Goal: Task Accomplishment & Management: Complete application form

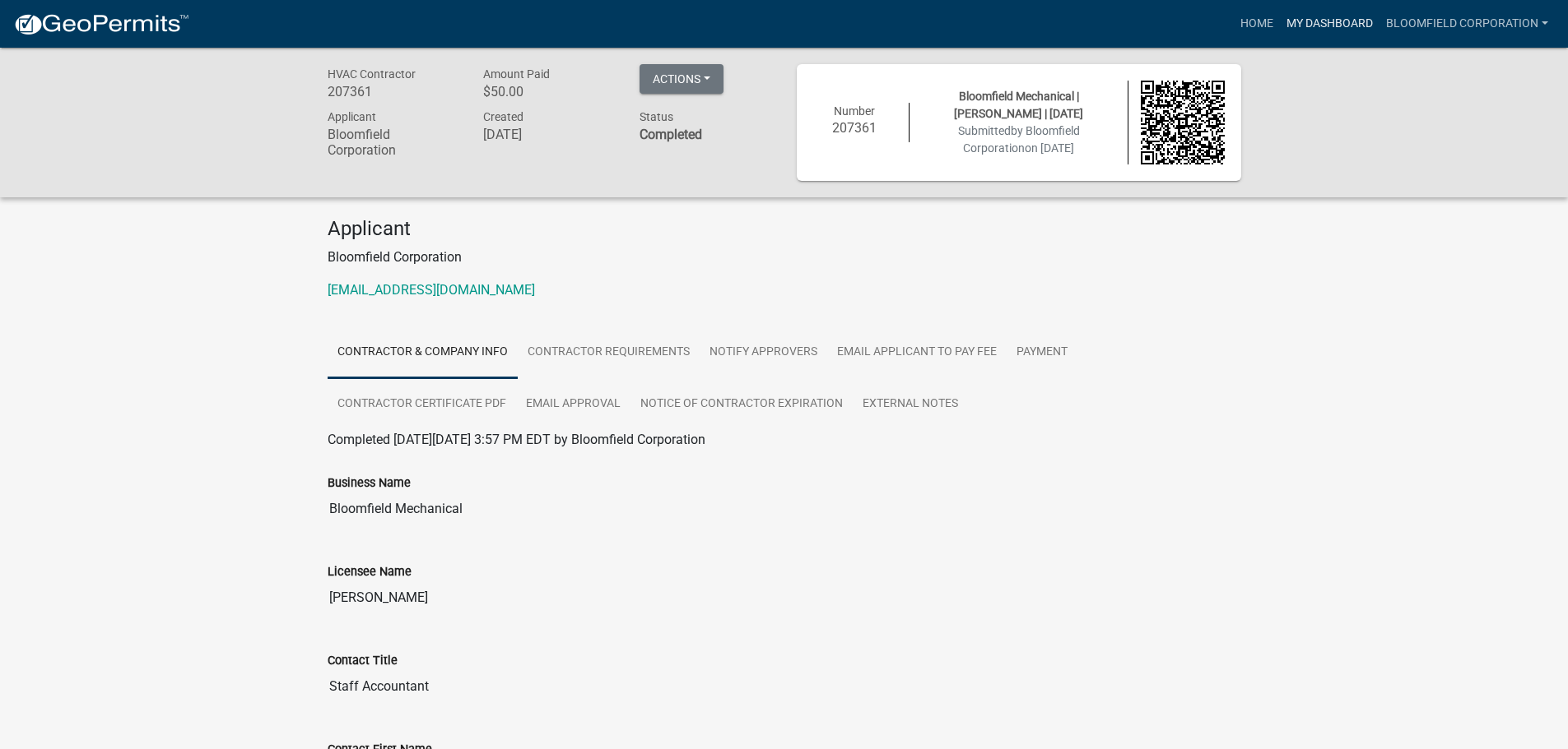
click at [1365, 14] on link "My Dashboard" at bounding box center [1329, 23] width 100 height 31
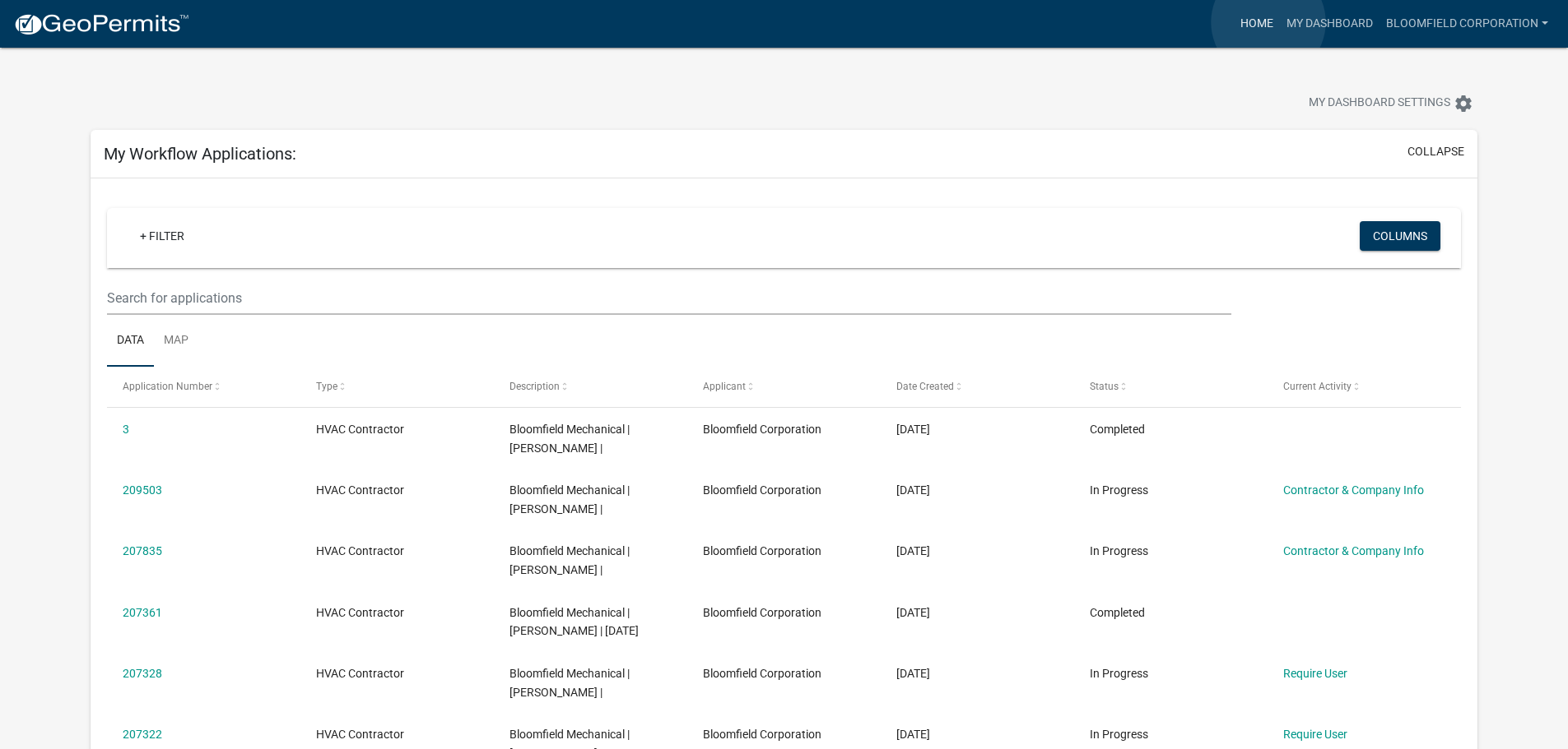
click at [1268, 22] on link "Home" at bounding box center [1256, 23] width 46 height 31
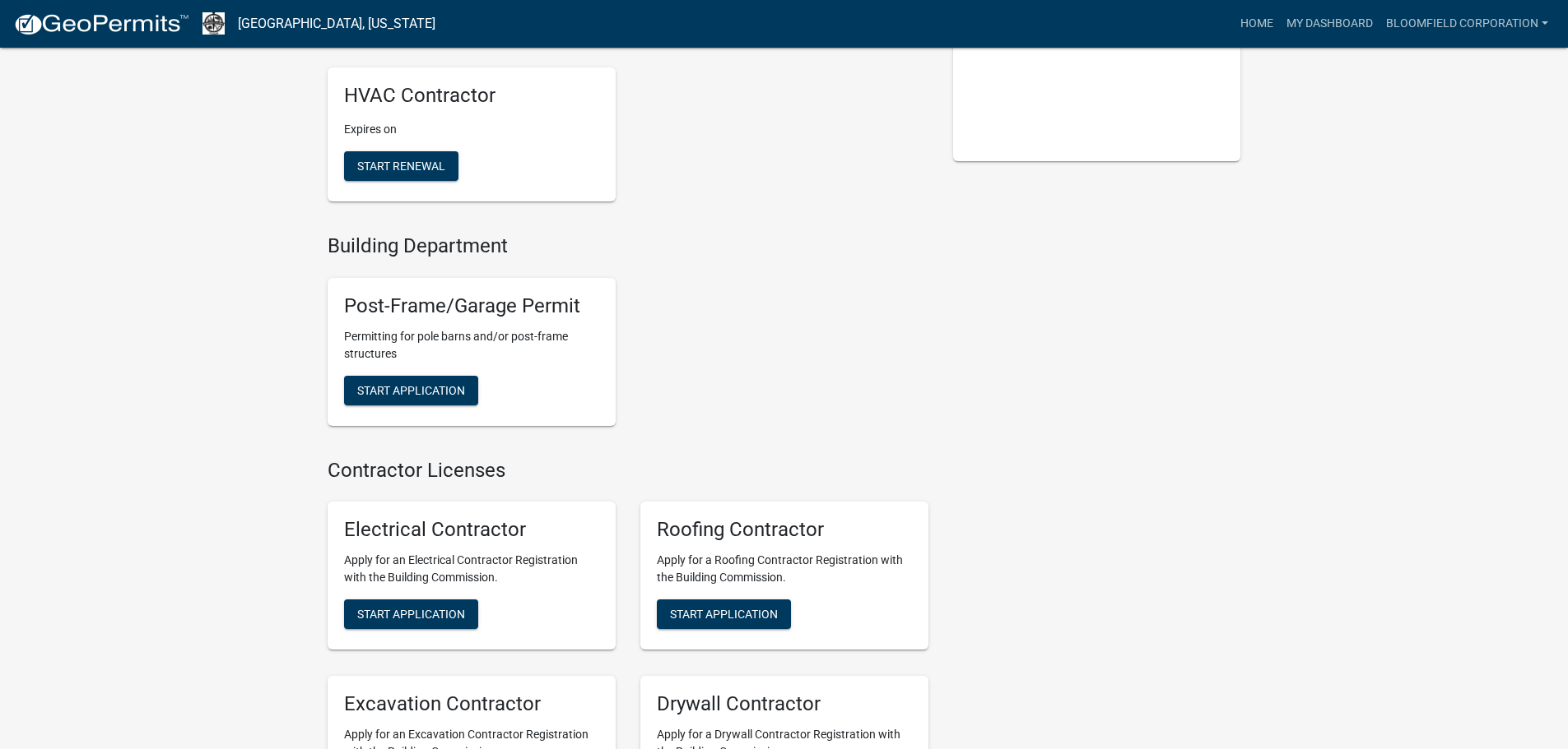
scroll to position [367, 0]
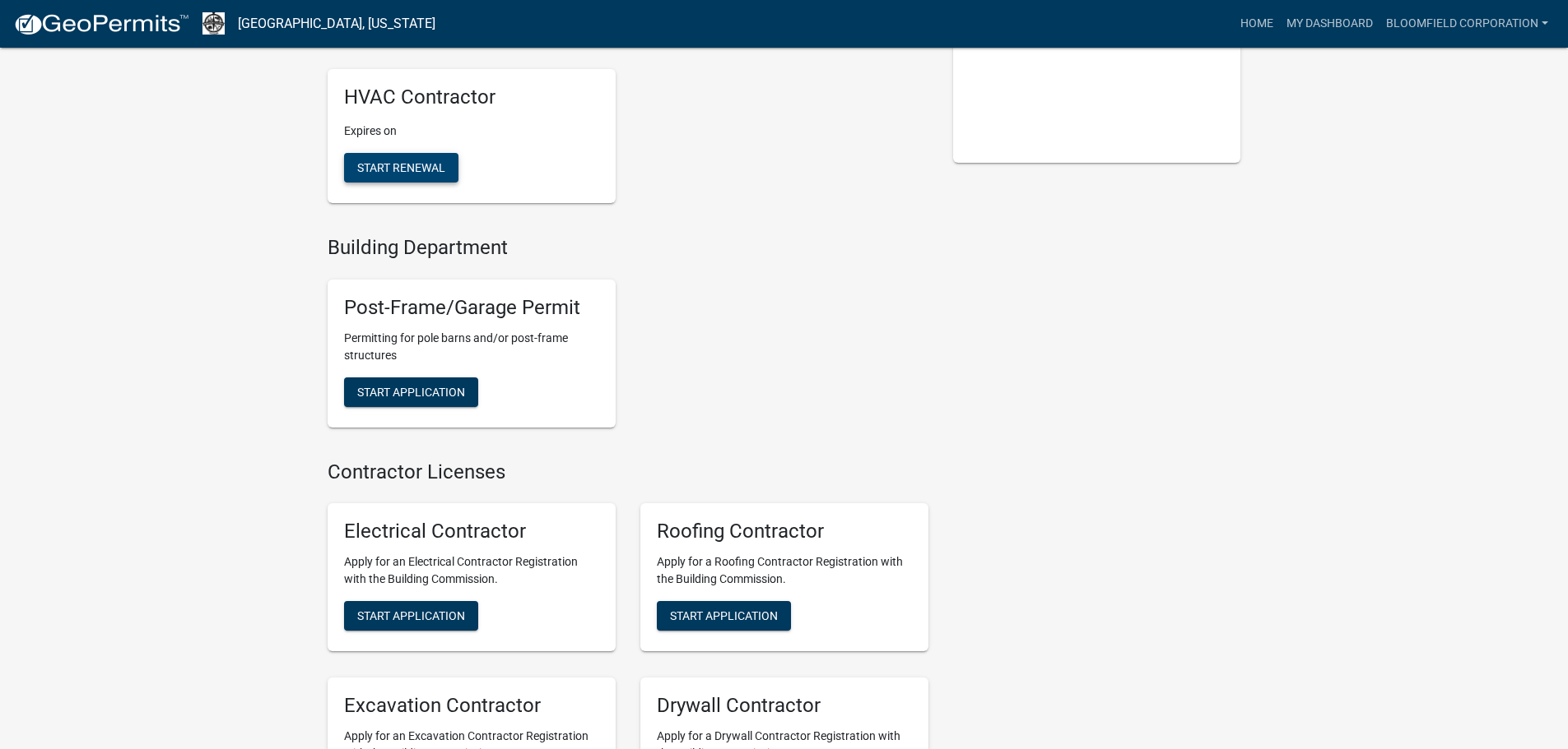
click at [437, 161] on span "Start Renewal" at bounding box center [401, 168] width 88 height 13
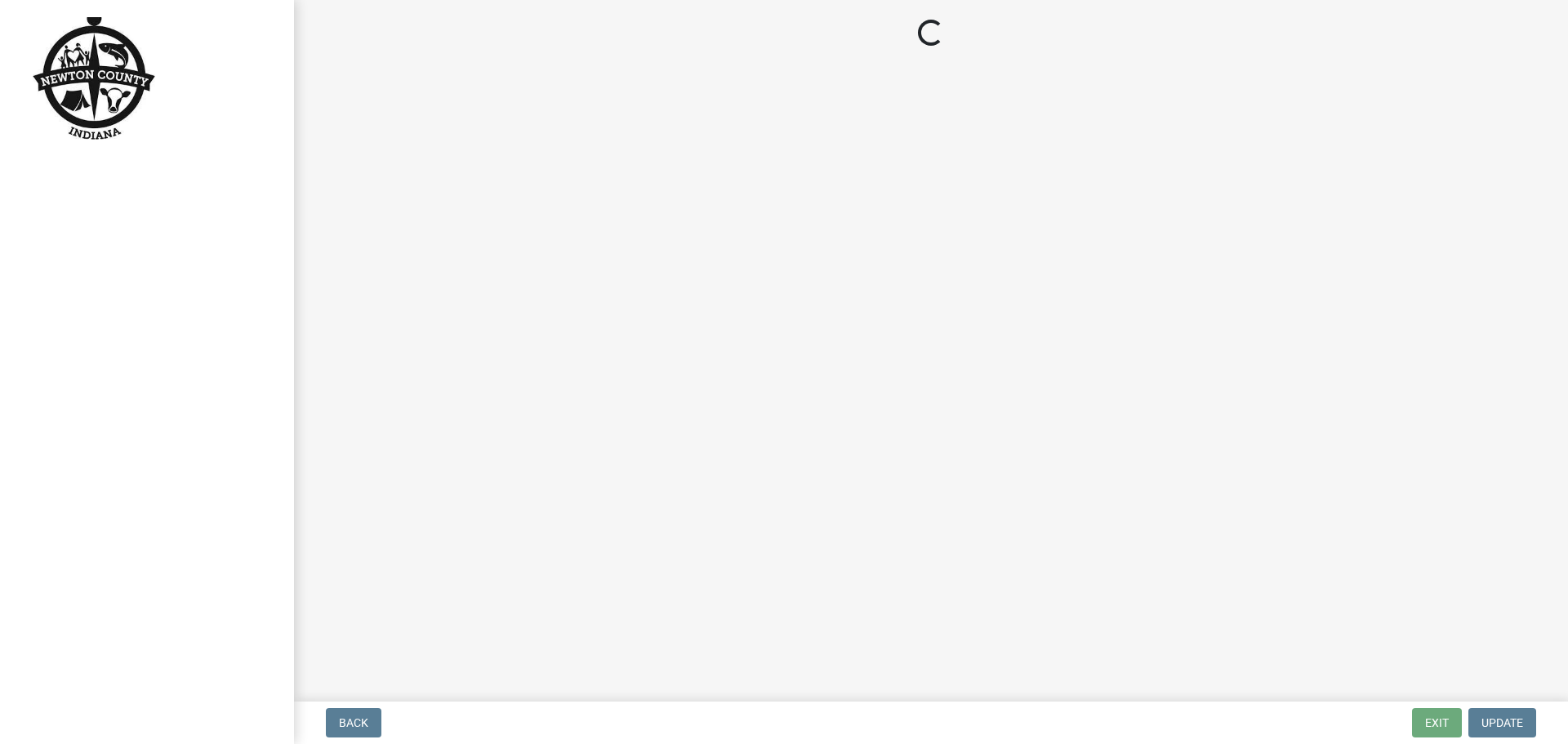
select select "IN"
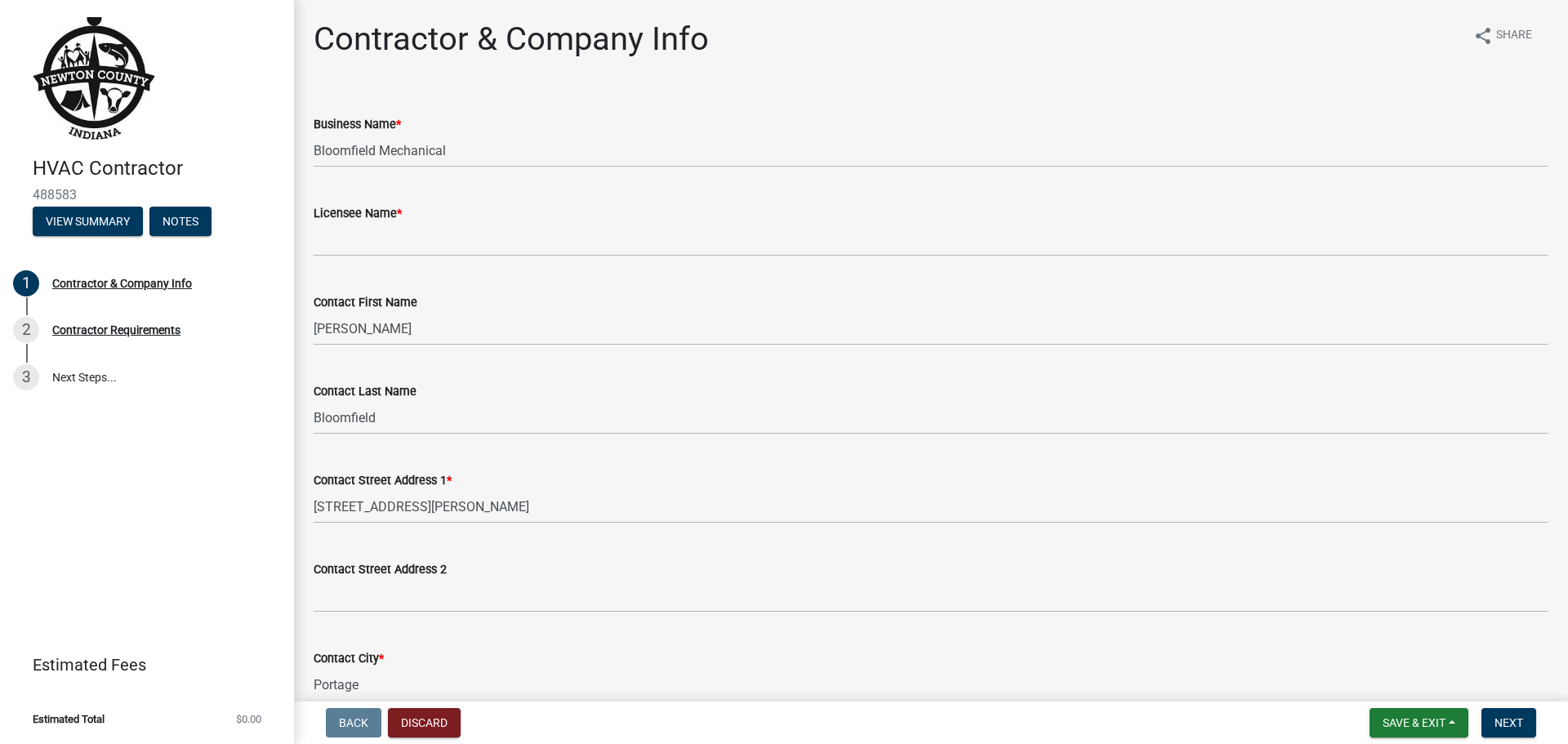
click at [470, 722] on div "Back Discard Save & Exit Save Save & Exit Next" at bounding box center [931, 723] width 1249 height 29
click at [446, 723] on button "Discard" at bounding box center [424, 723] width 73 height 29
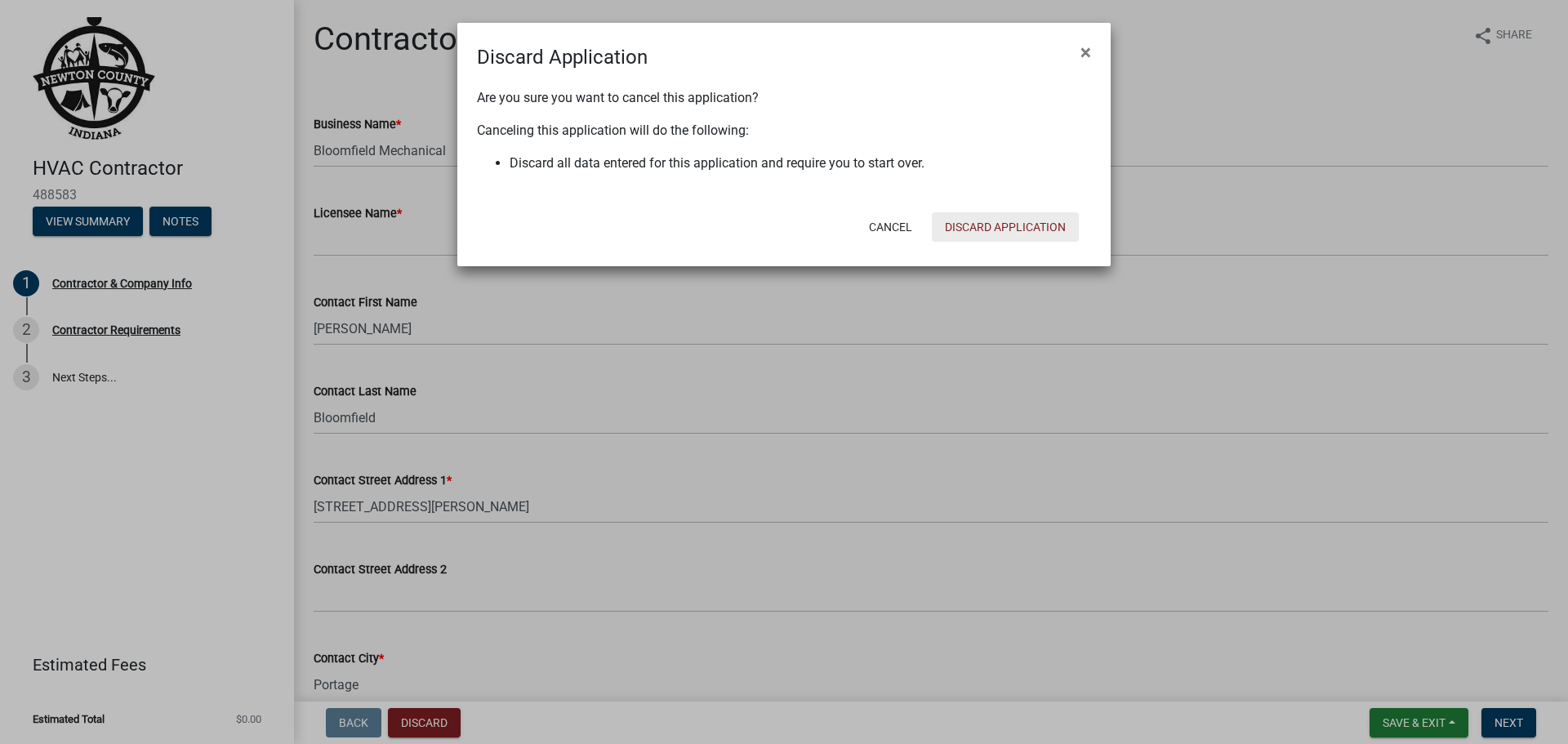
click at [1012, 224] on button "Discard Application" at bounding box center [1005, 227] width 147 height 29
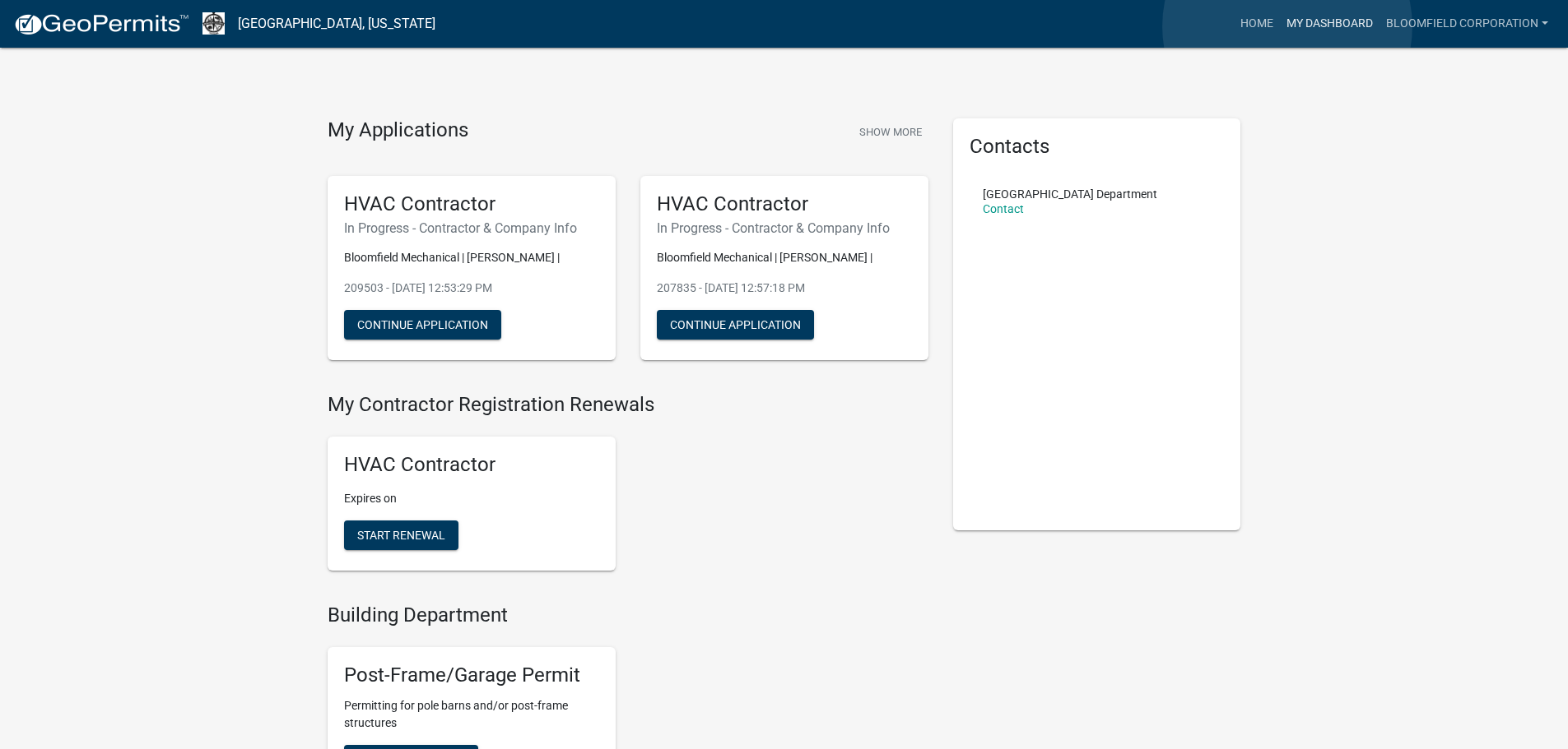
click at [1287, 26] on link "My Dashboard" at bounding box center [1329, 23] width 100 height 31
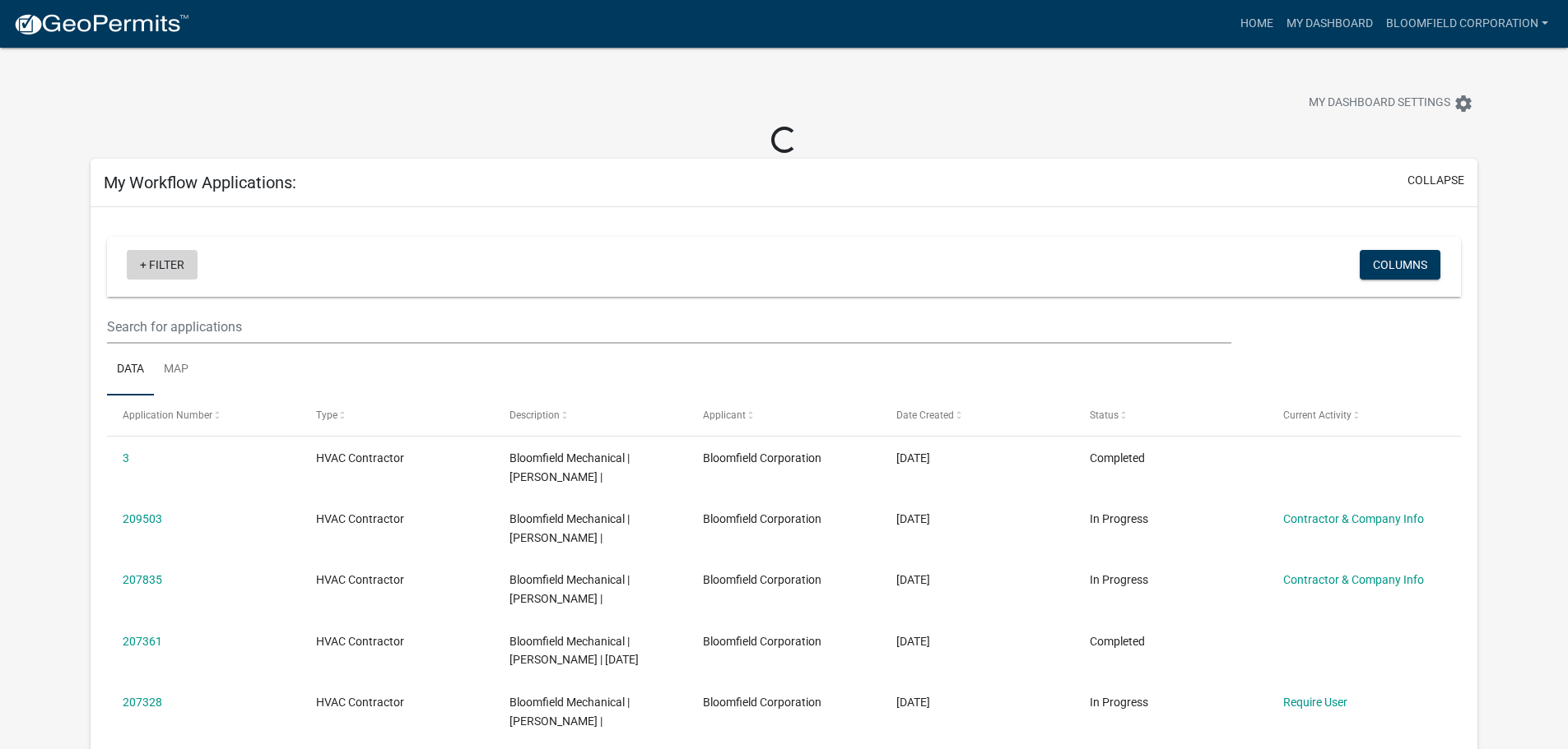
click at [142, 265] on link "+ Filter" at bounding box center [161, 264] width 71 height 30
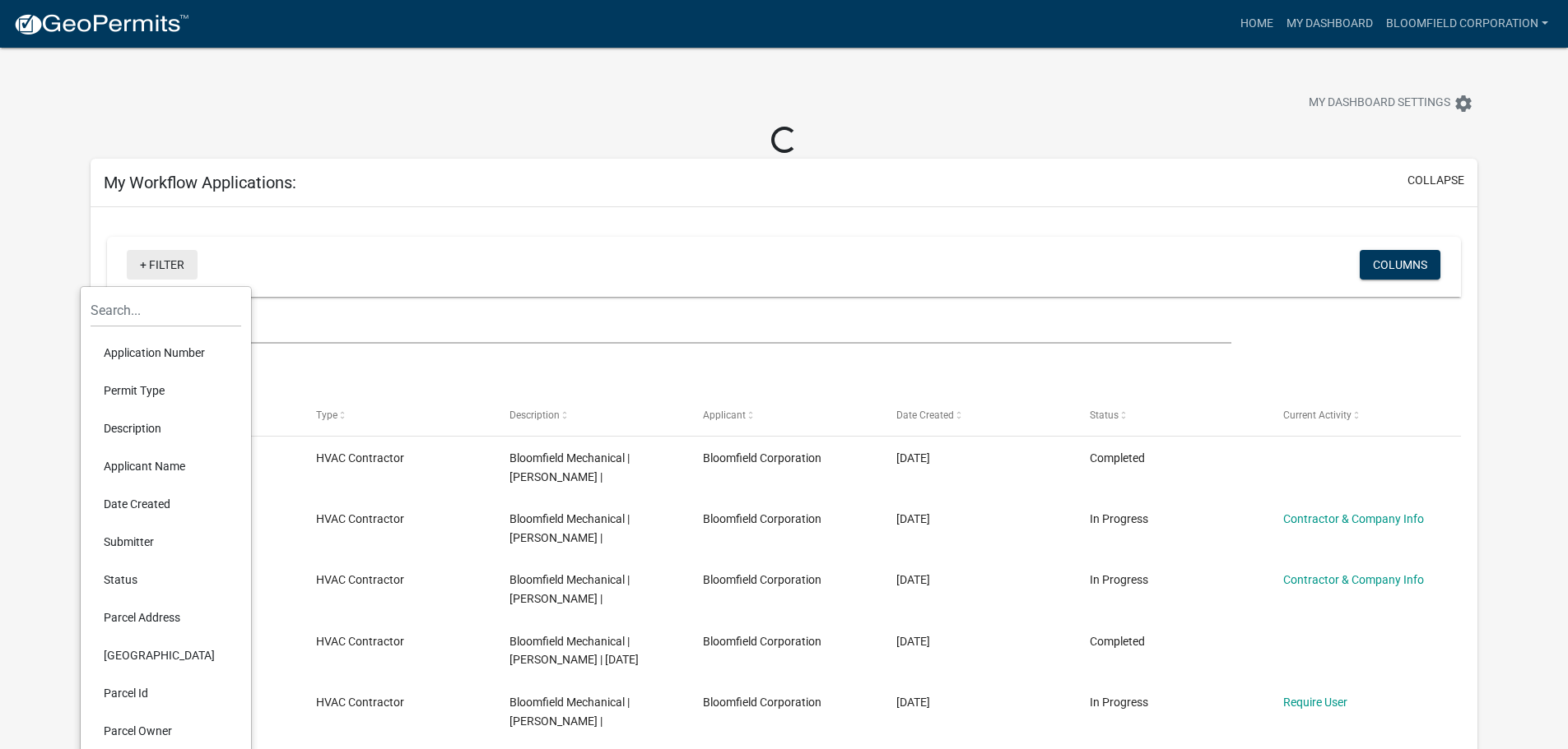
click at [142, 265] on link "+ Filter" at bounding box center [161, 264] width 71 height 30
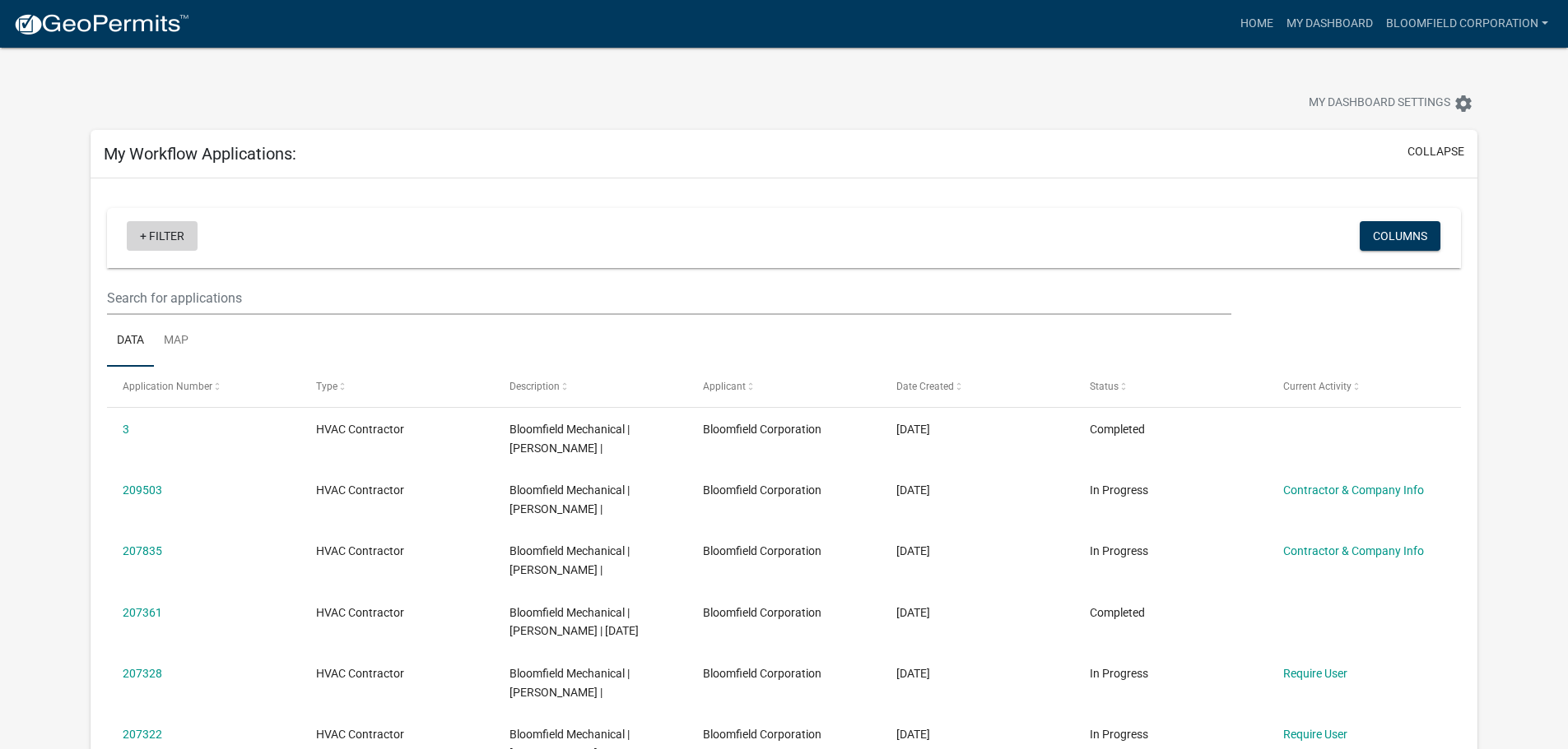
click at [138, 238] on link "+ Filter" at bounding box center [161, 236] width 71 height 30
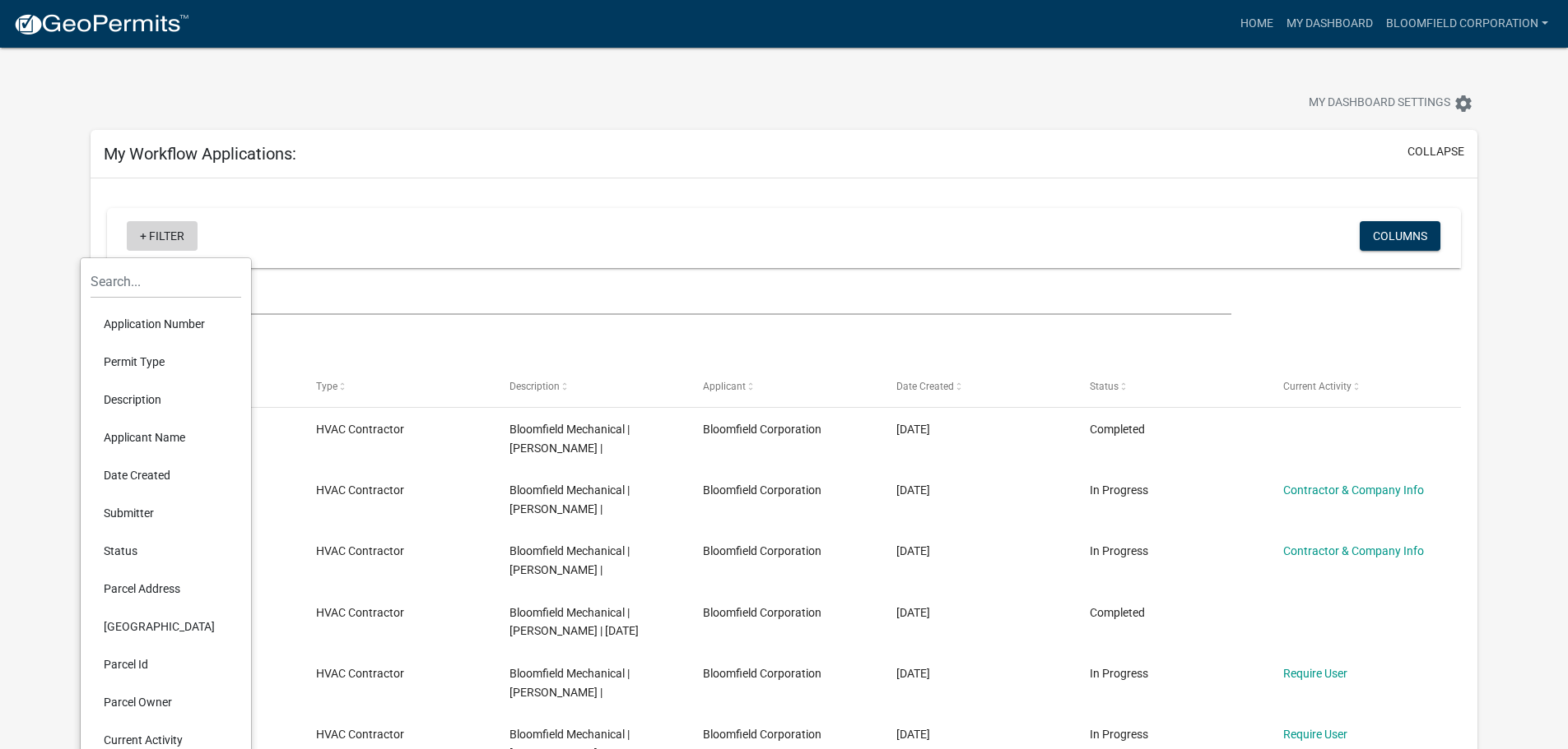
click at [138, 238] on link "+ Filter" at bounding box center [161, 236] width 71 height 30
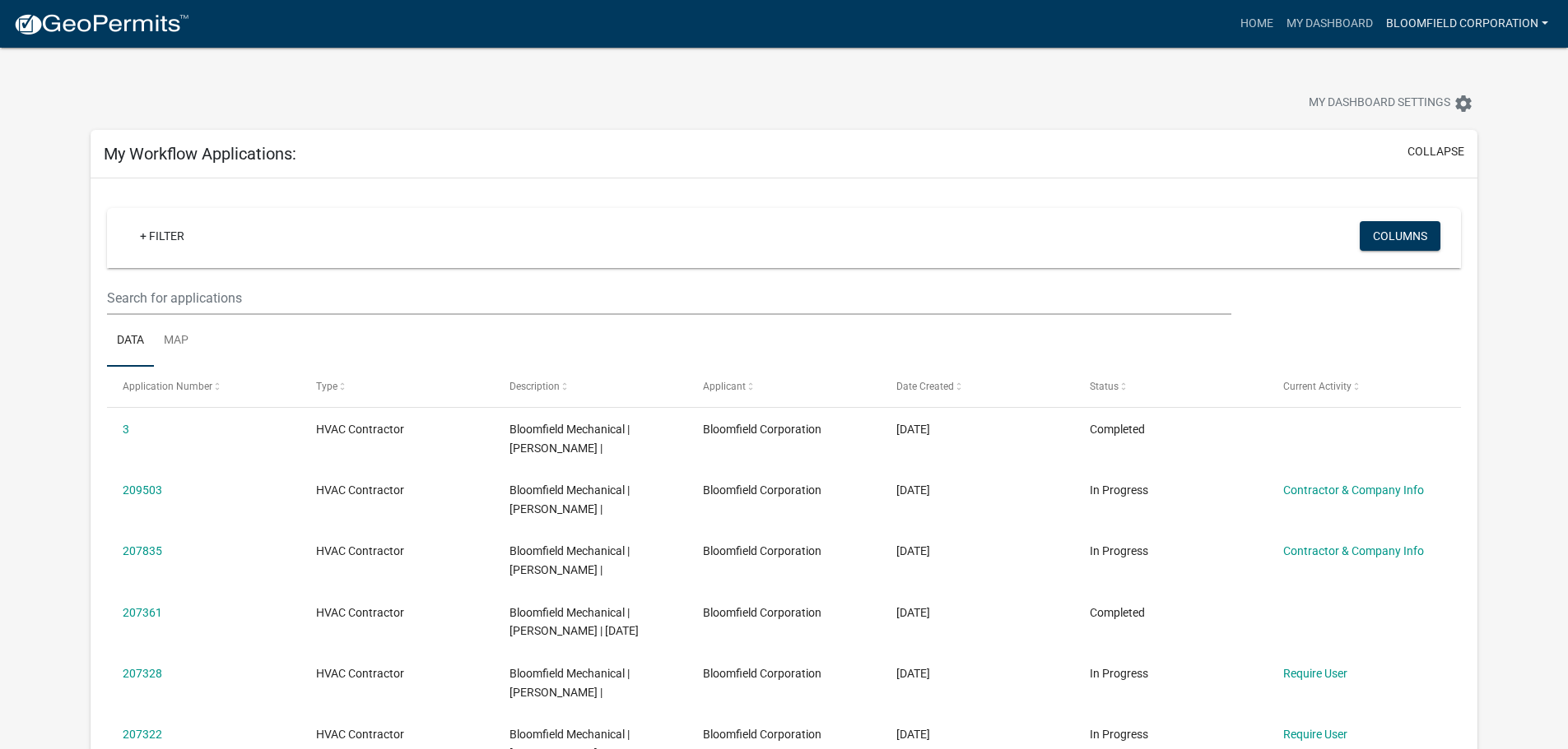
click at [1478, 21] on link "Bloomfield Corporation" at bounding box center [1467, 23] width 176 height 31
click at [1460, 71] on link "Account" at bounding box center [1488, 67] width 132 height 39
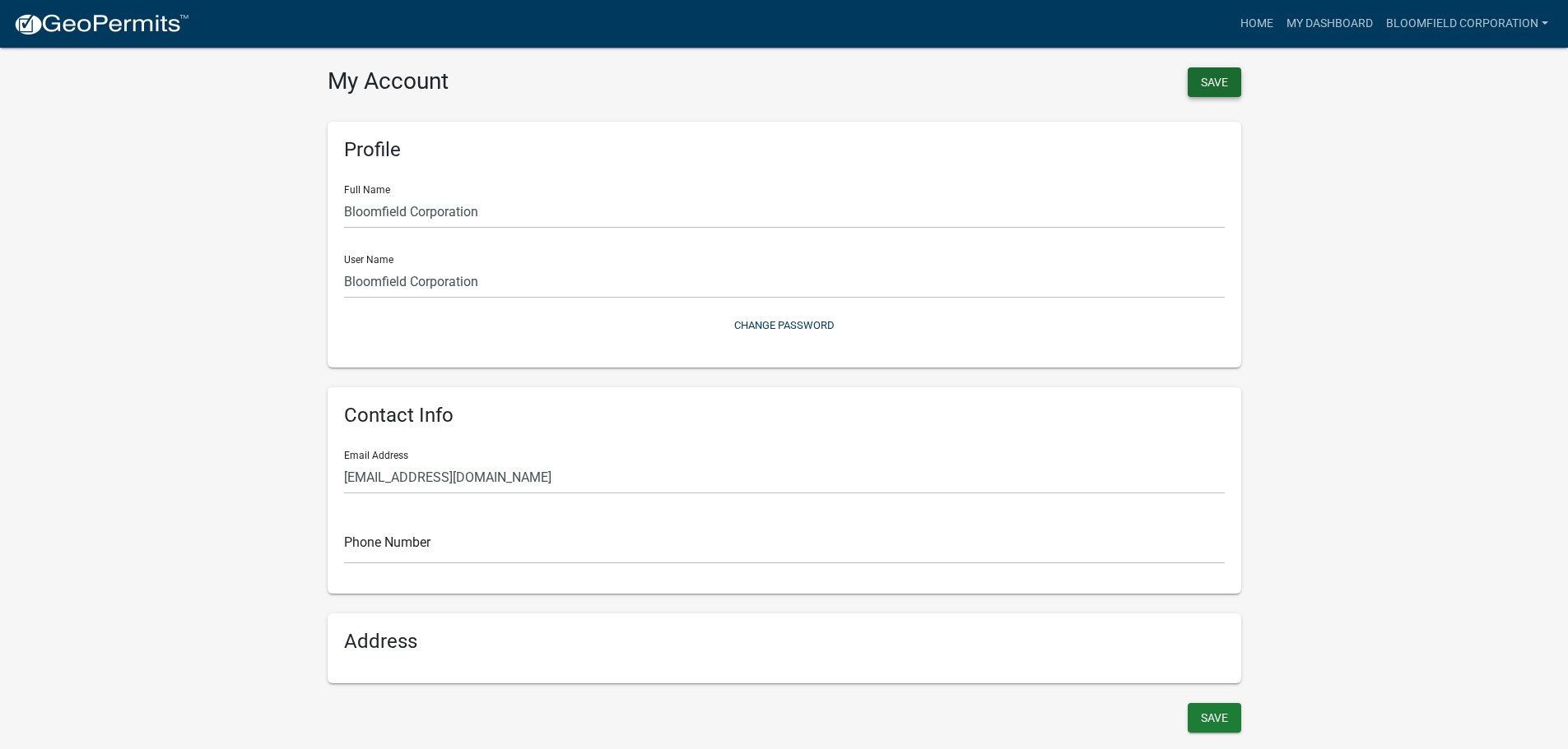
click at [1228, 81] on button "Save" at bounding box center [1214, 82] width 54 height 30
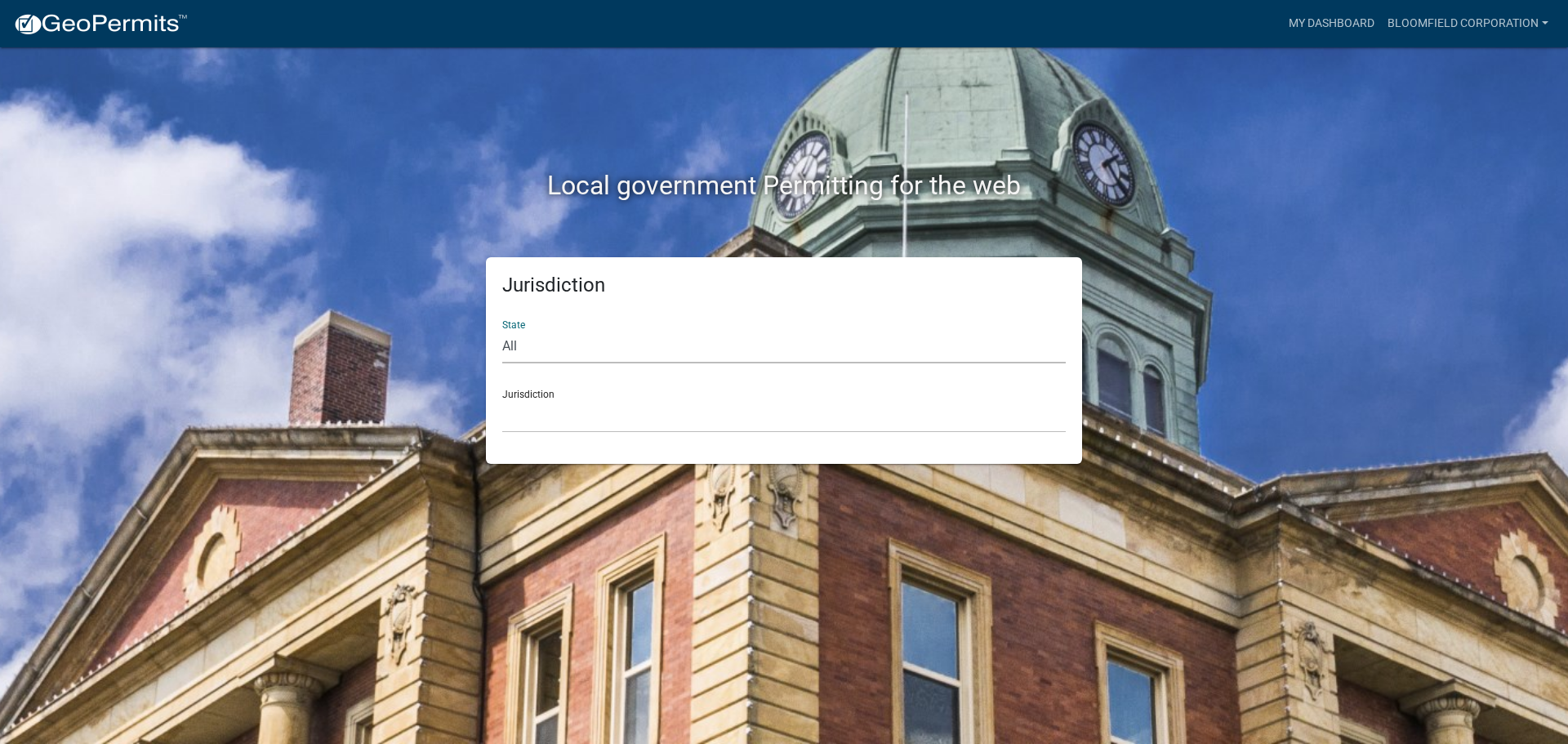
click at [601, 352] on select "All [US_STATE] [US_STATE] [US_STATE] [US_STATE] [US_STATE] [US_STATE] [US_STATE…" at bounding box center [783, 347] width 563 height 34
select select "[US_STATE]"
click at [502, 330] on select "All [US_STATE] [US_STATE] [US_STATE] [US_STATE] [US_STATE] [US_STATE] [US_STATE…" at bounding box center [783, 347] width 563 height 34
click at [567, 421] on select "City of [GEOGRAPHIC_DATA], [US_STATE] City of [GEOGRAPHIC_DATA], [US_STATE] Cit…" at bounding box center [783, 416] width 563 height 34
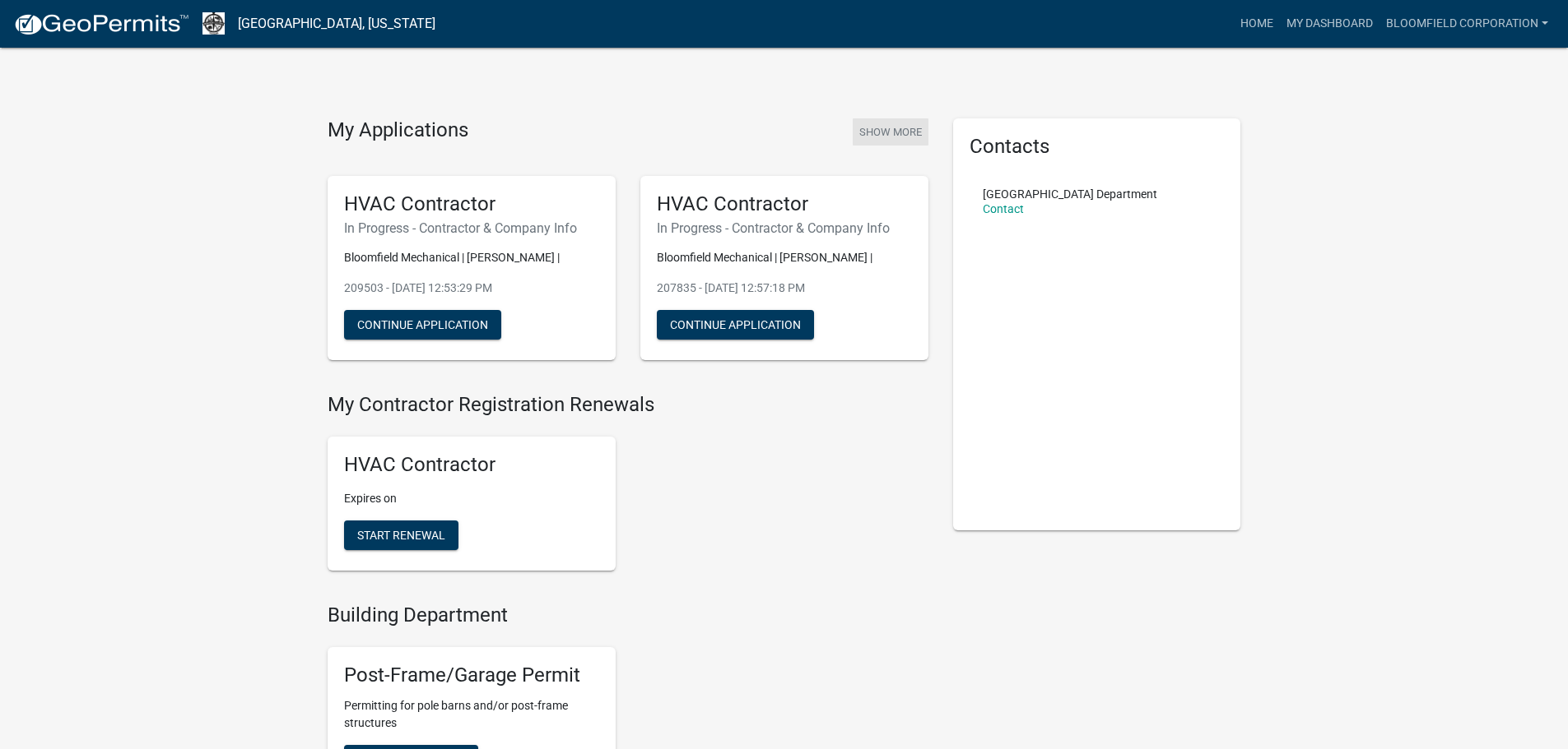
click at [878, 127] on button "Show More" at bounding box center [890, 132] width 75 height 27
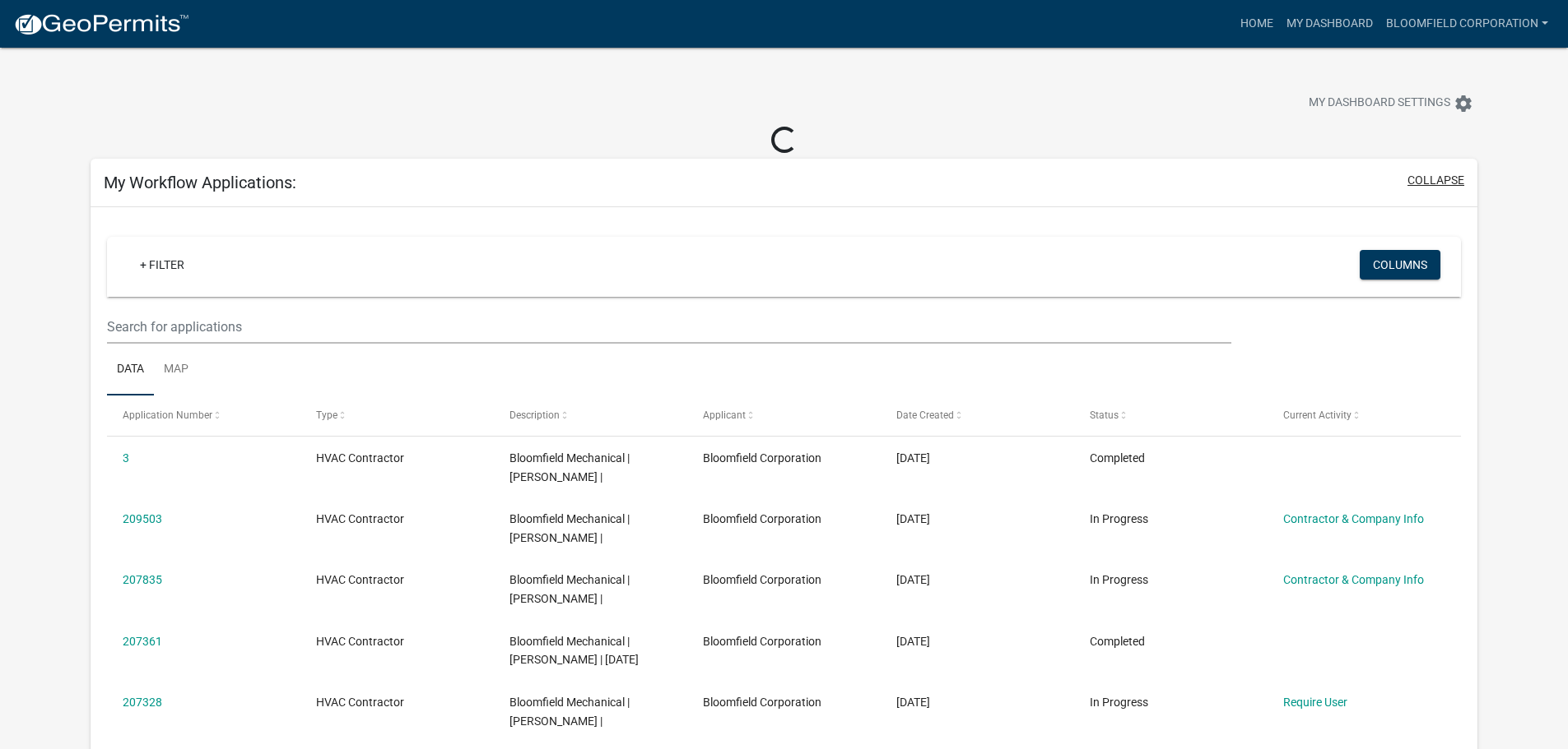
click at [1442, 177] on button "collapse" at bounding box center [1435, 180] width 56 height 17
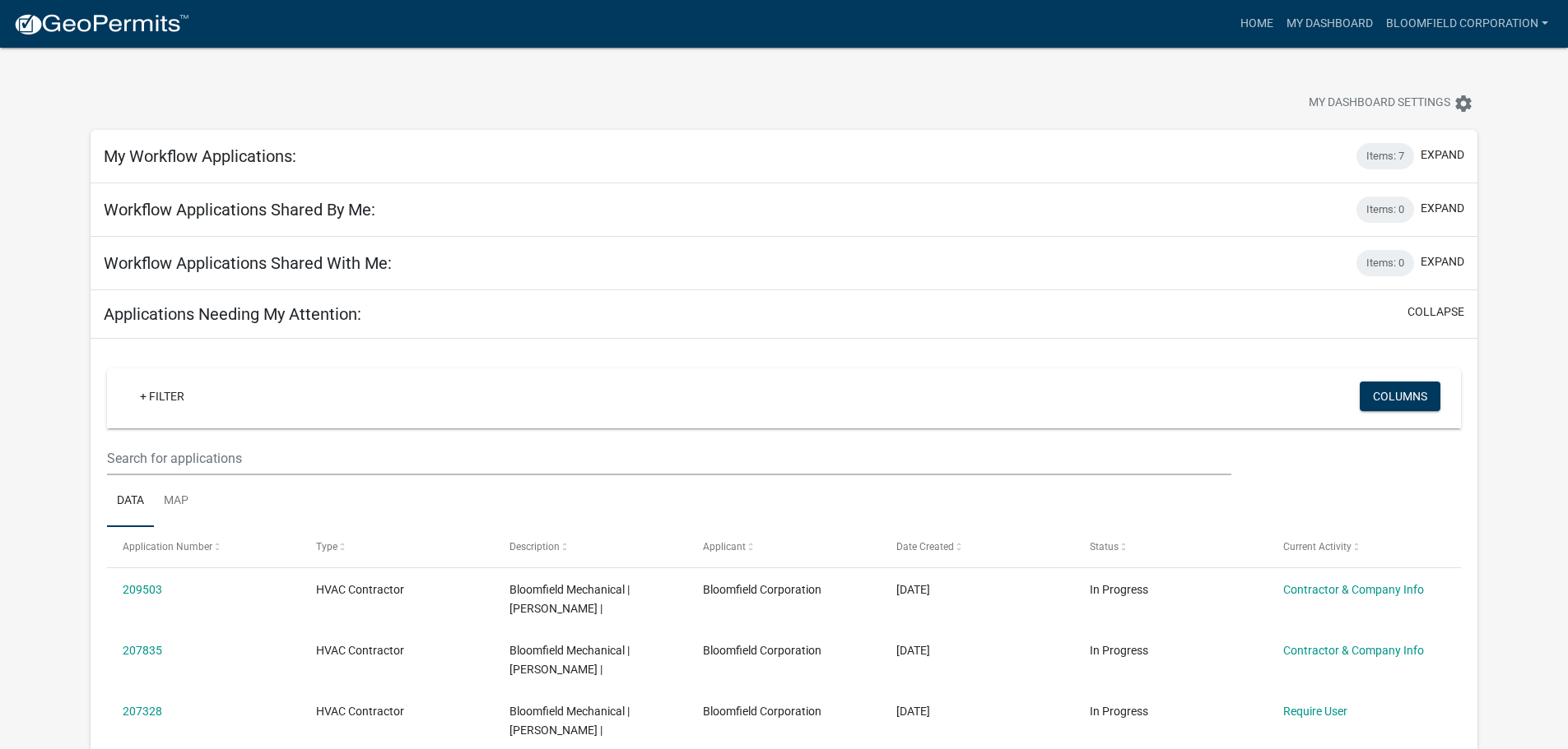
click at [324, 206] on h5 "Workflow Applications Shared By Me:" at bounding box center [239, 210] width 272 height 20
click at [1425, 210] on button "expand" at bounding box center [1442, 208] width 44 height 17
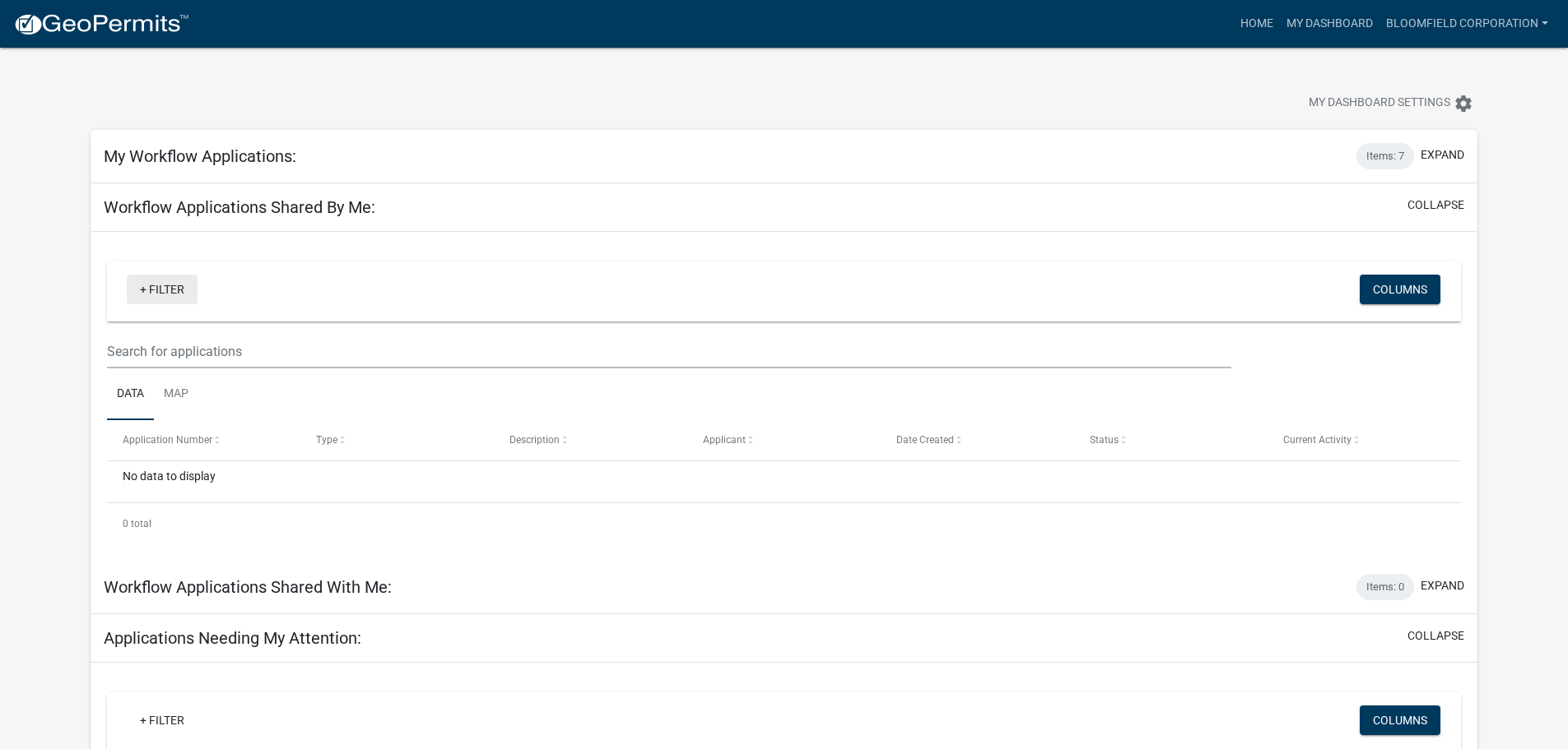
click at [142, 283] on link "+ Filter" at bounding box center [161, 289] width 71 height 30
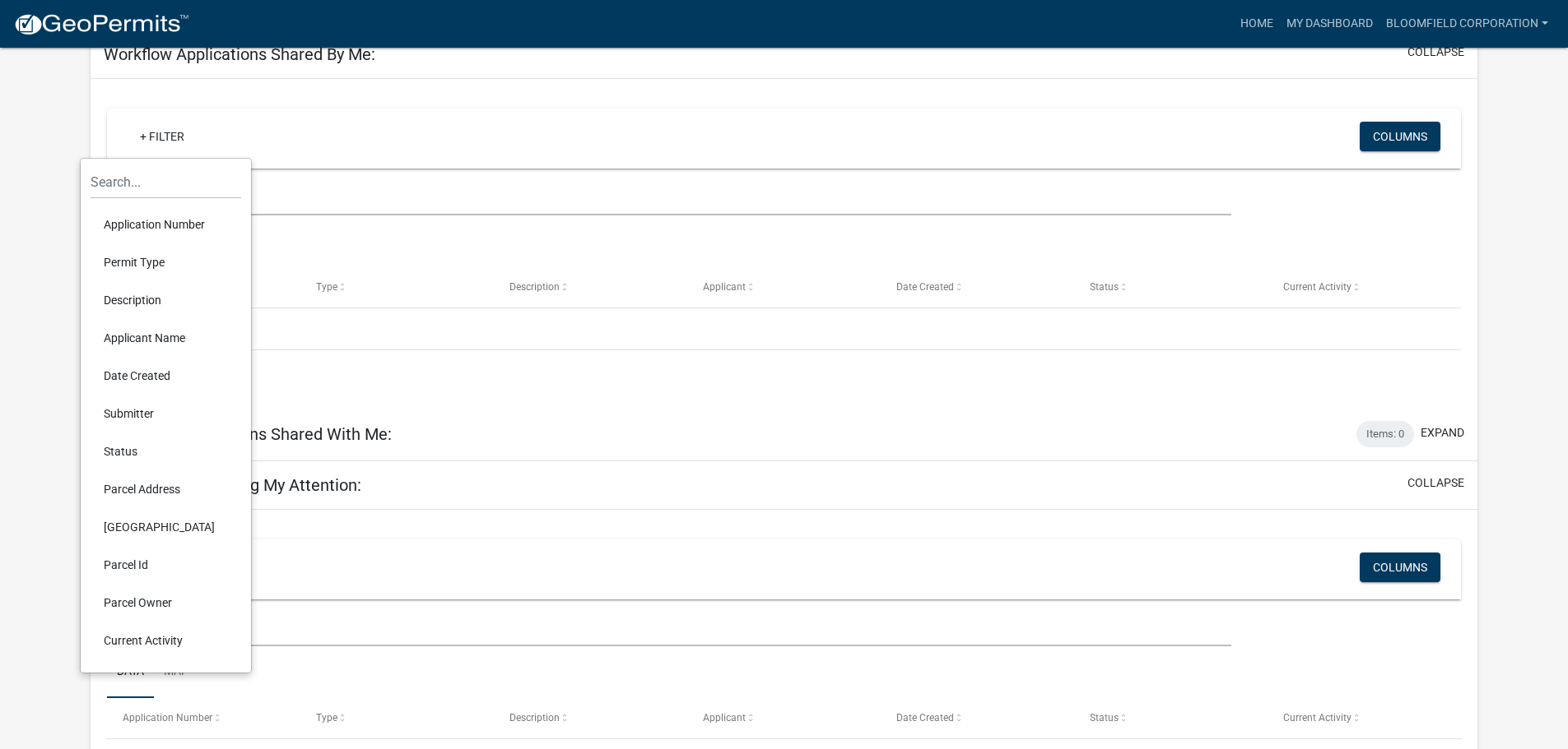
scroll to position [165, 0]
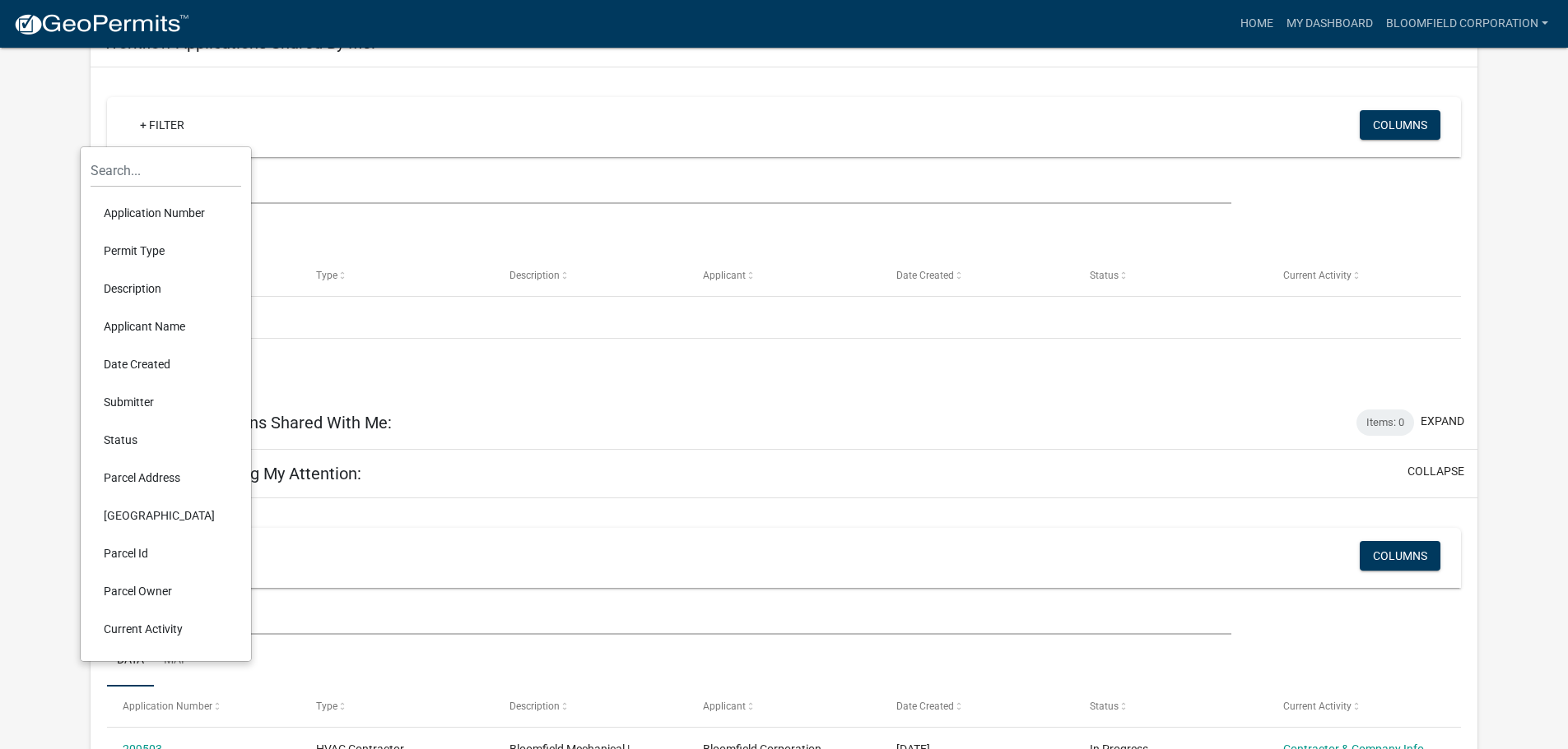
click at [1355, 123] on div "+ Filter Columns" at bounding box center [784, 126] width 1338 height 60
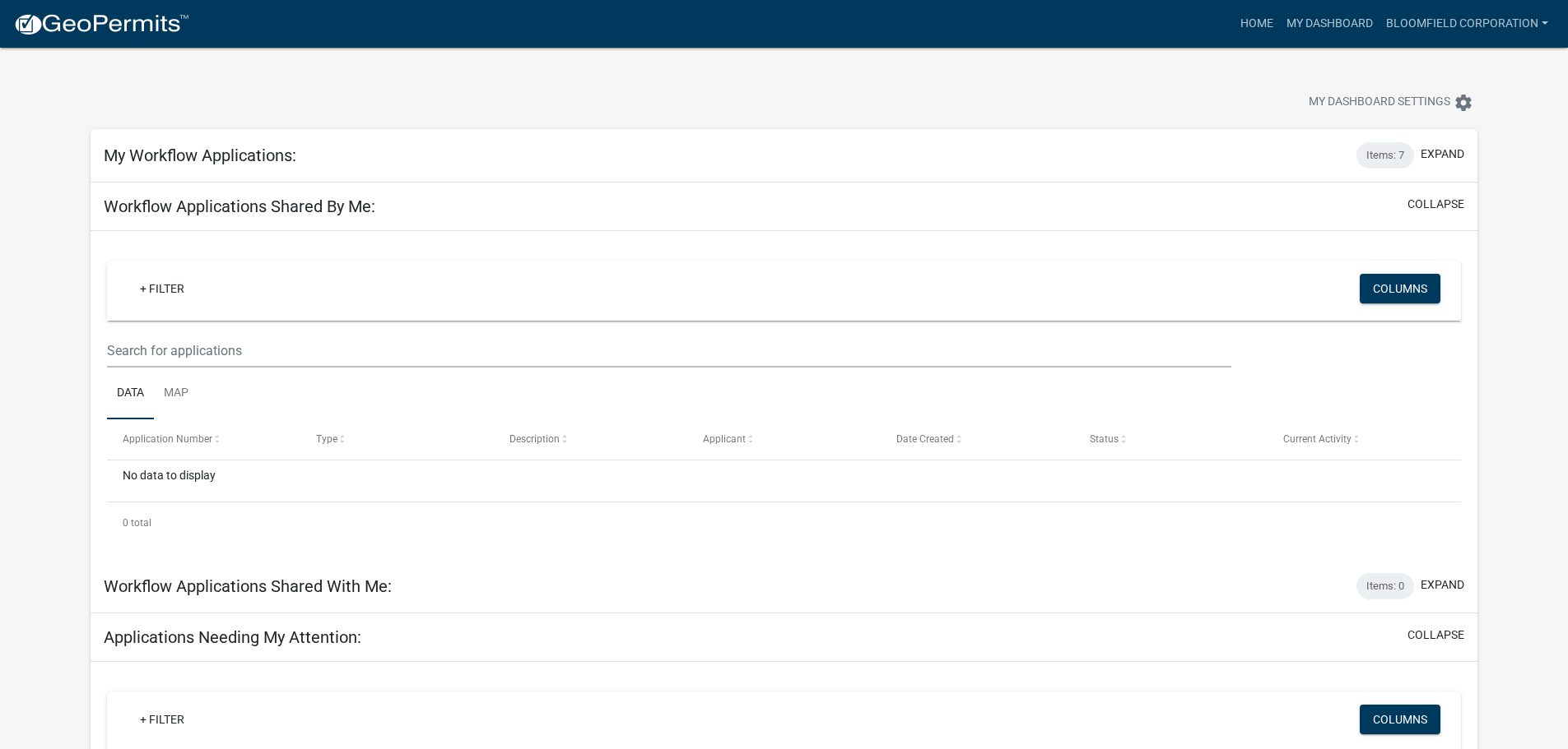
scroll to position [0, 0]
click at [1425, 203] on button "collapse" at bounding box center [1435, 204] width 56 height 17
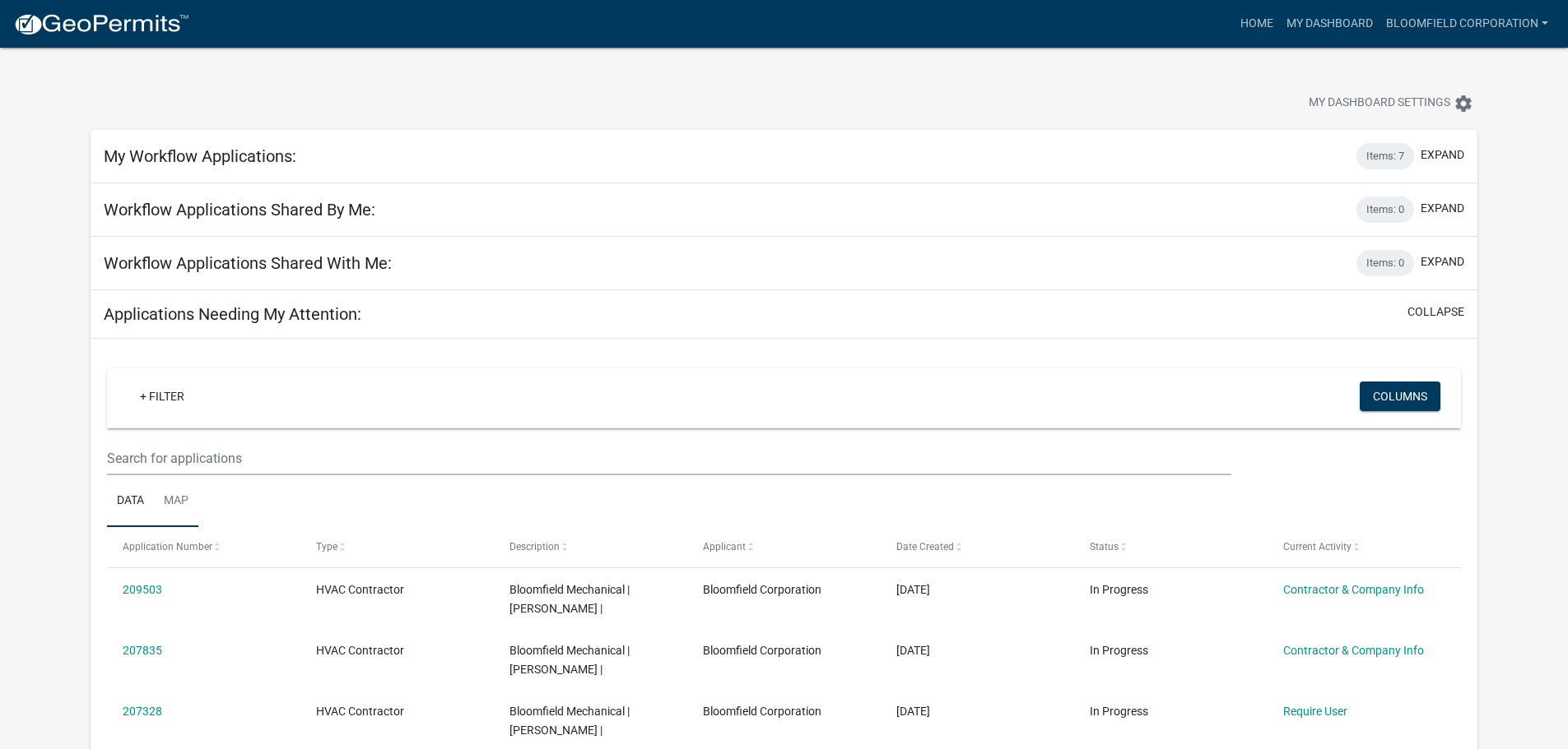
click at [181, 500] on link "Map" at bounding box center [177, 502] width 45 height 53
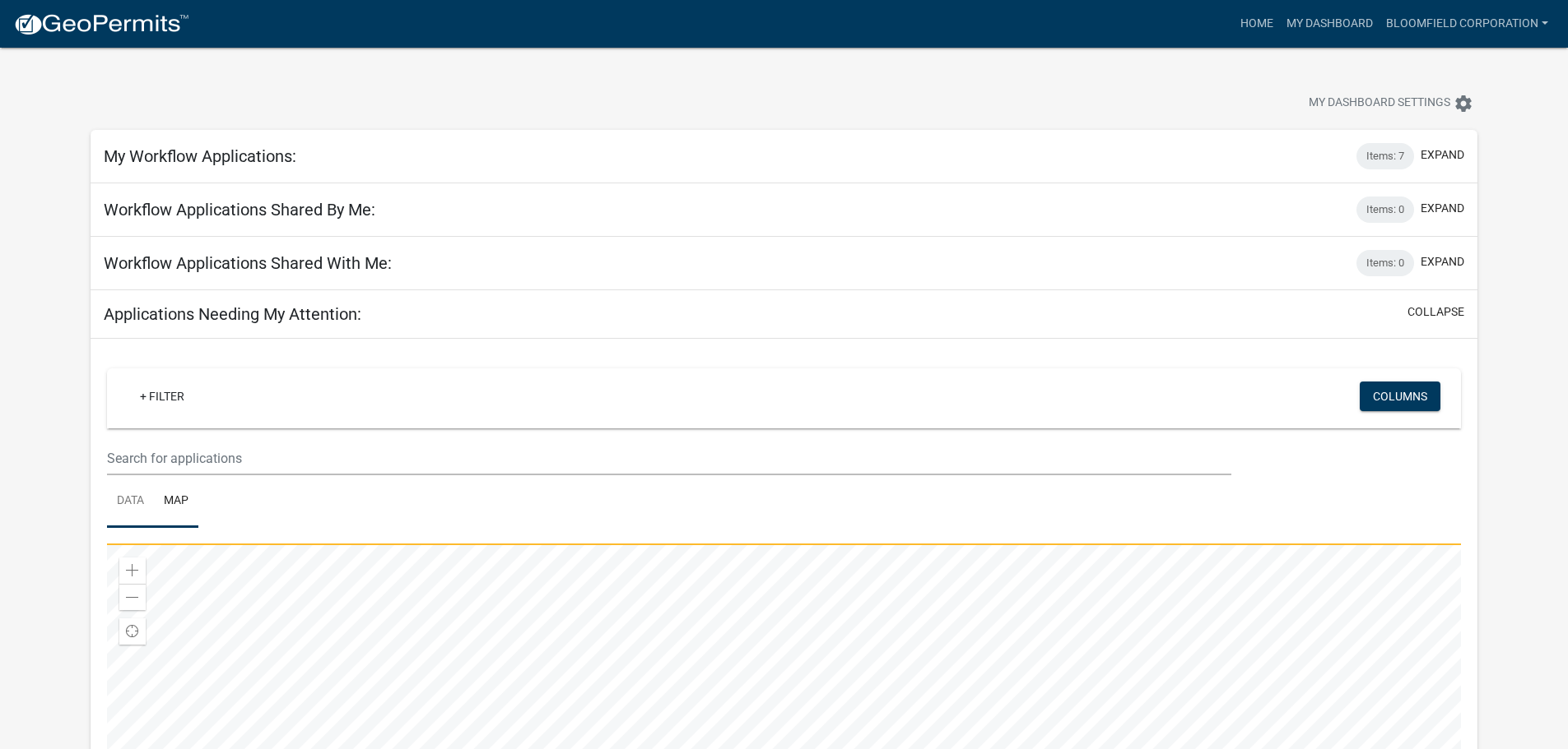
click at [126, 503] on link "Data" at bounding box center [130, 502] width 47 height 53
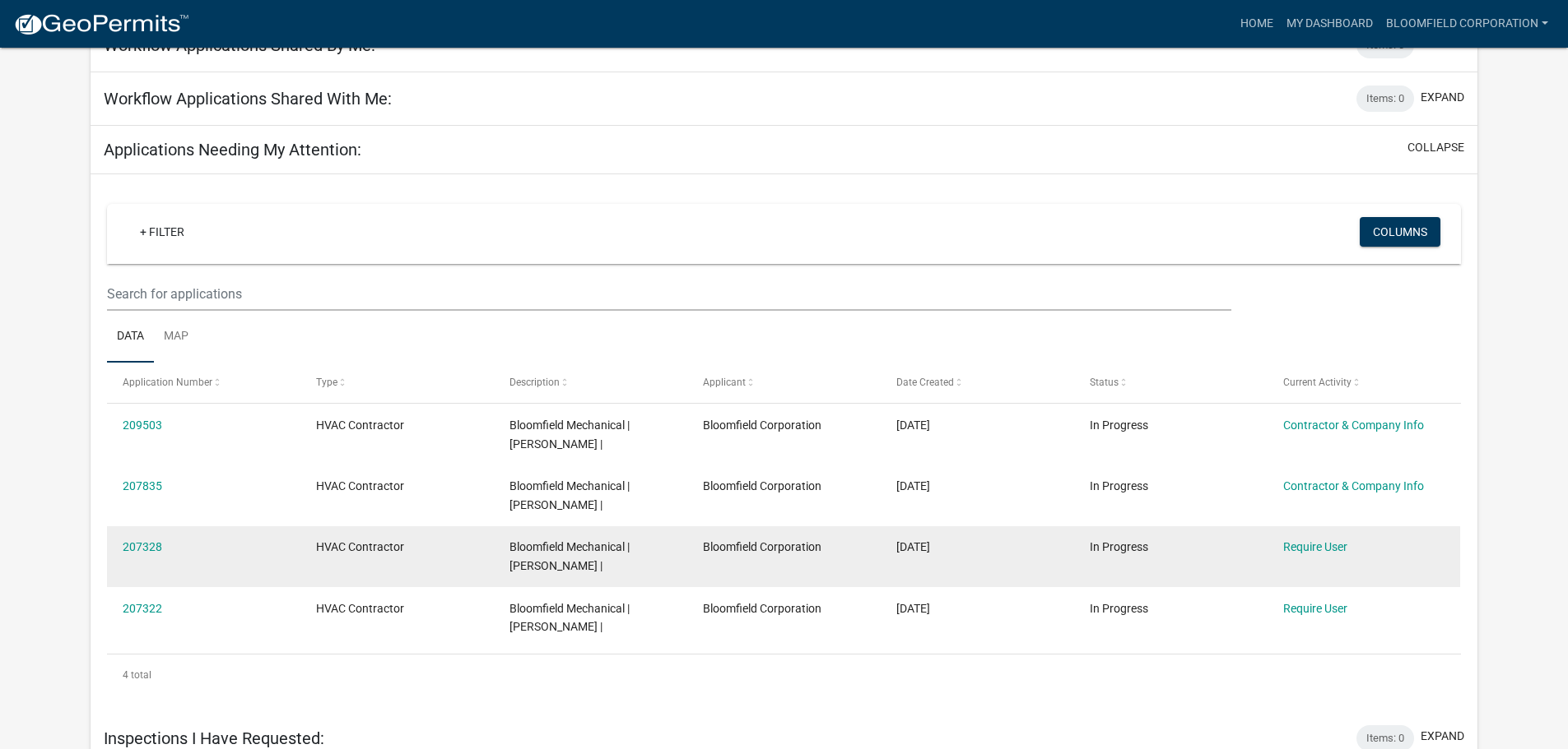
scroll to position [181, 0]
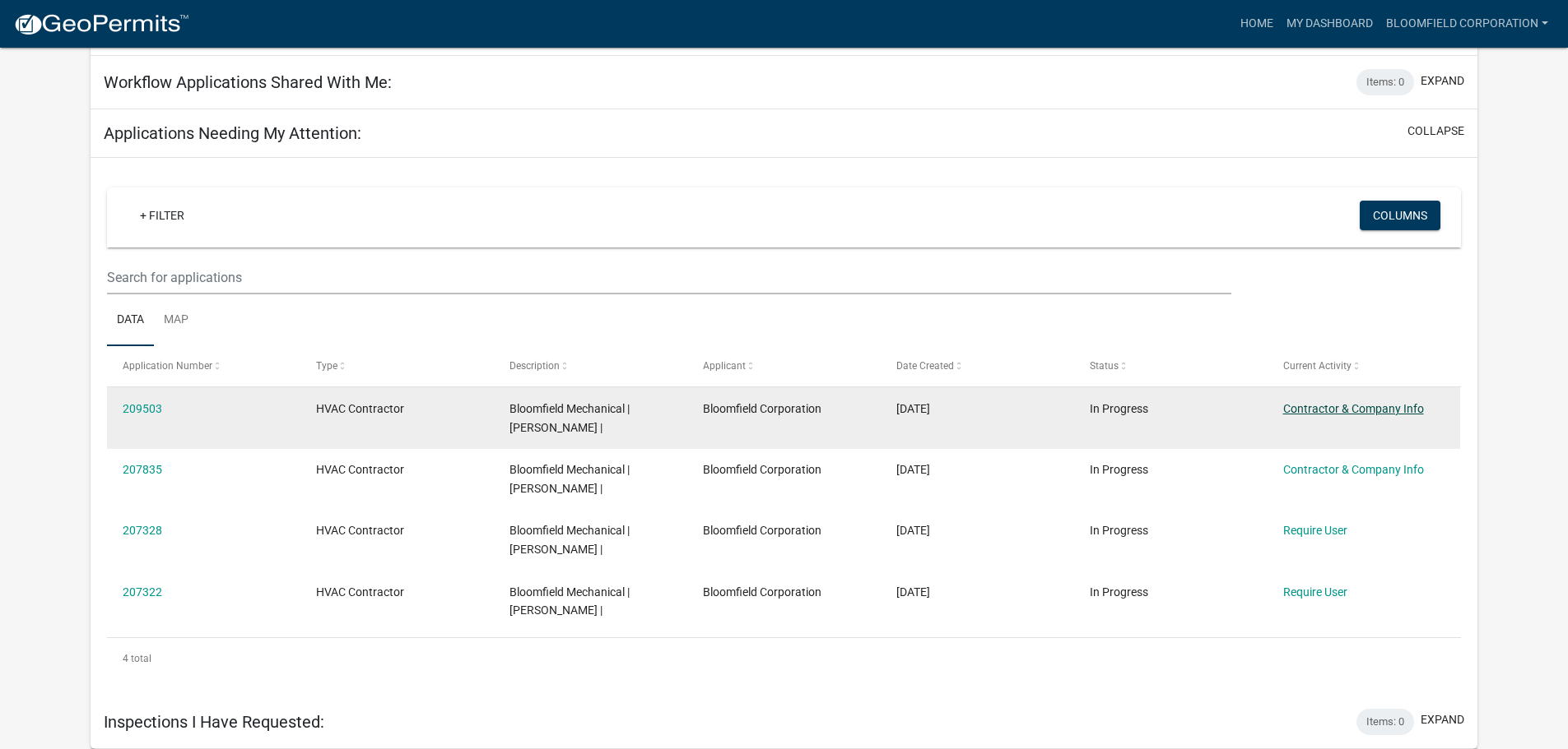
click at [1335, 406] on link "Contractor & Company Info" at bounding box center [1353, 409] width 141 height 13
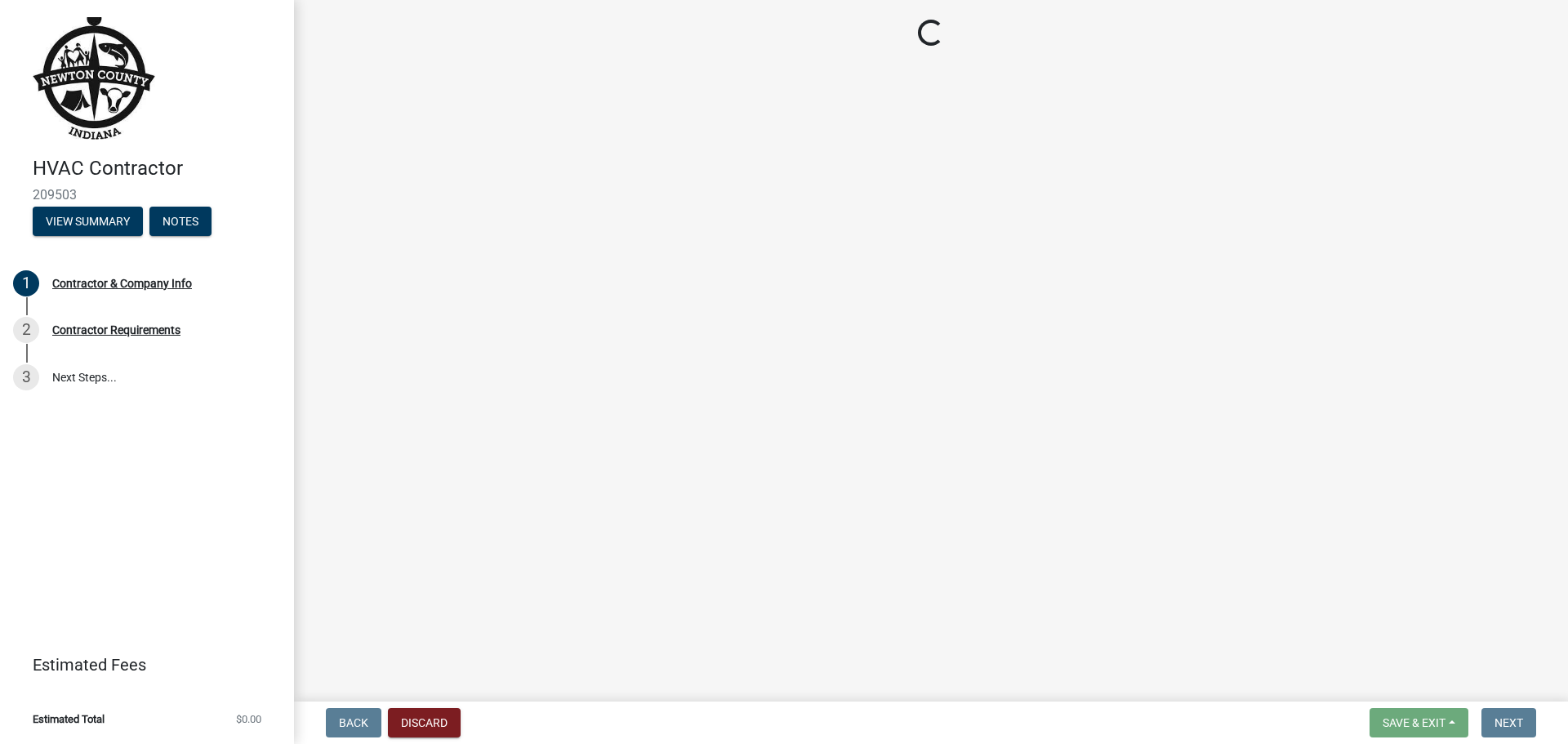
select select "IN"
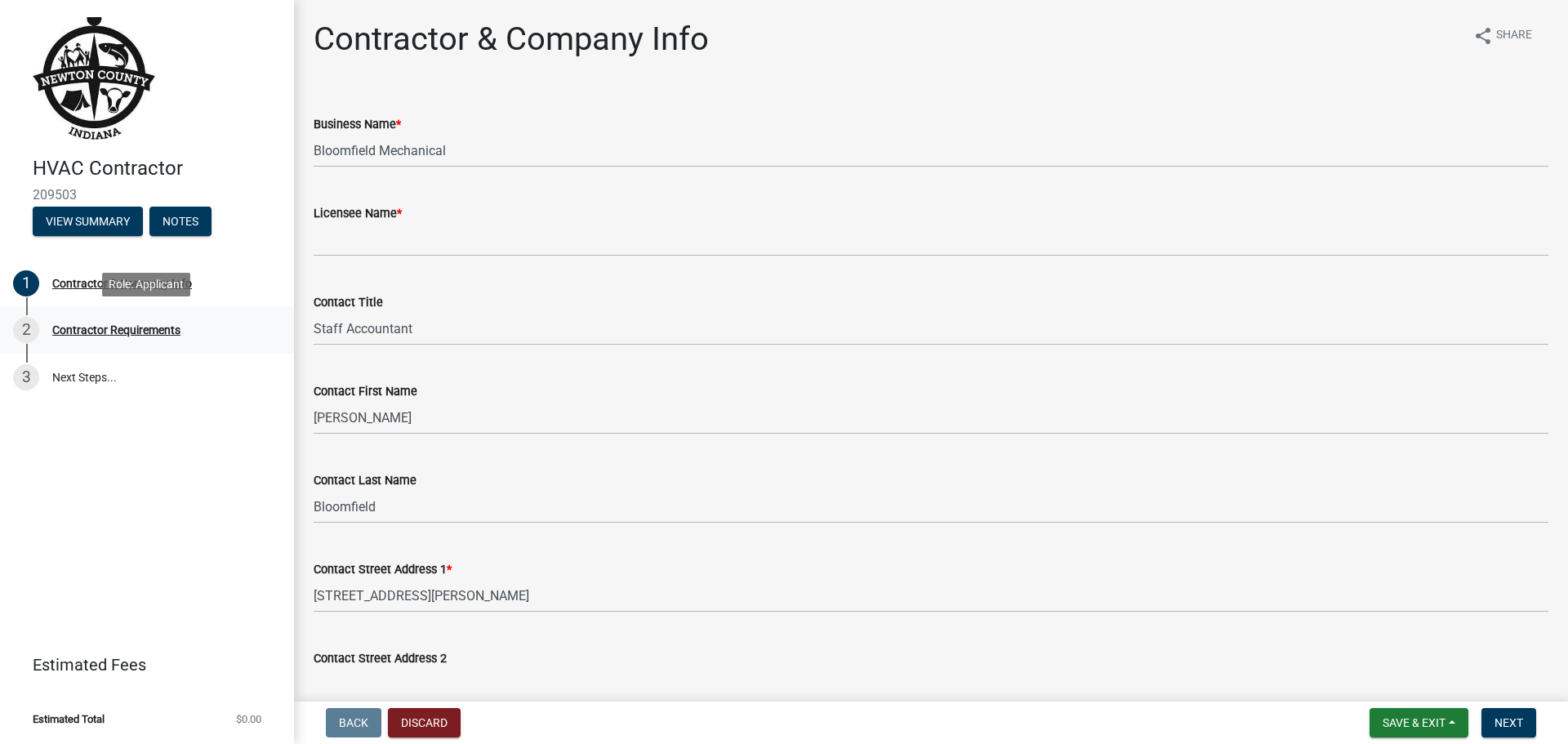
click at [149, 331] on div "Contractor Requirements" at bounding box center [117, 329] width 128 height 12
click at [143, 327] on div "Contractor Requirements" at bounding box center [117, 329] width 128 height 12
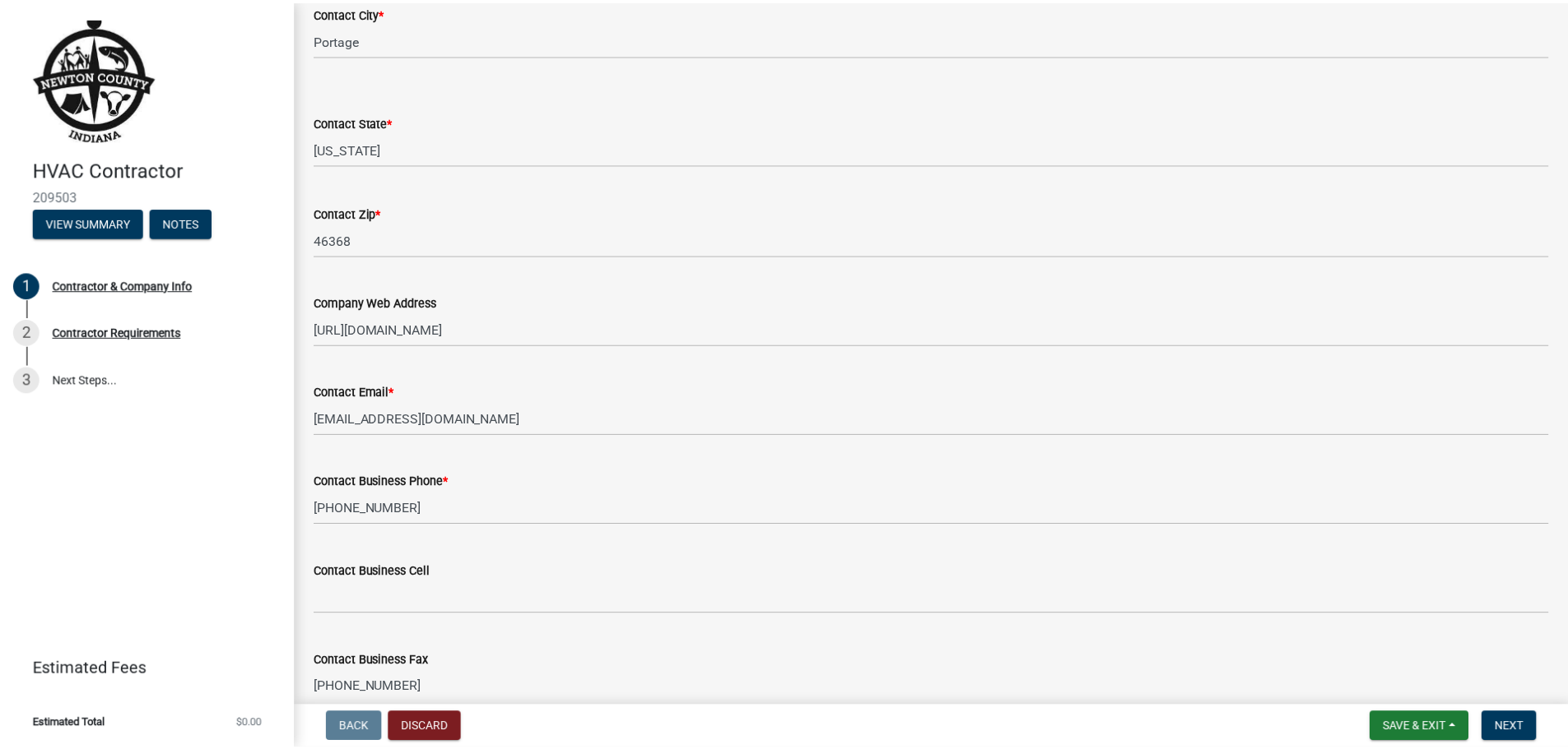
scroll to position [822, 0]
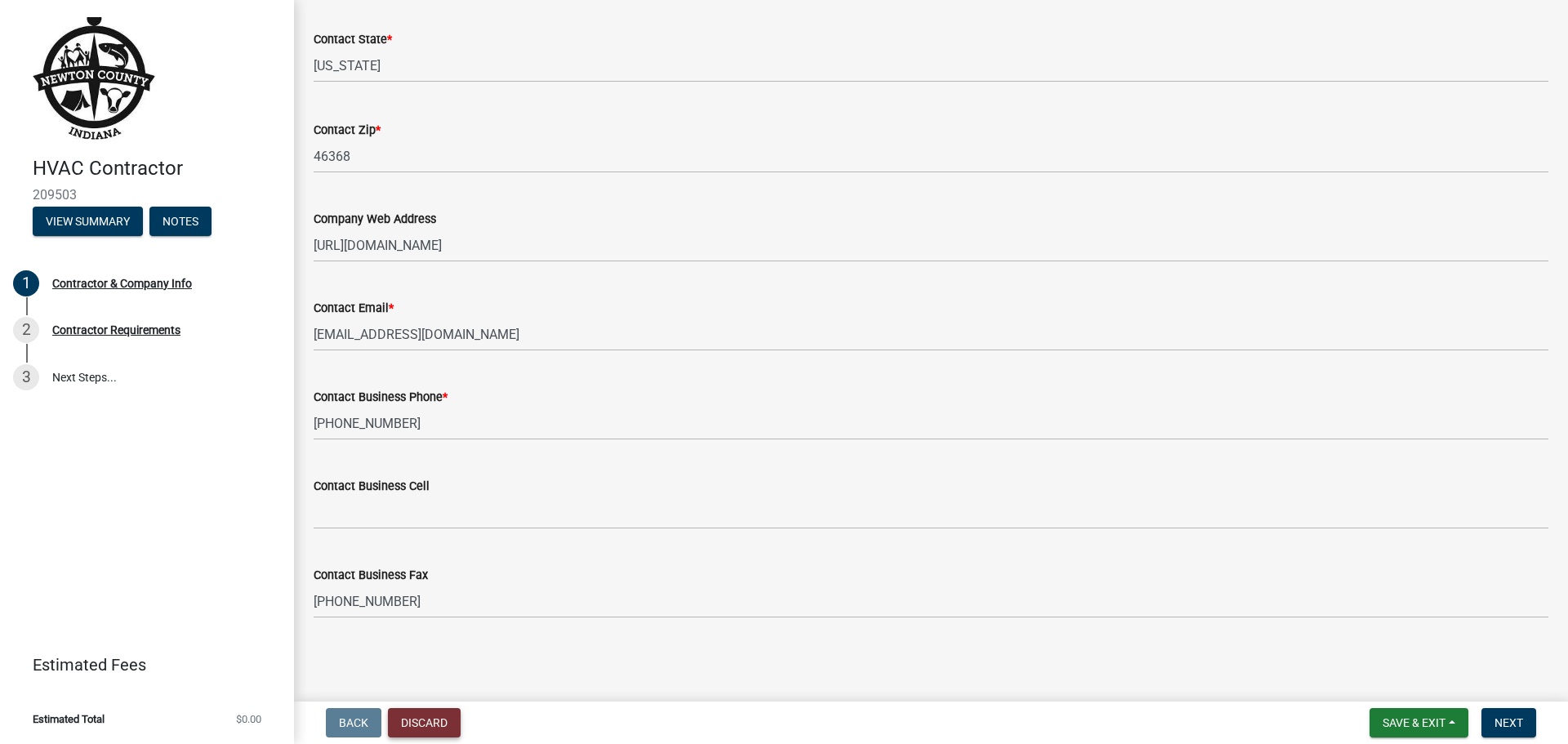
click at [435, 723] on button "Discard" at bounding box center [424, 723] width 73 height 29
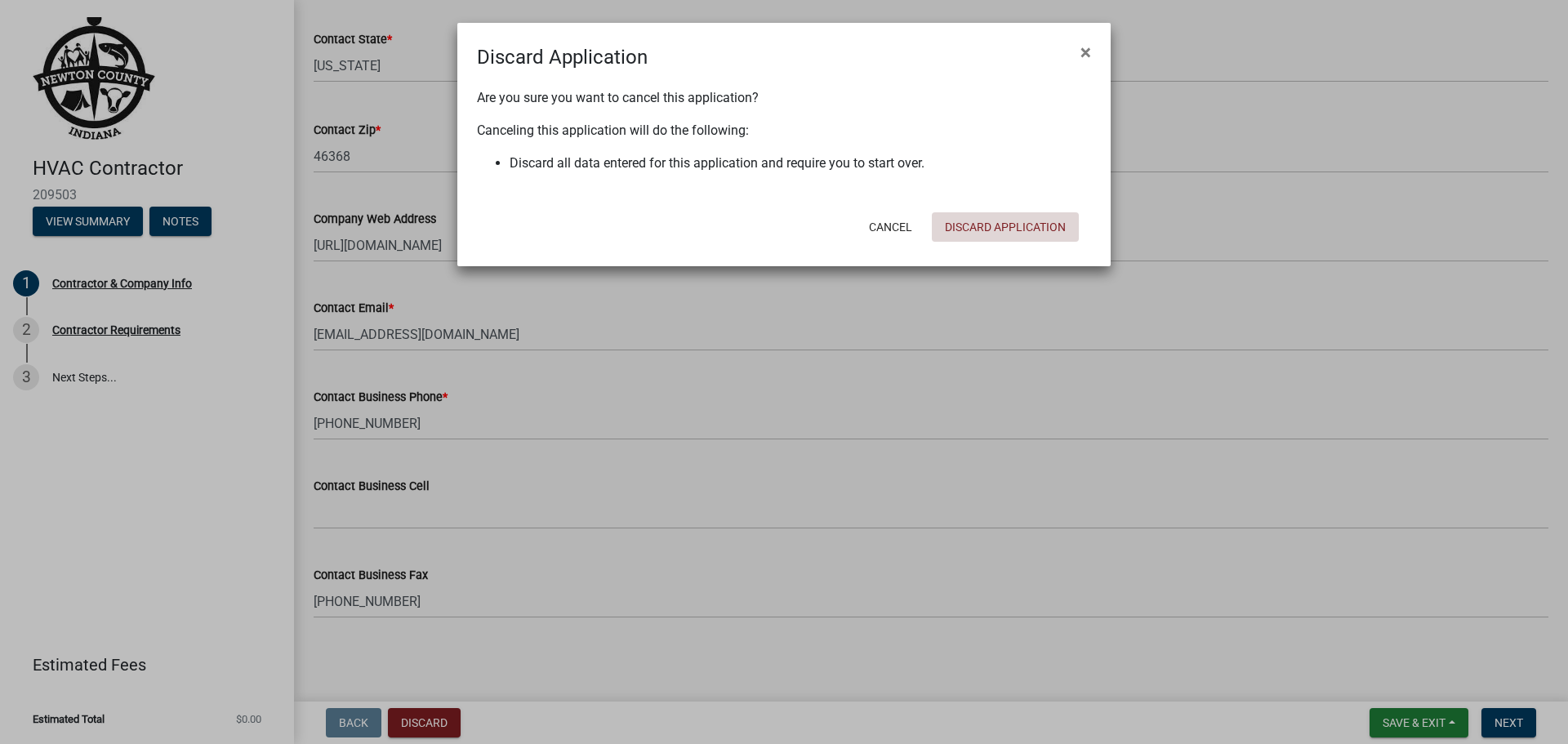
click at [950, 228] on button "Discard Application" at bounding box center [1005, 227] width 147 height 29
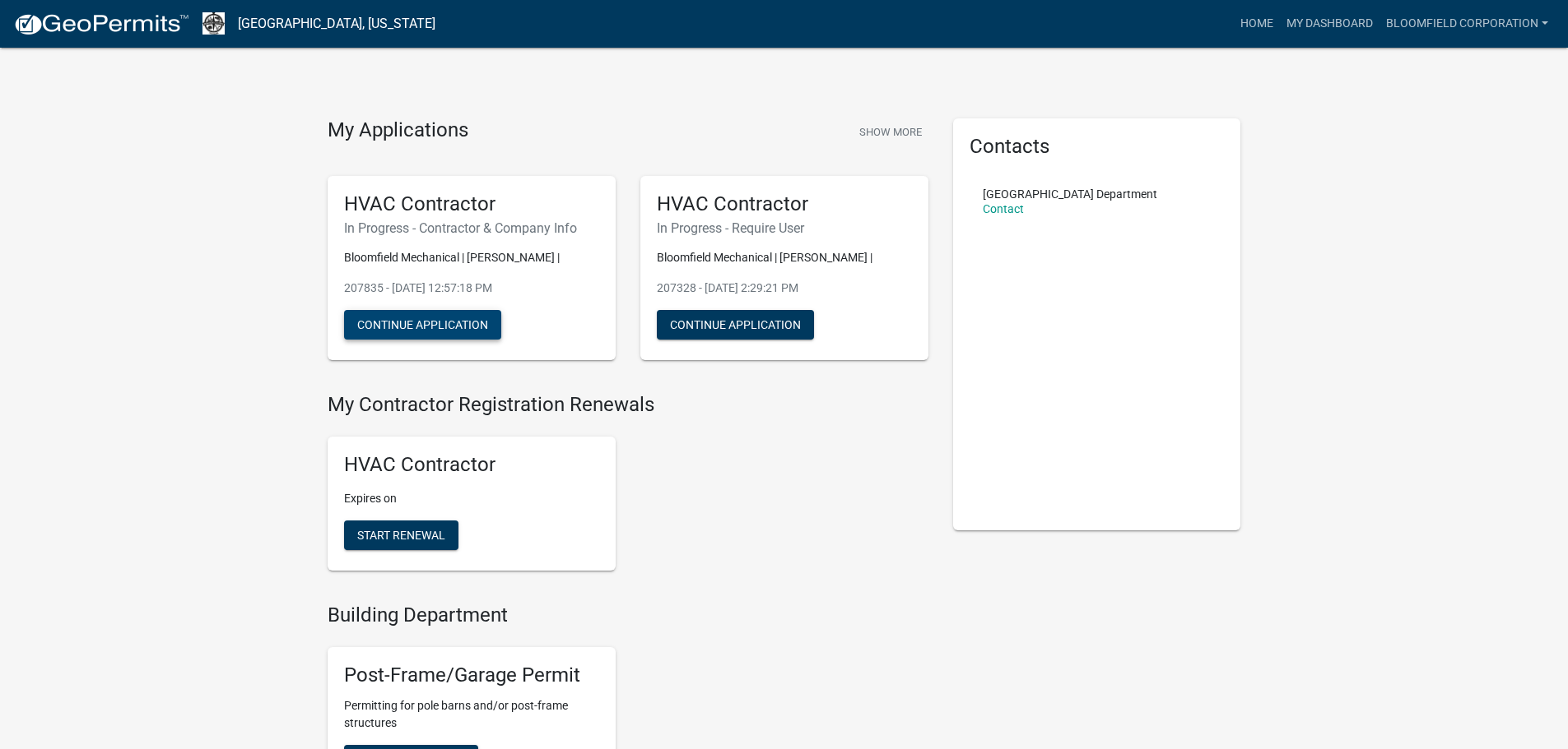
click at [429, 317] on button "Continue Application" at bounding box center [422, 324] width 157 height 30
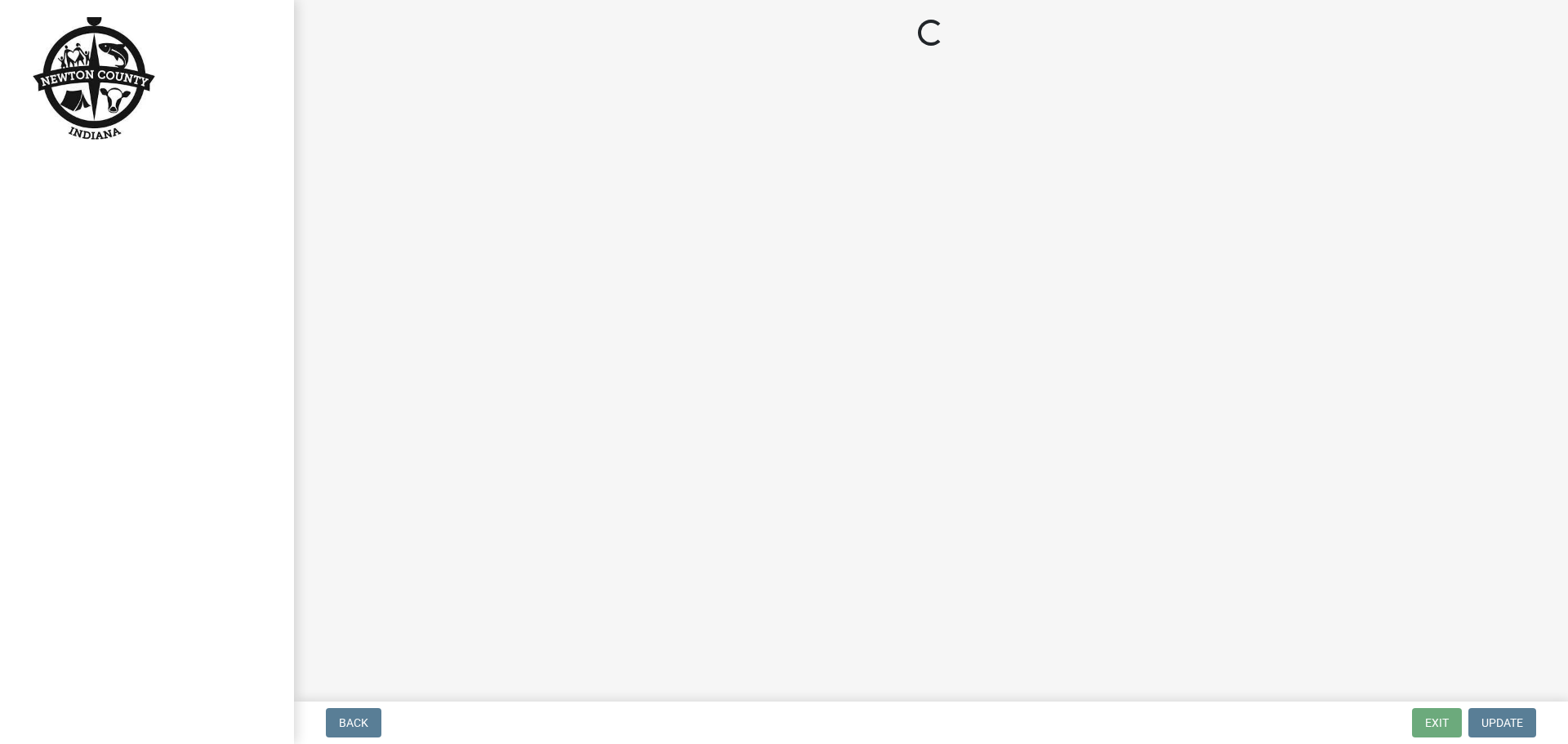
select select "IN"
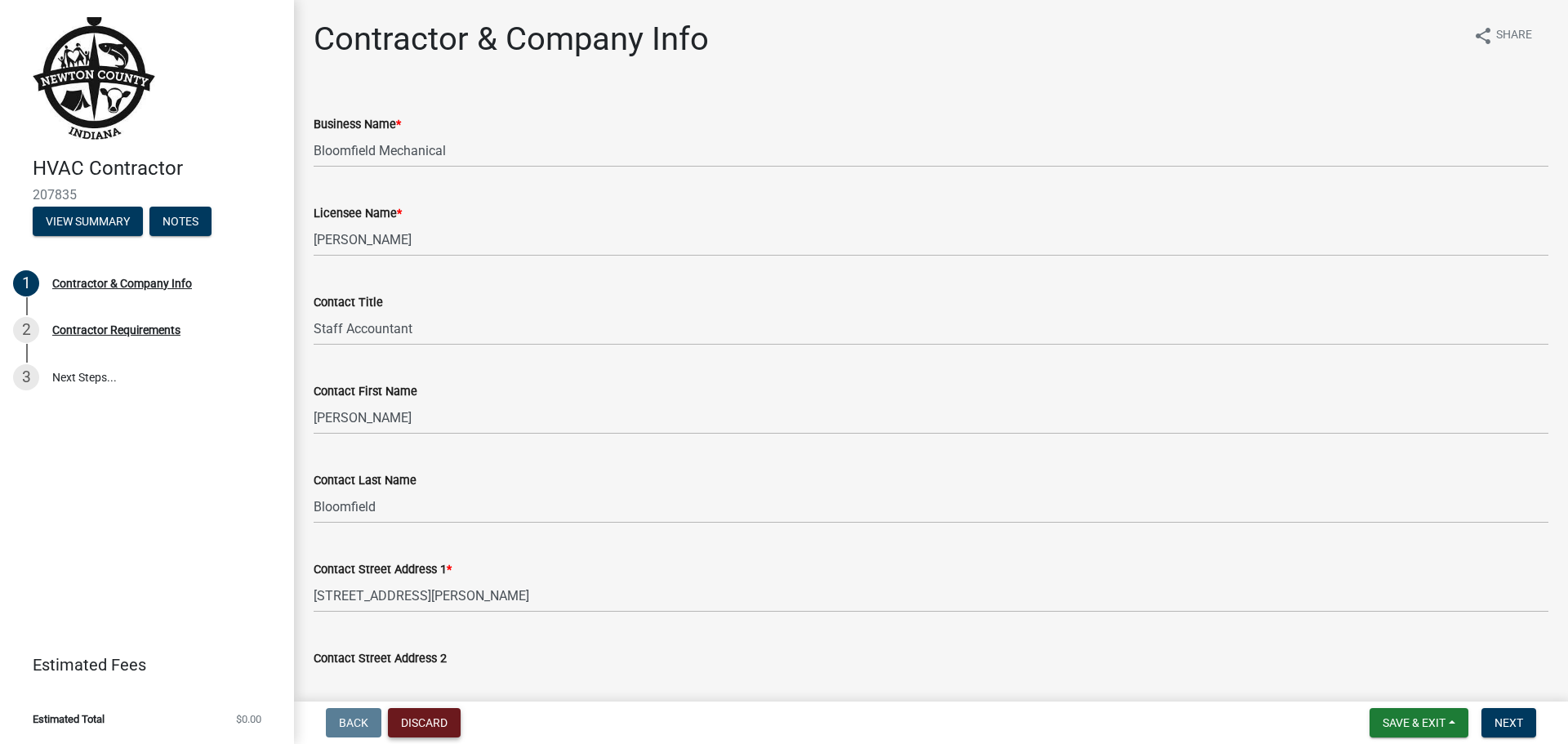
click at [416, 726] on button "Discard" at bounding box center [424, 723] width 73 height 29
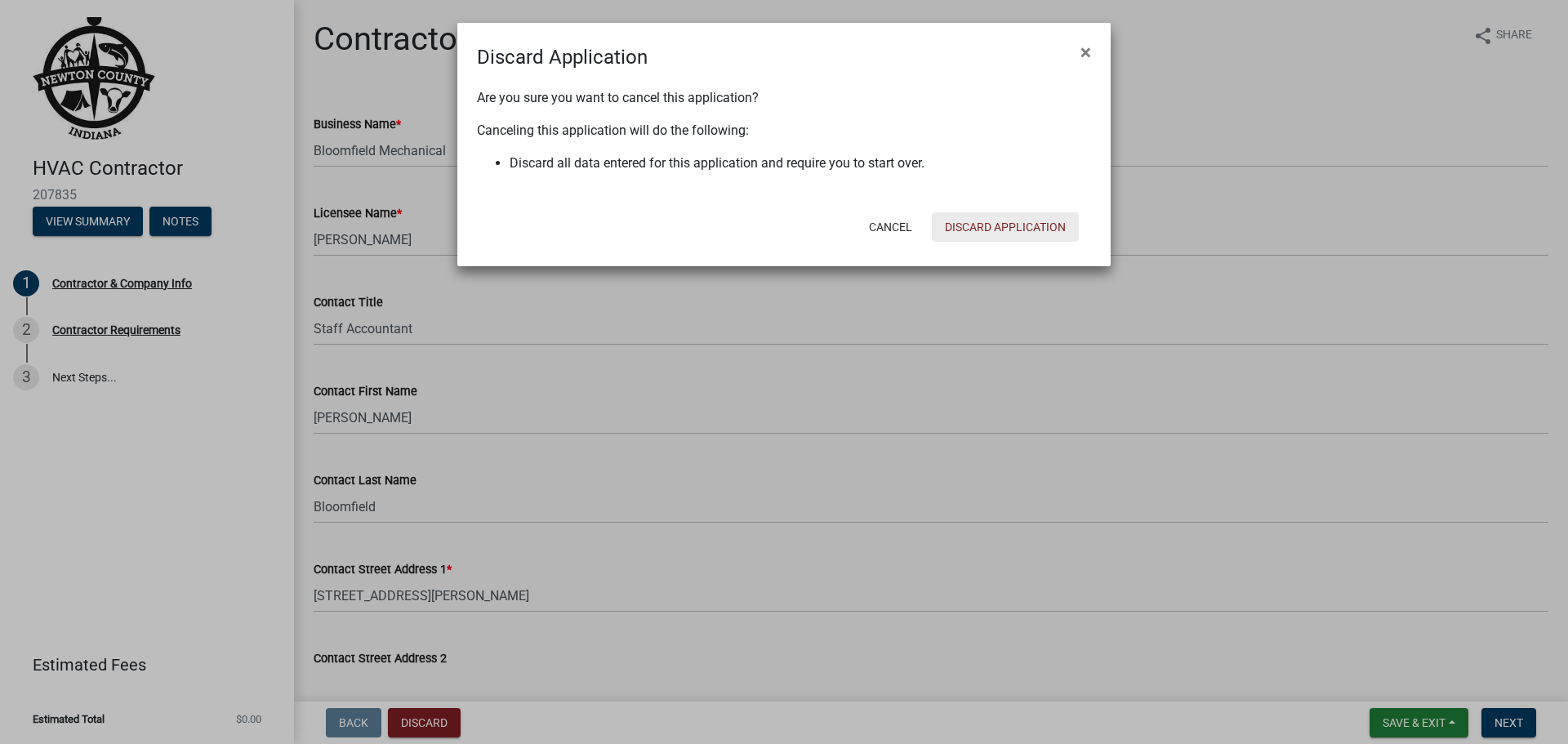
click at [960, 218] on button "Discard Application" at bounding box center [1005, 227] width 147 height 29
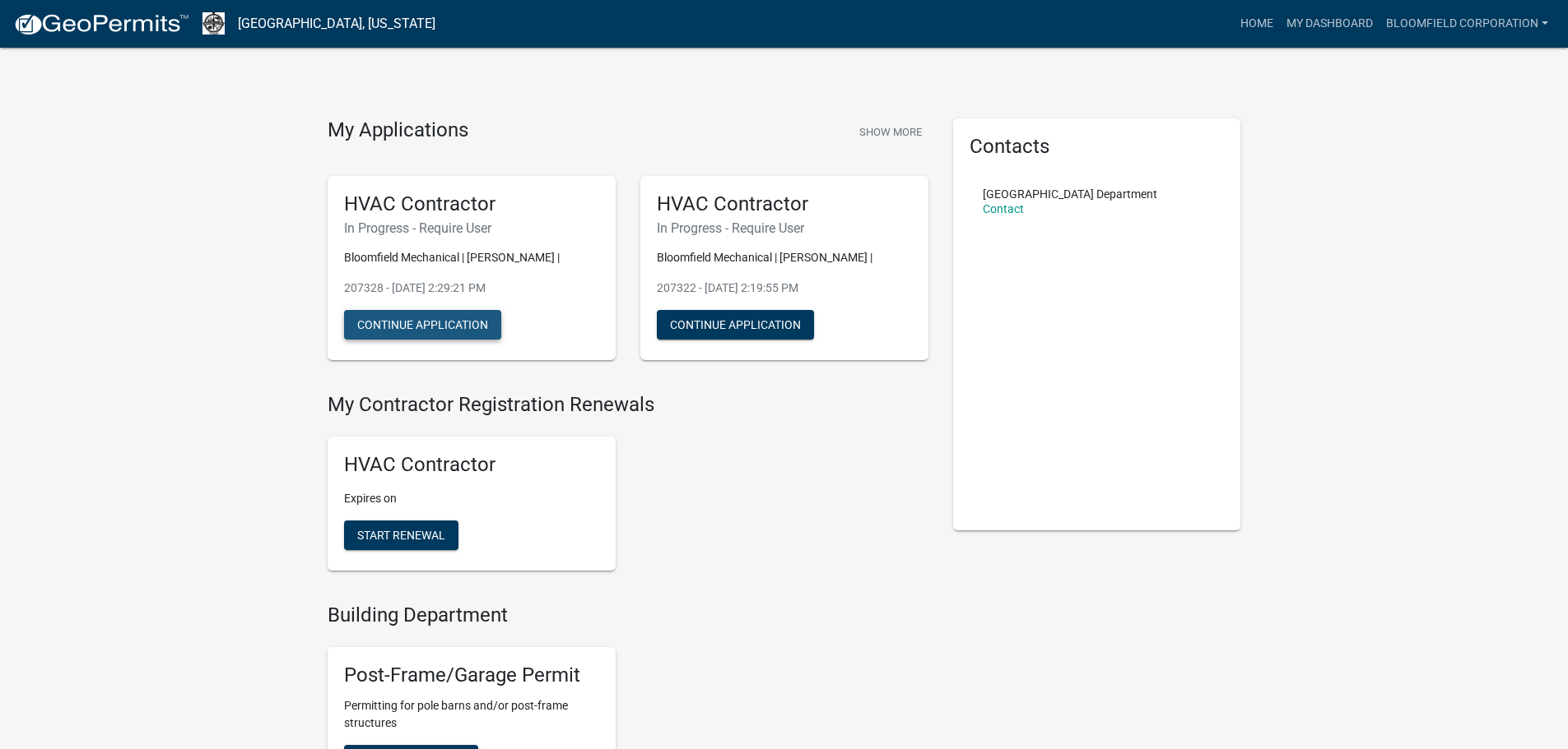
click at [423, 324] on button "Continue Application" at bounding box center [422, 324] width 157 height 30
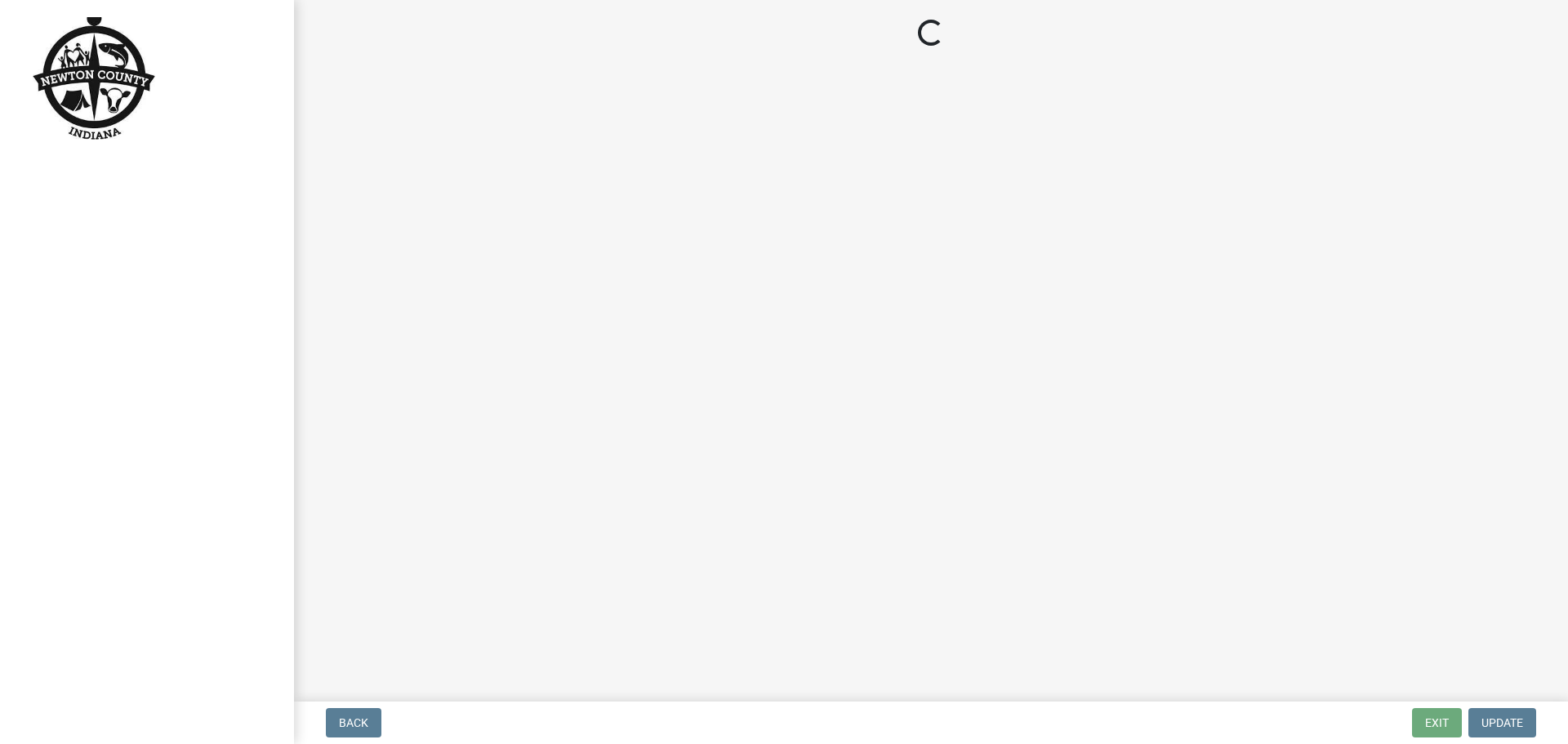
select select "IN"
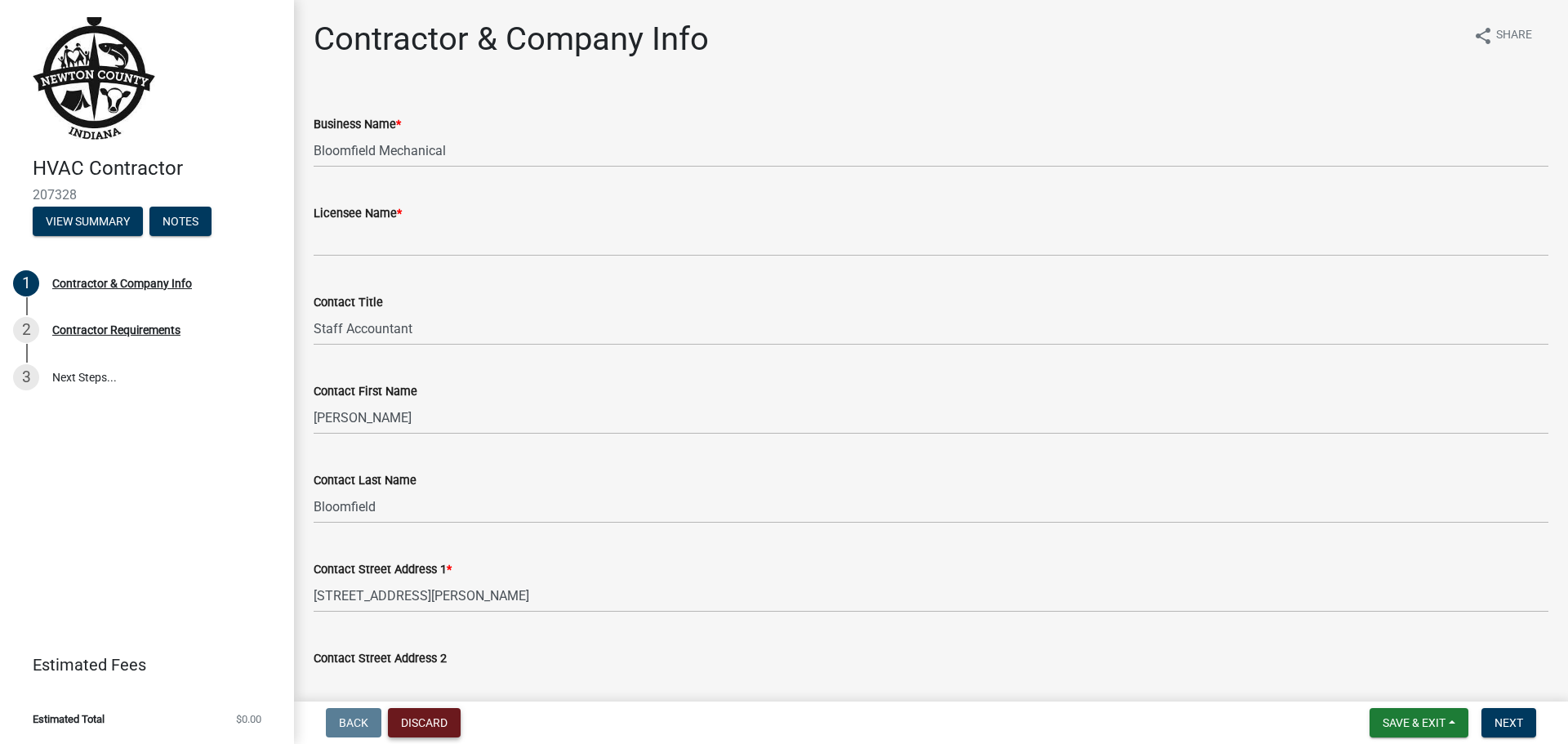
click at [429, 717] on button "Discard" at bounding box center [424, 723] width 73 height 29
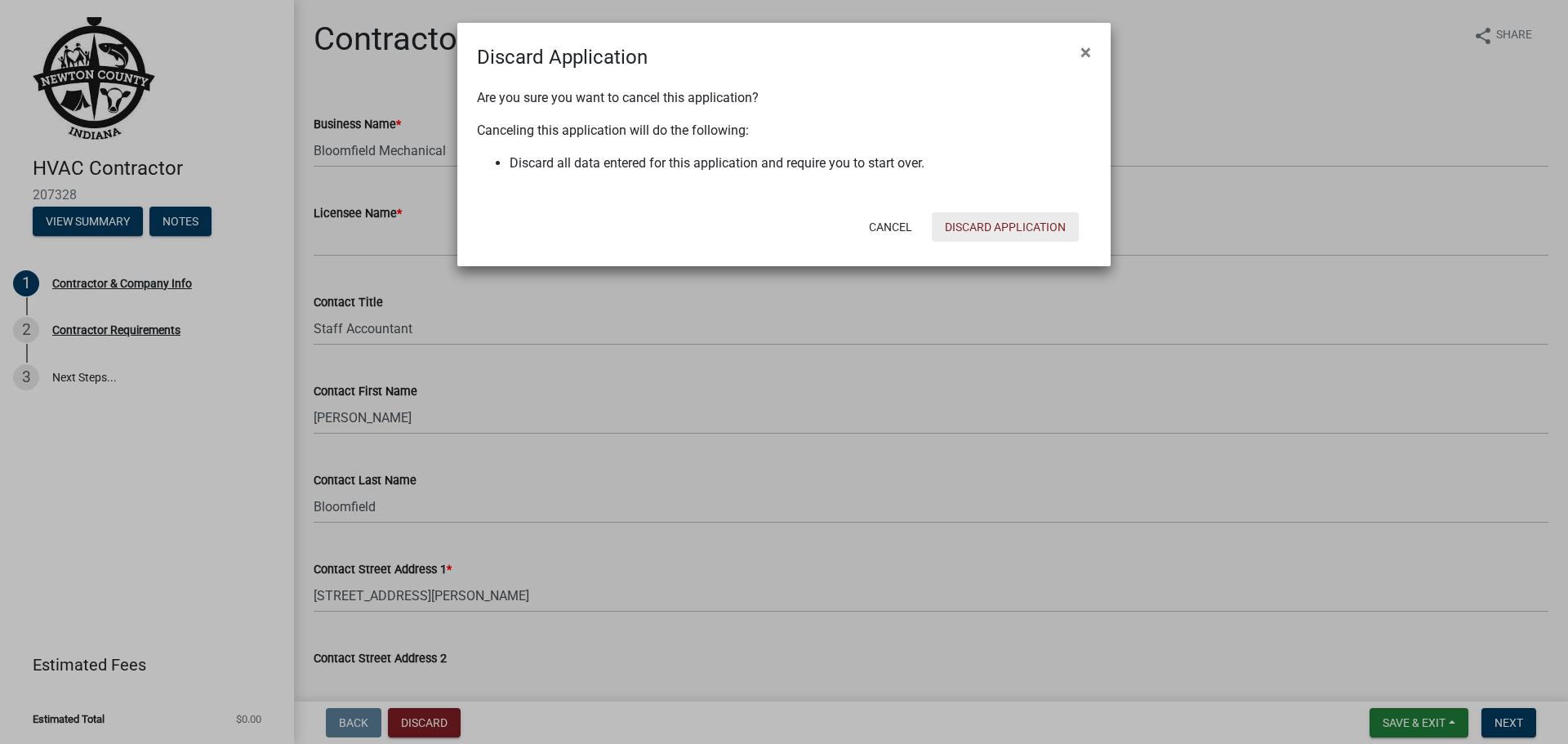
click at [962, 231] on button "Discard Application" at bounding box center [1005, 227] width 147 height 29
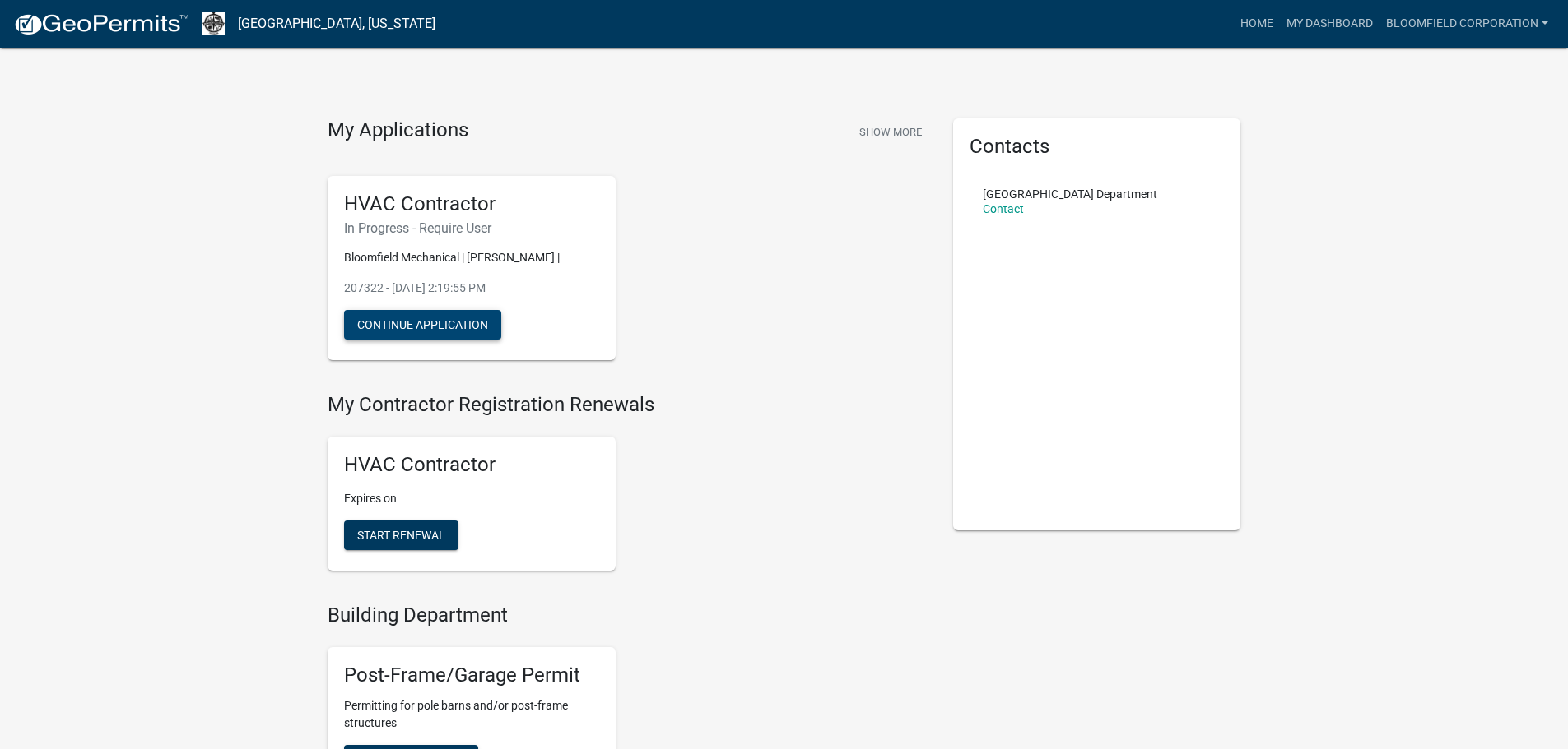
click at [429, 326] on button "Continue Application" at bounding box center [422, 324] width 157 height 30
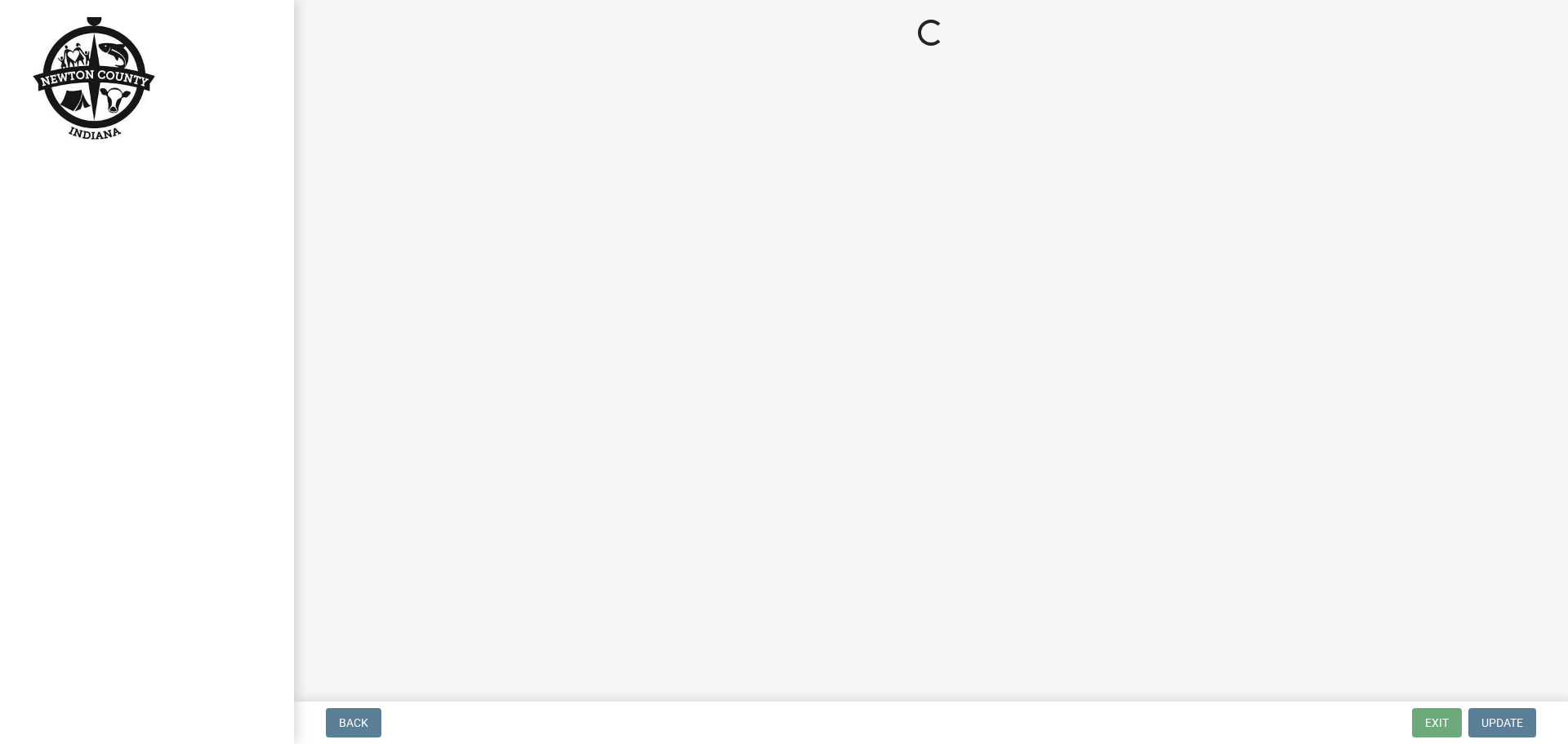
select select "IN"
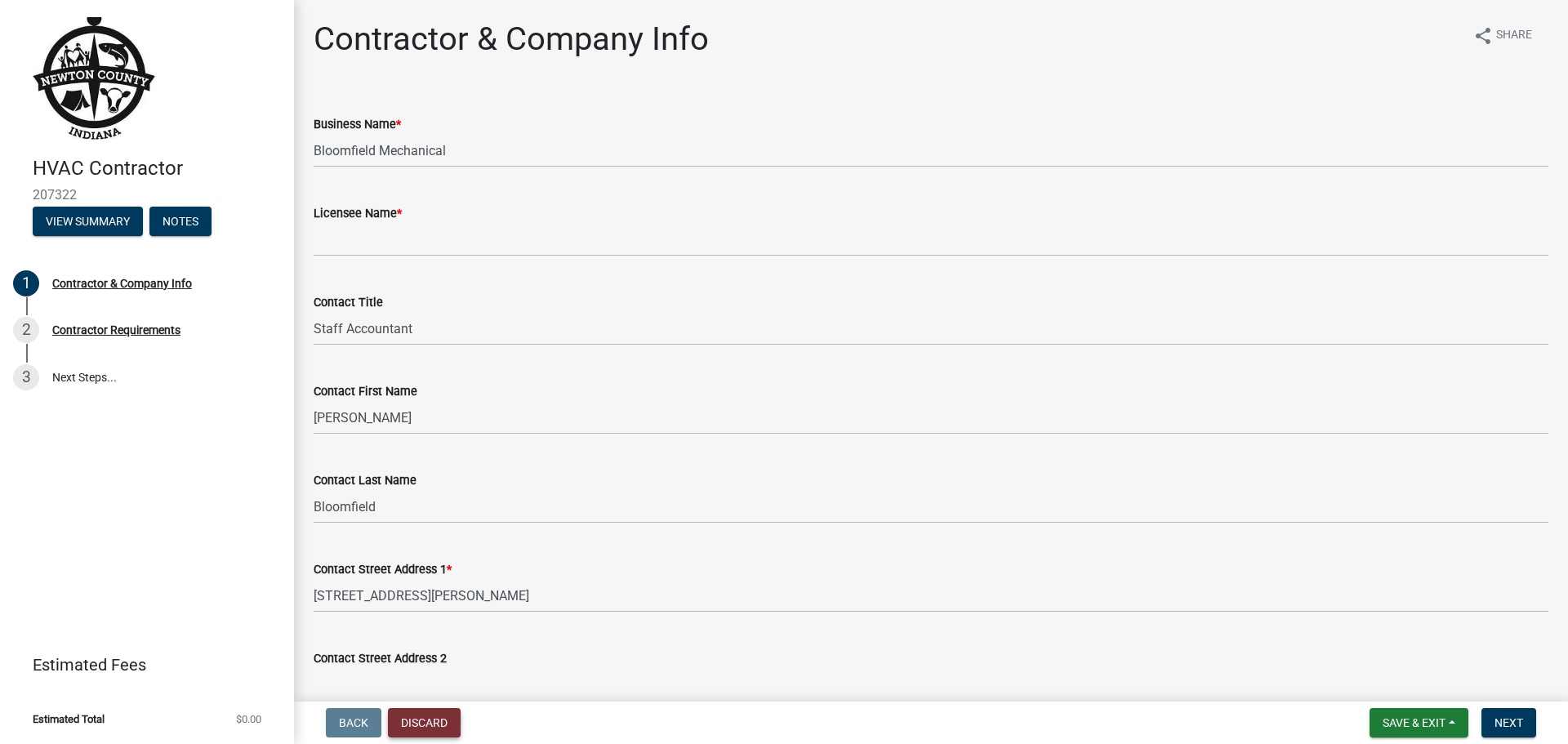
click at [426, 721] on button "Discard" at bounding box center [424, 723] width 73 height 29
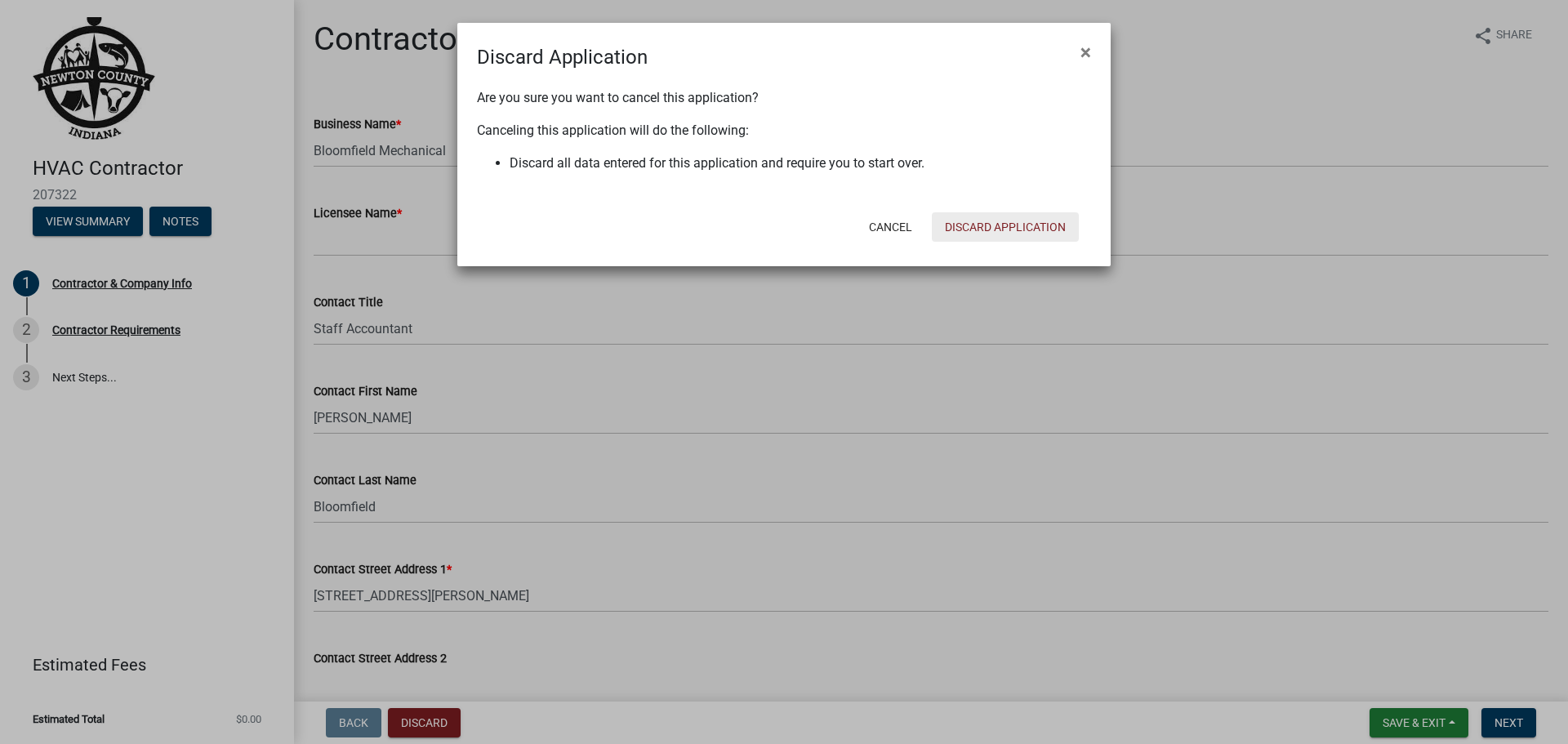
click at [1016, 214] on button "Discard Application" at bounding box center [1005, 227] width 147 height 29
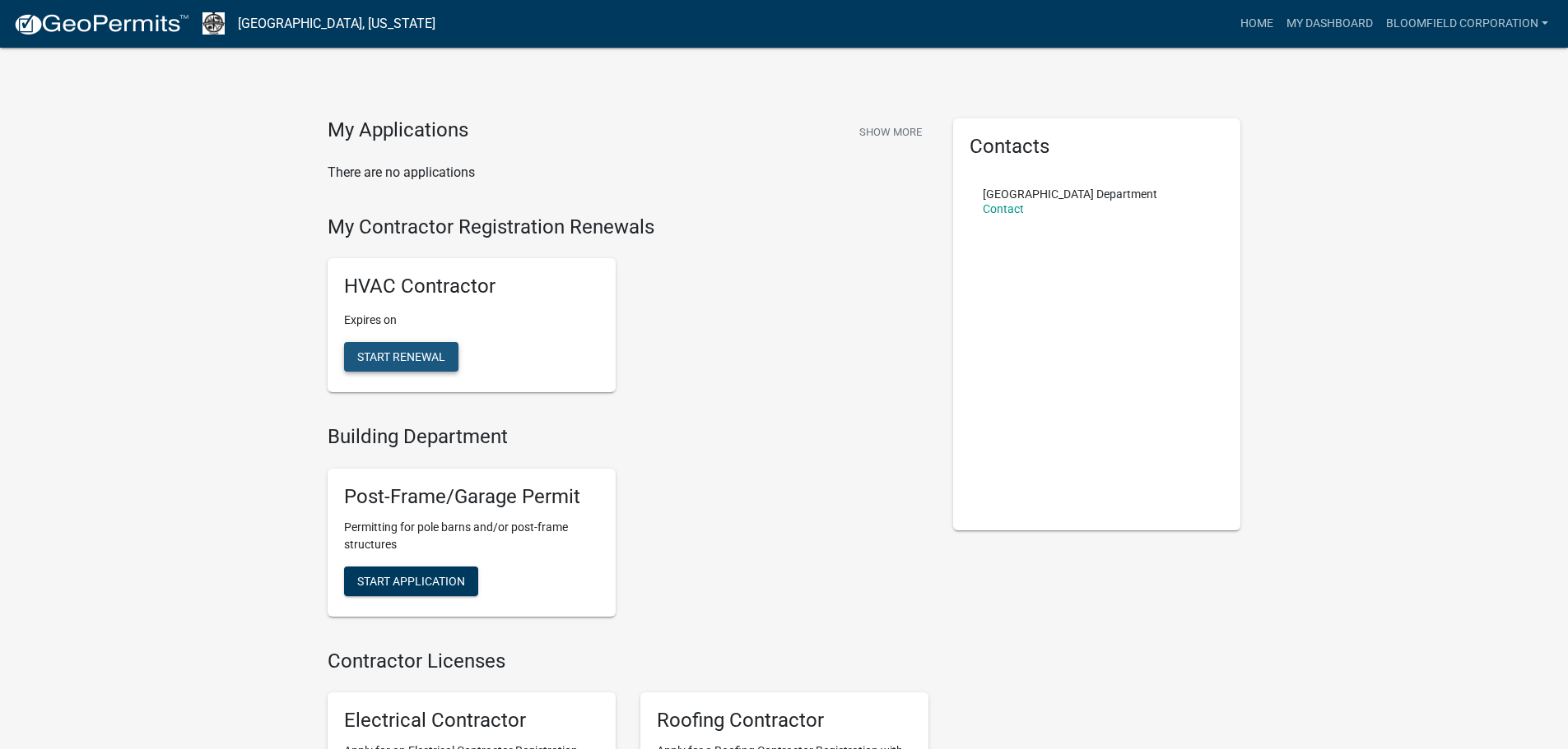
click at [401, 356] on span "Start Renewal" at bounding box center [401, 357] width 88 height 13
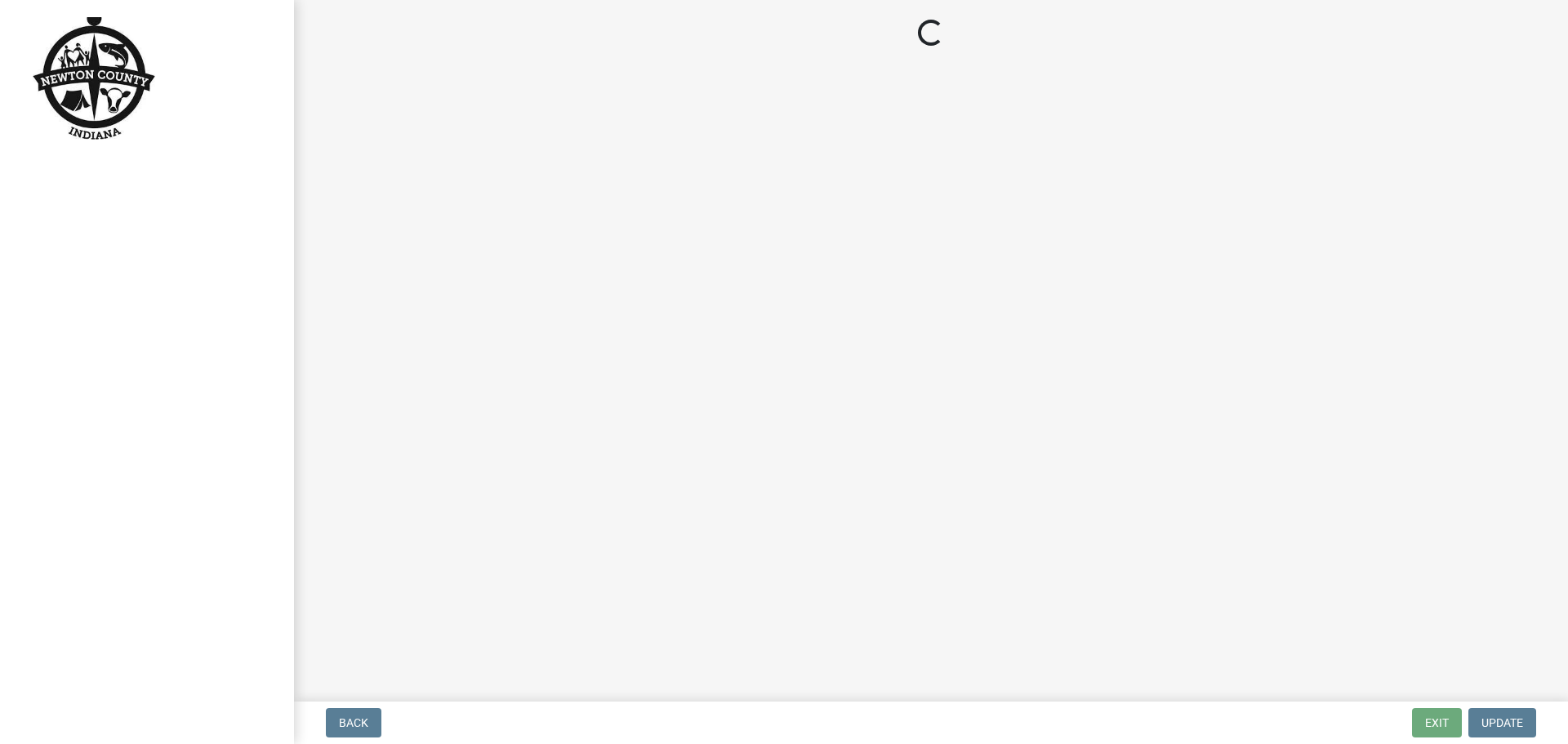
select select "IN"
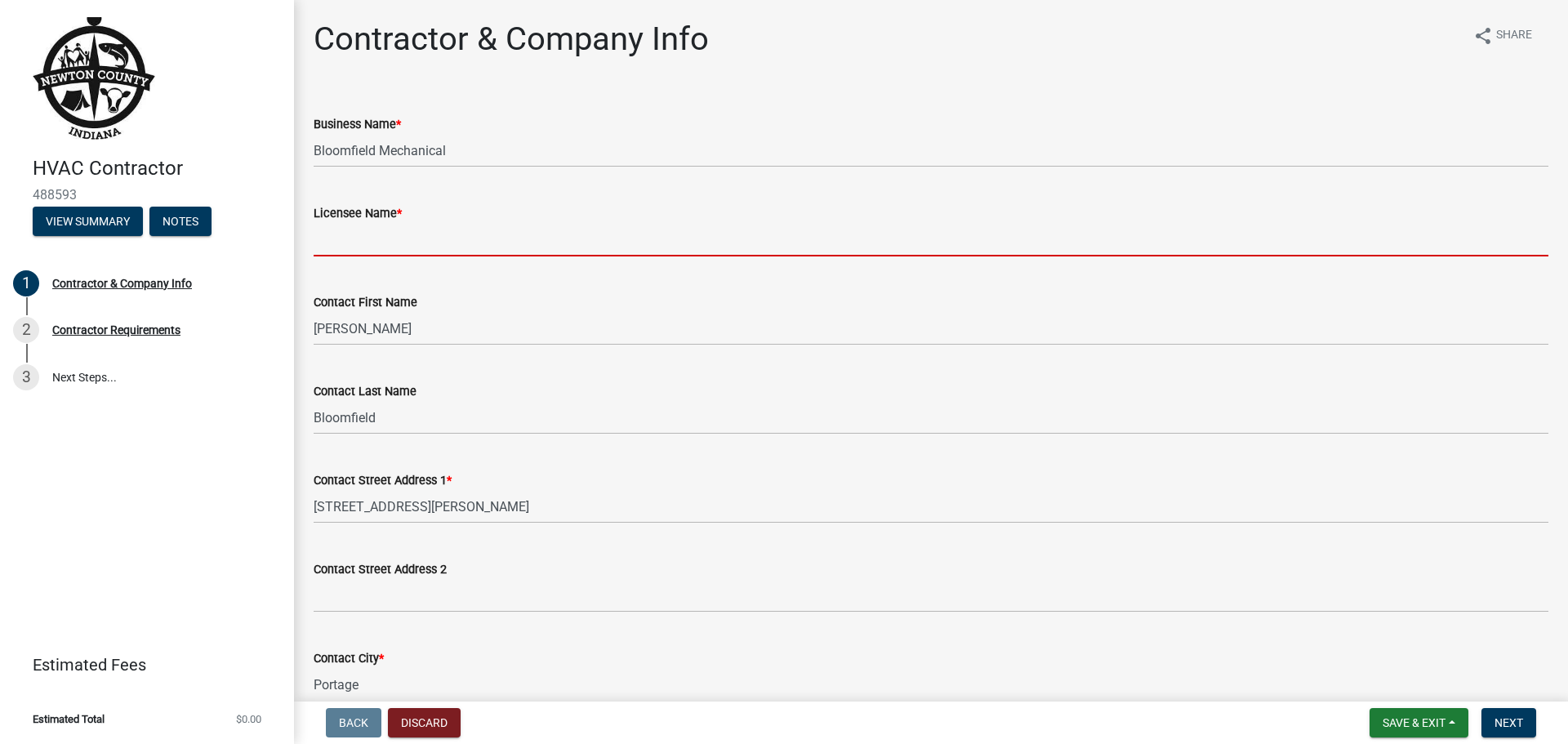
click at [363, 237] on input "Licensee Name *" at bounding box center [931, 240] width 1235 height 34
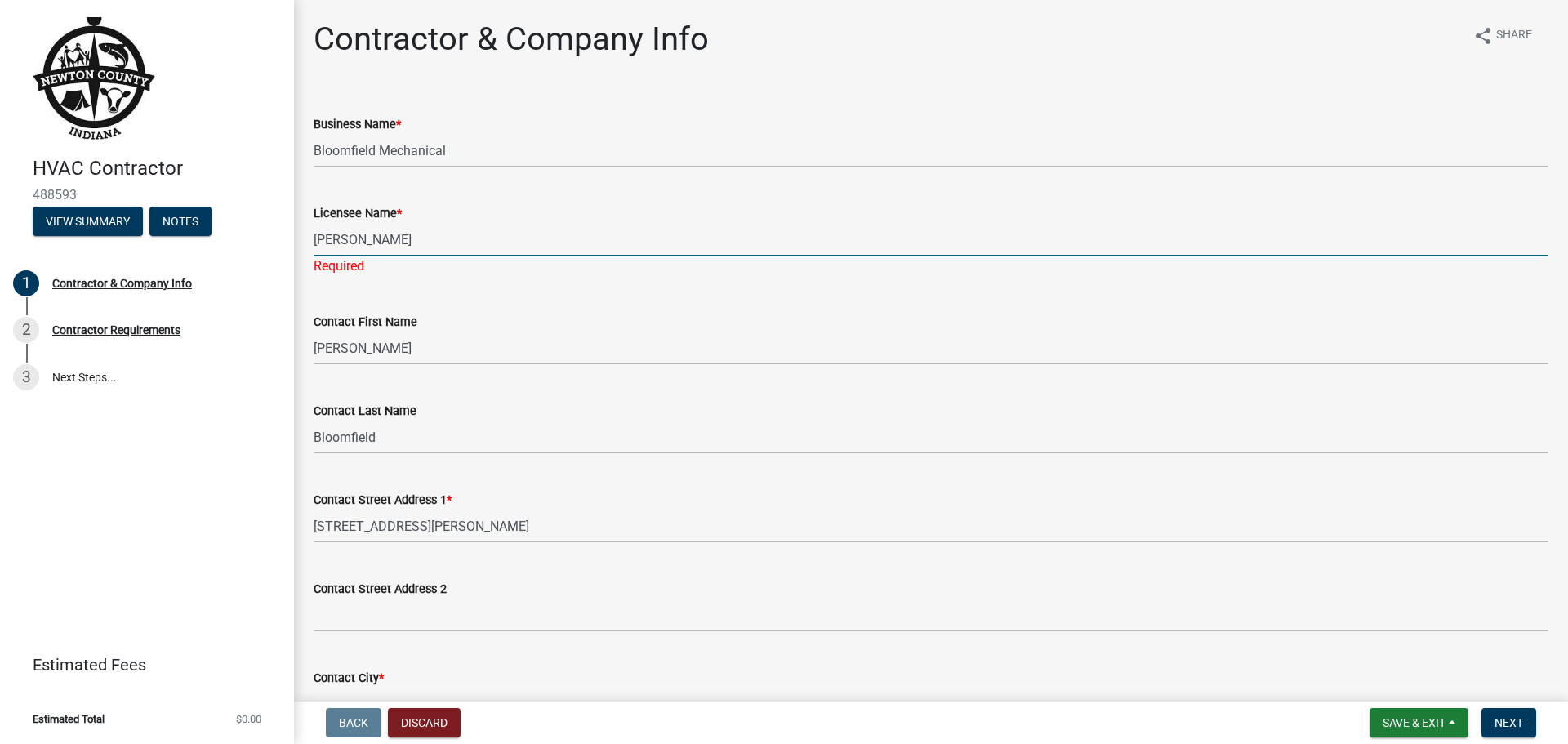
type input "[PERSON_NAME]"
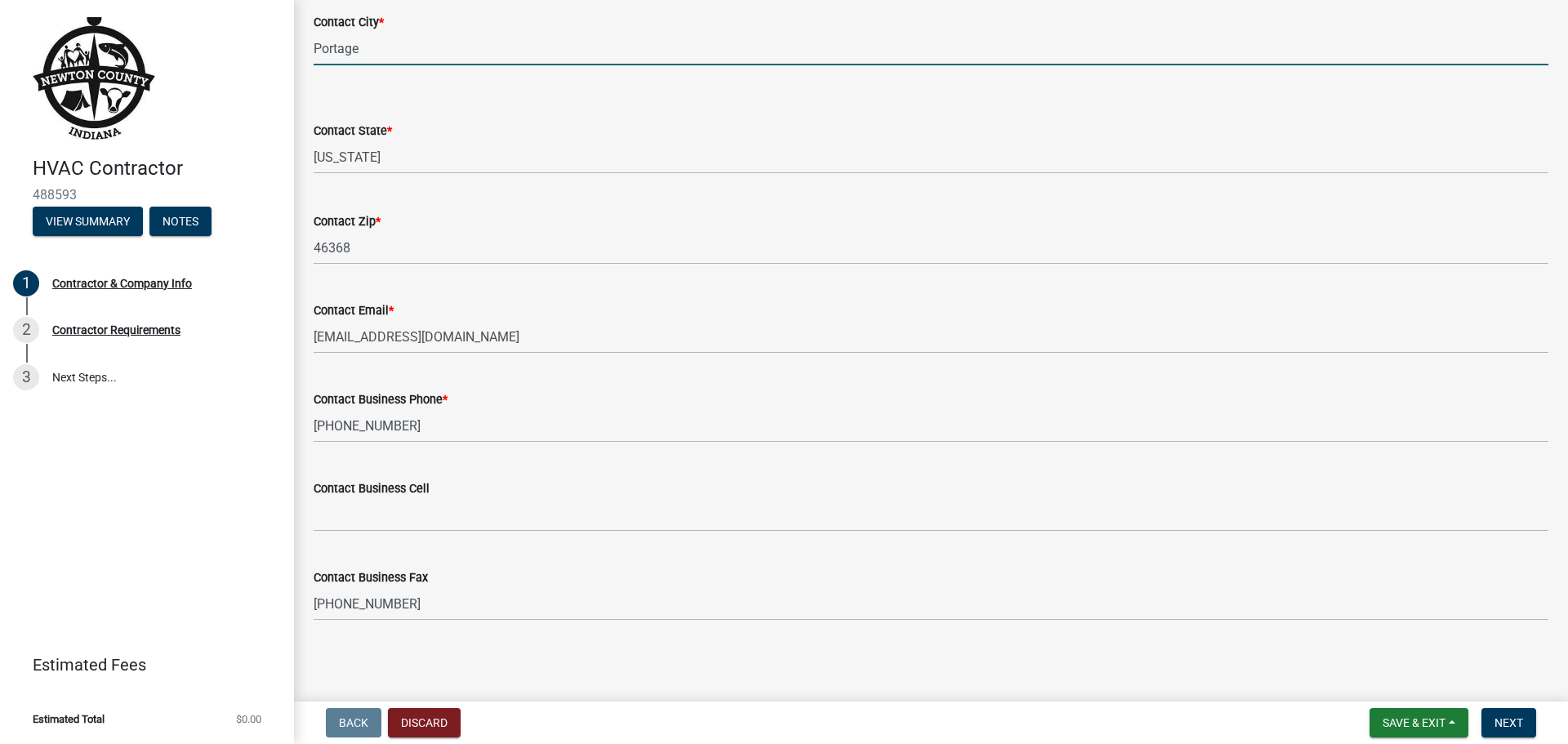
scroll to position [639, 0]
click at [1491, 716] on button "Next" at bounding box center [1508, 723] width 54 height 29
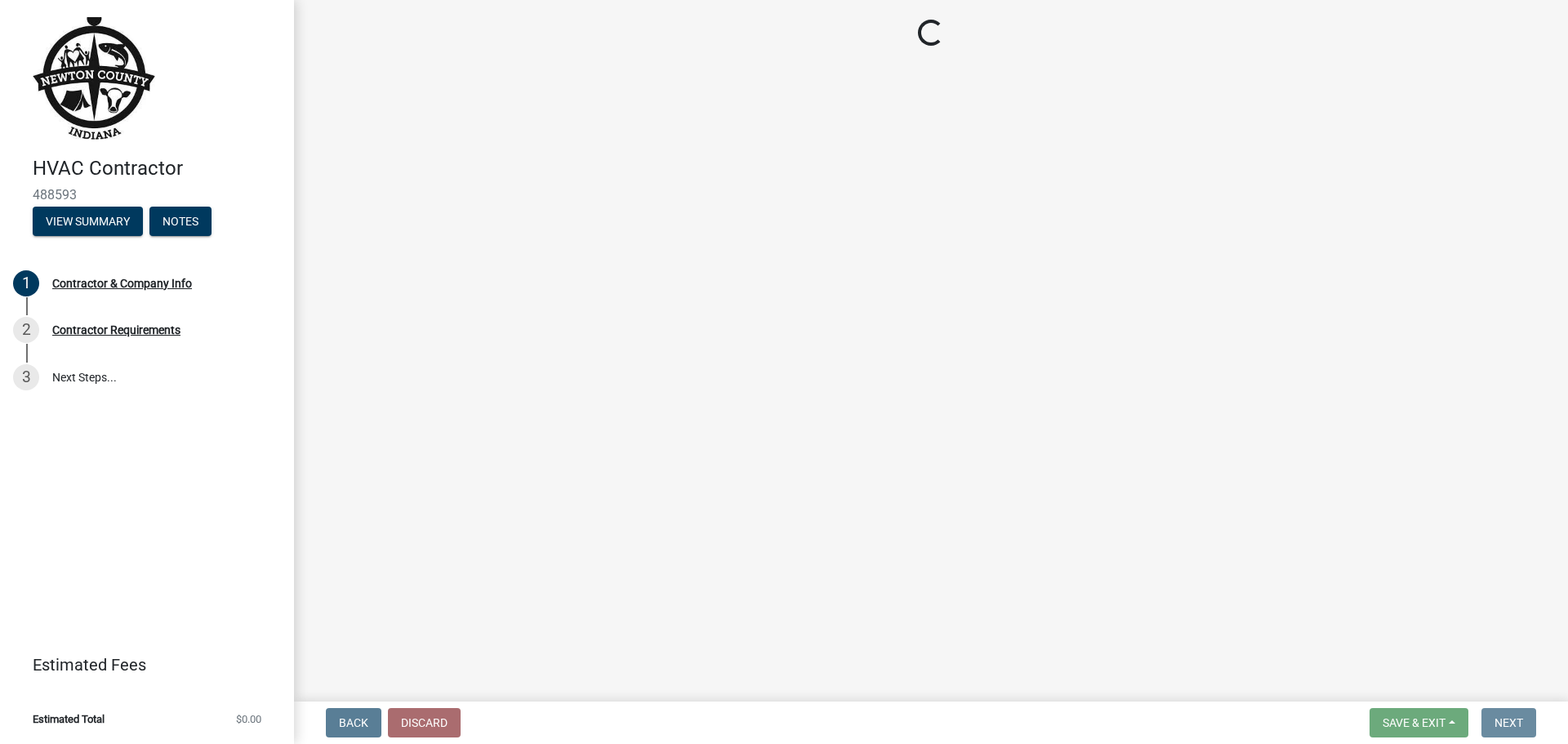
scroll to position [0, 0]
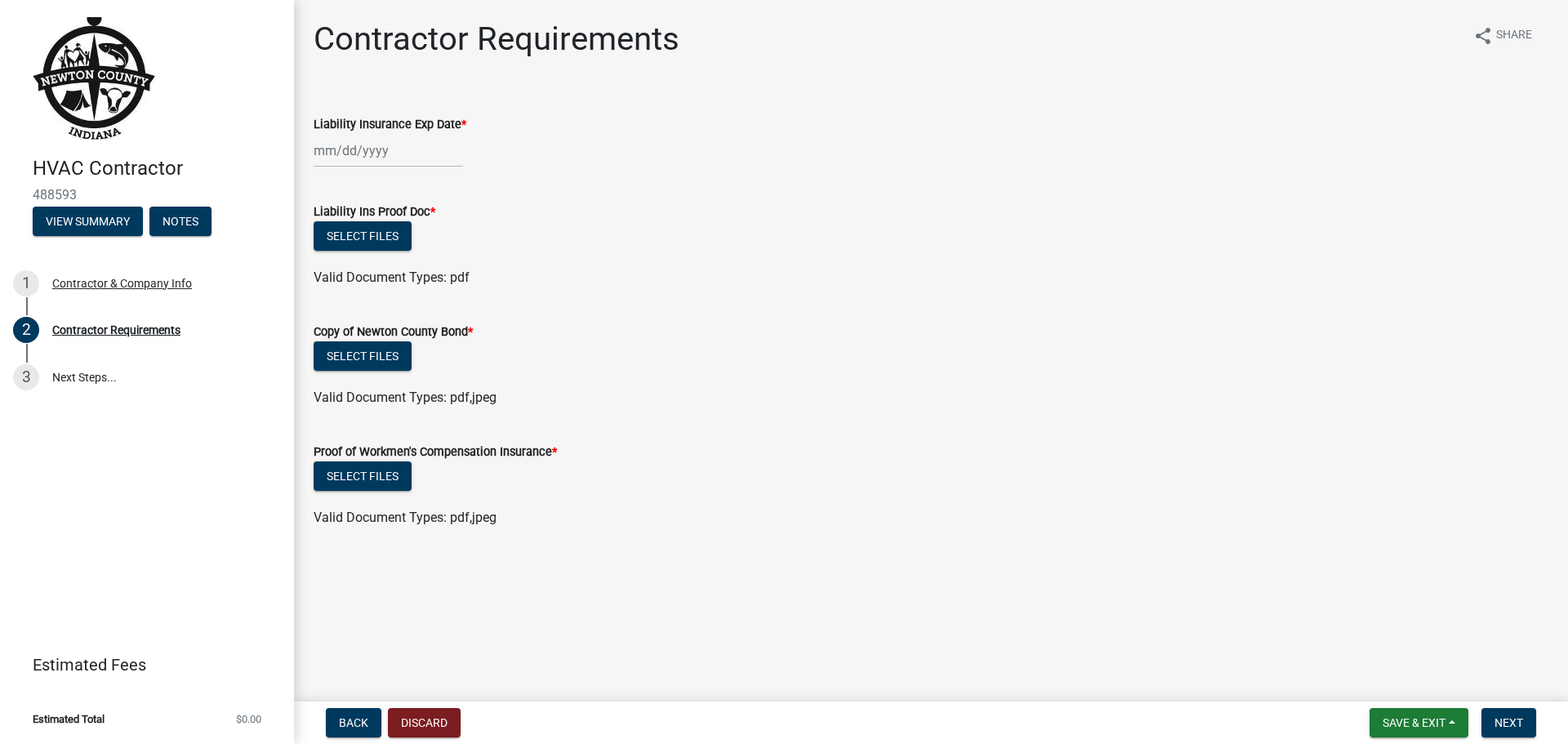
click at [395, 155] on div at bounding box center [388, 151] width 150 height 34
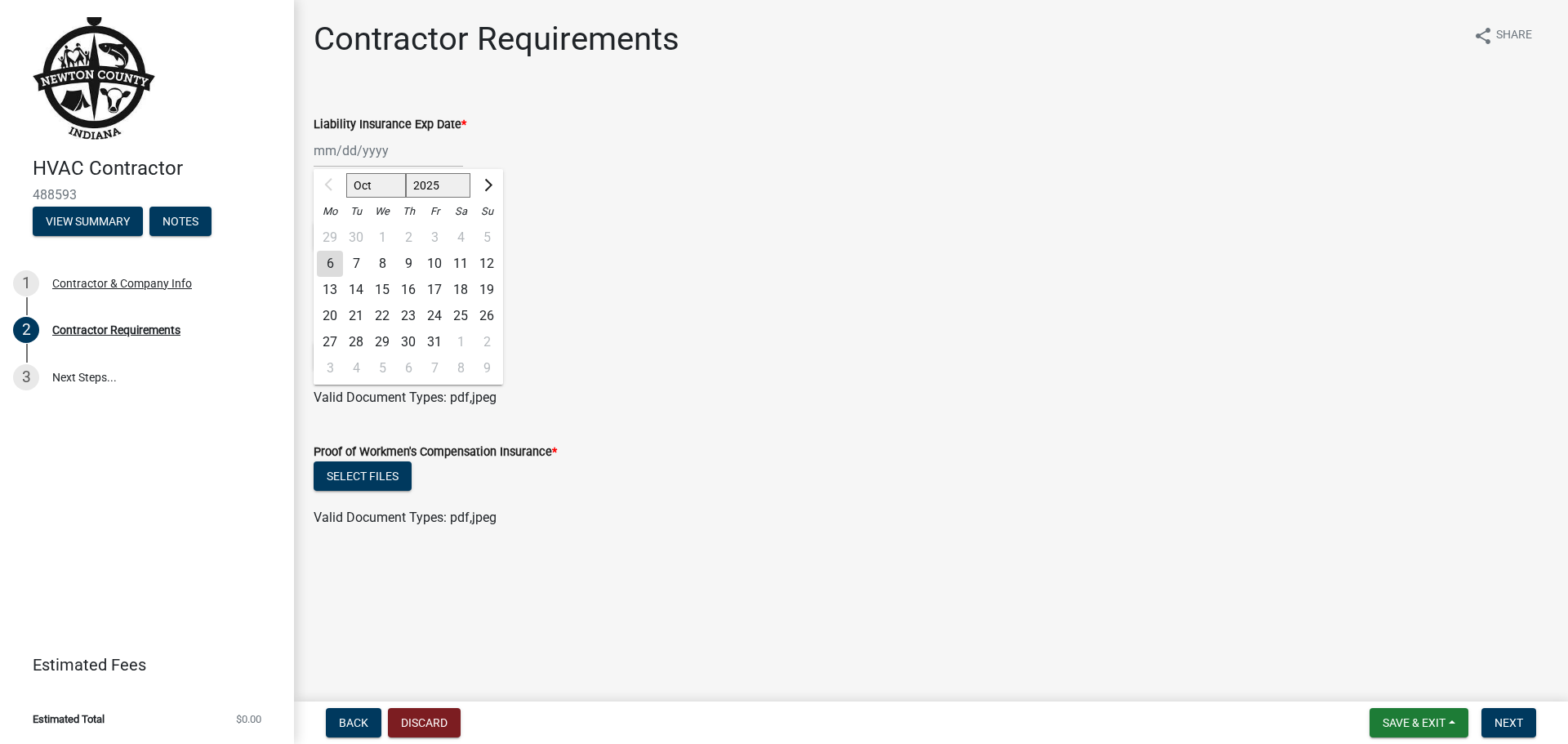
click at [326, 182] on div at bounding box center [329, 185] width 33 height 26
click at [490, 183] on span "Next month" at bounding box center [487, 185] width 12 height 12
click at [329, 177] on button "Previous month" at bounding box center [330, 185] width 20 height 26
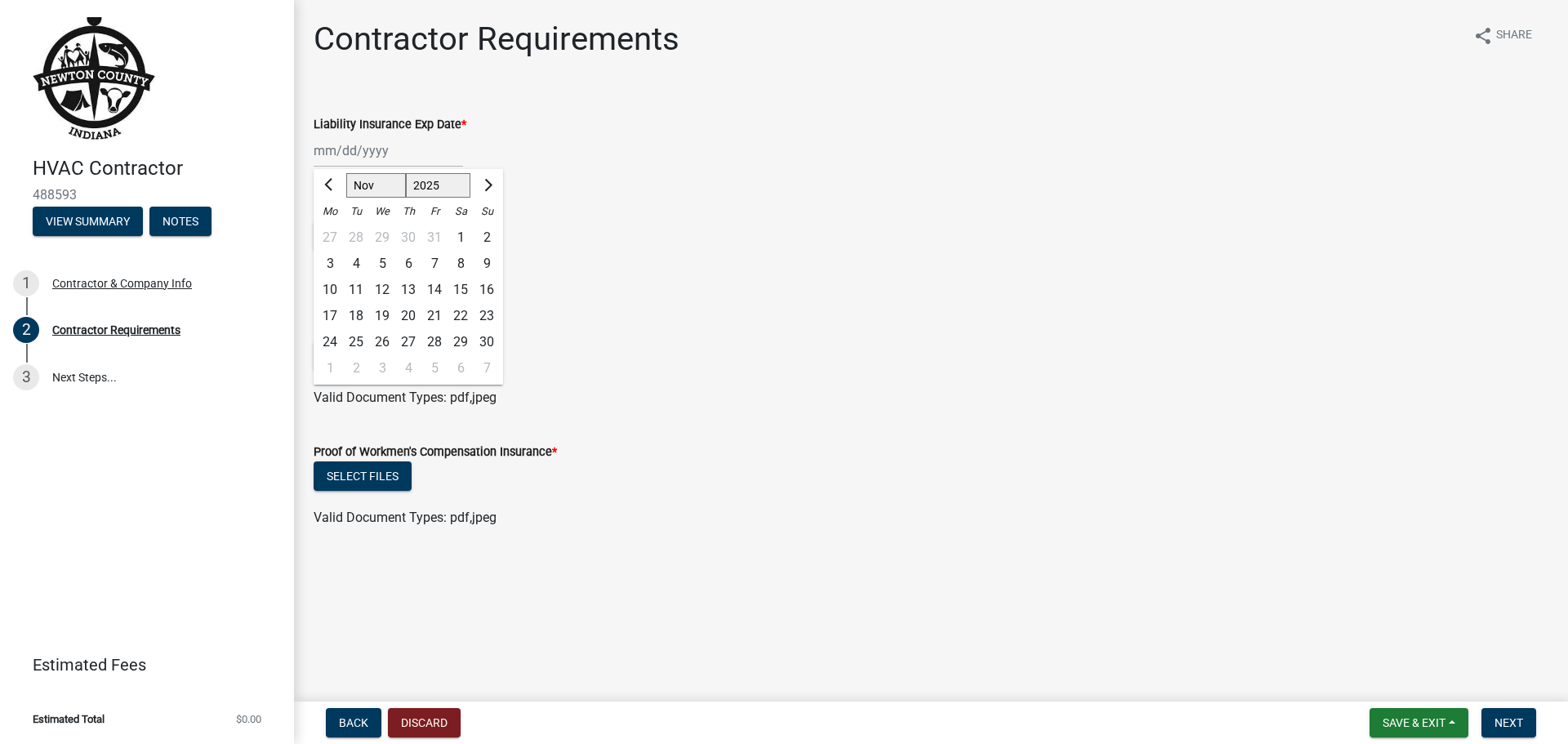
select select "10"
click at [329, 177] on div at bounding box center [329, 185] width 33 height 26
click at [358, 231] on div "29 30 1 2 3 4 5" at bounding box center [408, 237] width 190 height 26
click at [699, 185] on form "Liability Ins Proof Doc * Select files Valid Document Types: pdf" at bounding box center [931, 235] width 1235 height 105
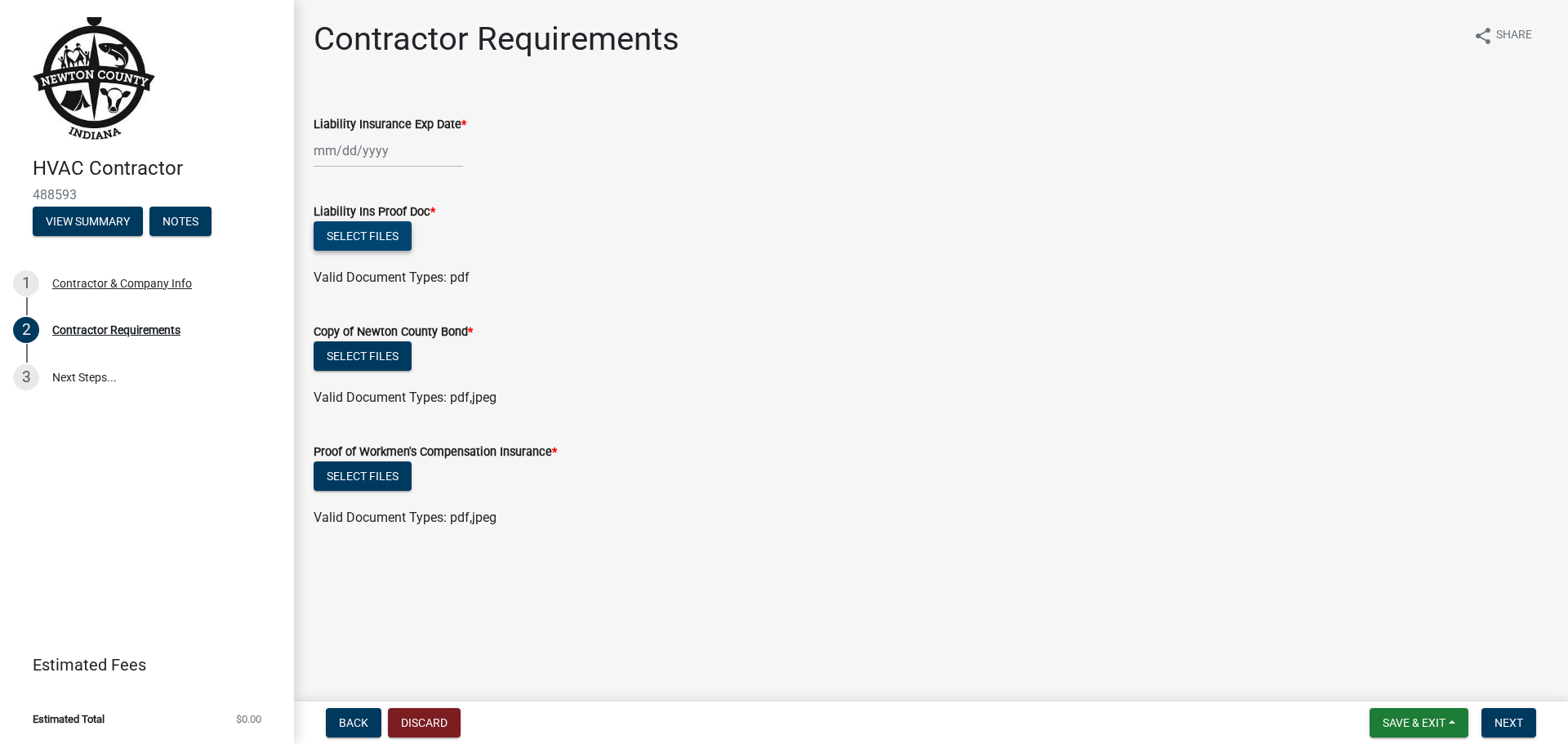
click at [364, 223] on button "Select files" at bounding box center [362, 236] width 98 height 29
click at [333, 149] on div at bounding box center [388, 151] width 150 height 34
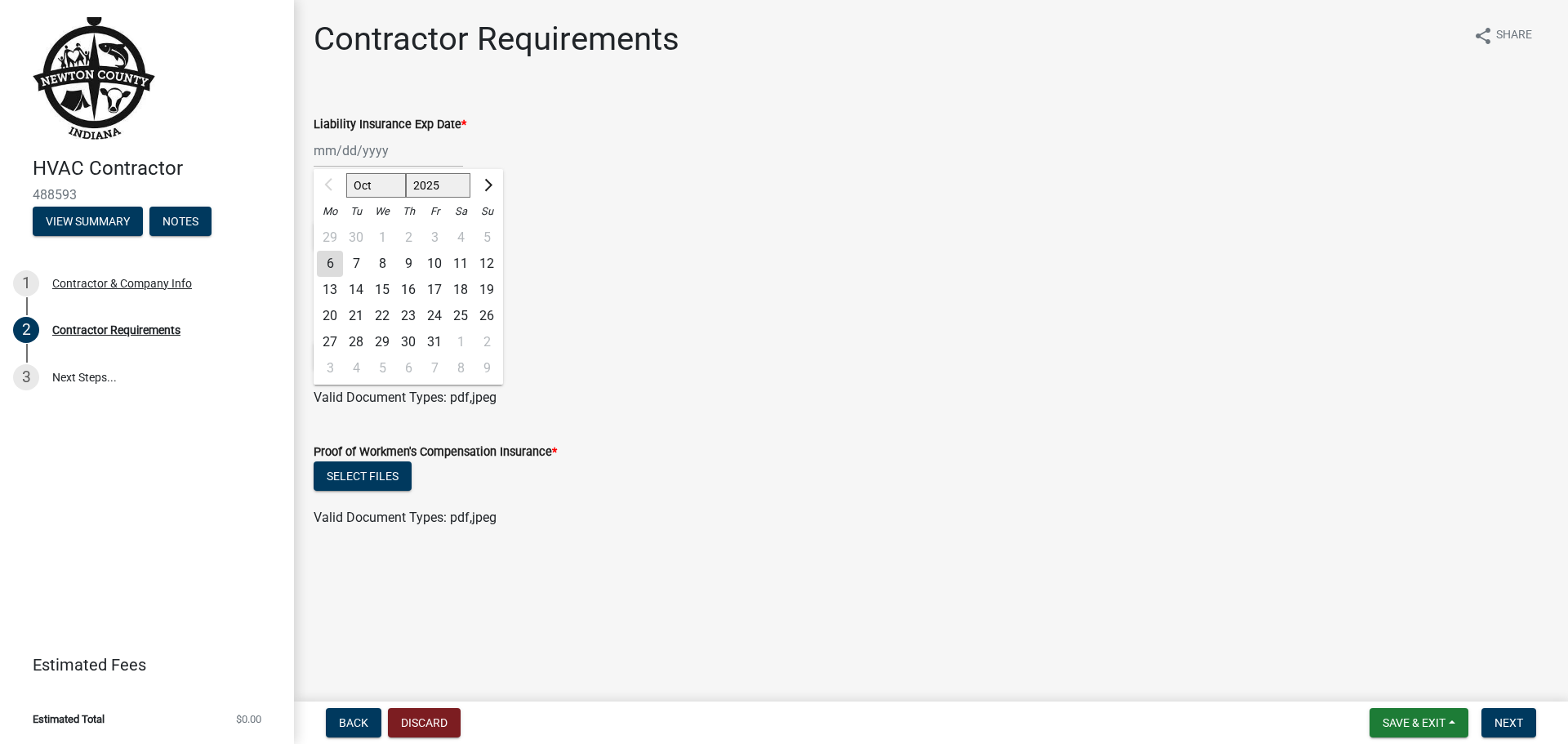
click at [377, 189] on select "Oct Nov Dec" at bounding box center [376, 186] width 60 height 25
click at [612, 174] on wm-data-entity-input "Liability Insurance Exp Date * Oct Nov [DATE] 2026 2027 2028 2029 2030 2031 203…" at bounding box center [931, 137] width 1235 height 91
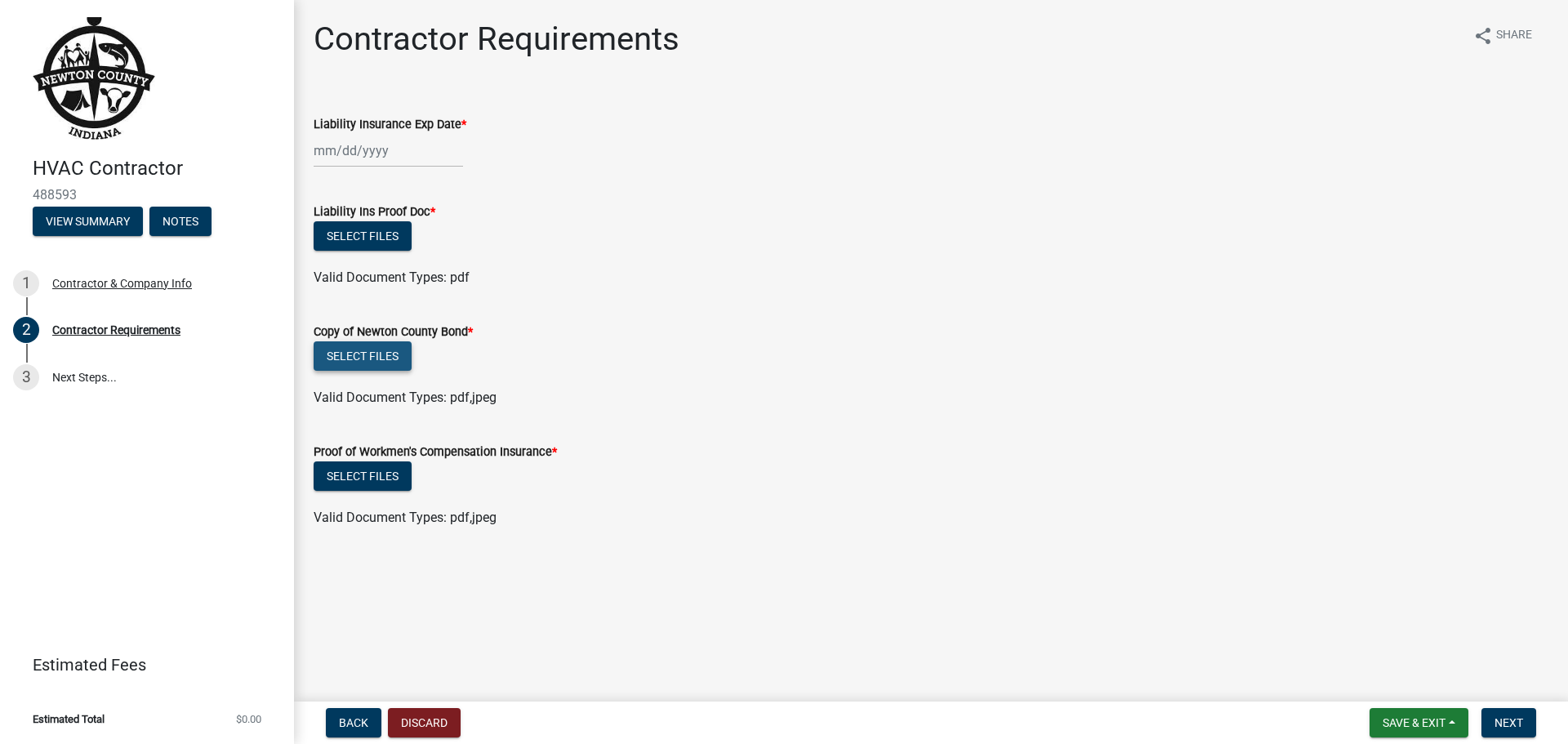
click at [373, 345] on button "Select files" at bounding box center [362, 356] width 98 height 29
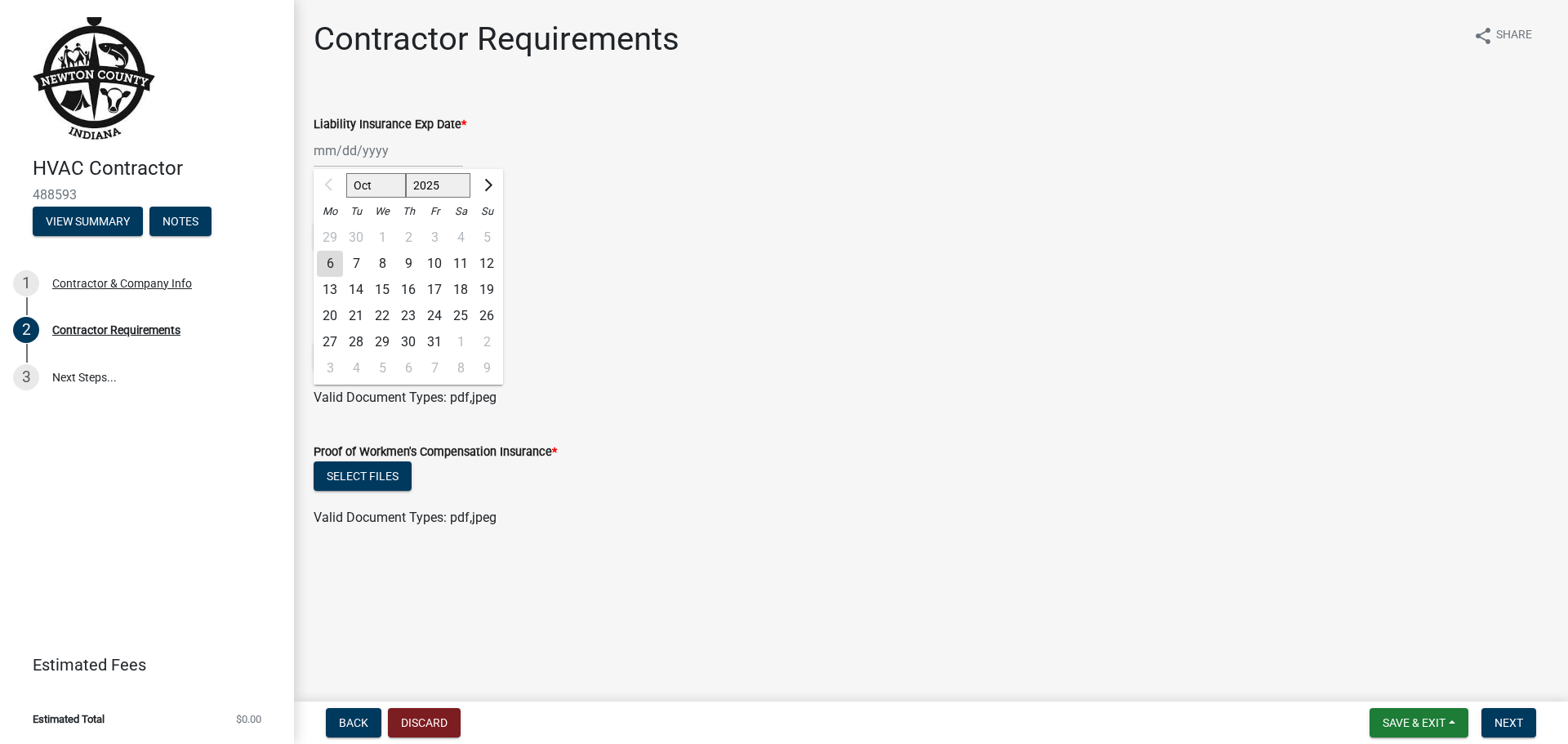
click at [442, 154] on div "Oct Nov [DATE] 2026 2027 2028 2029 2030 2031 2032 2033 2034 2035 2036 2037 2038…" at bounding box center [388, 151] width 150 height 34
click at [391, 182] on select "Oct Nov Dec" at bounding box center [376, 186] width 60 height 25
click at [651, 213] on div "Liability Ins Proof Doc *" at bounding box center [931, 212] width 1235 height 20
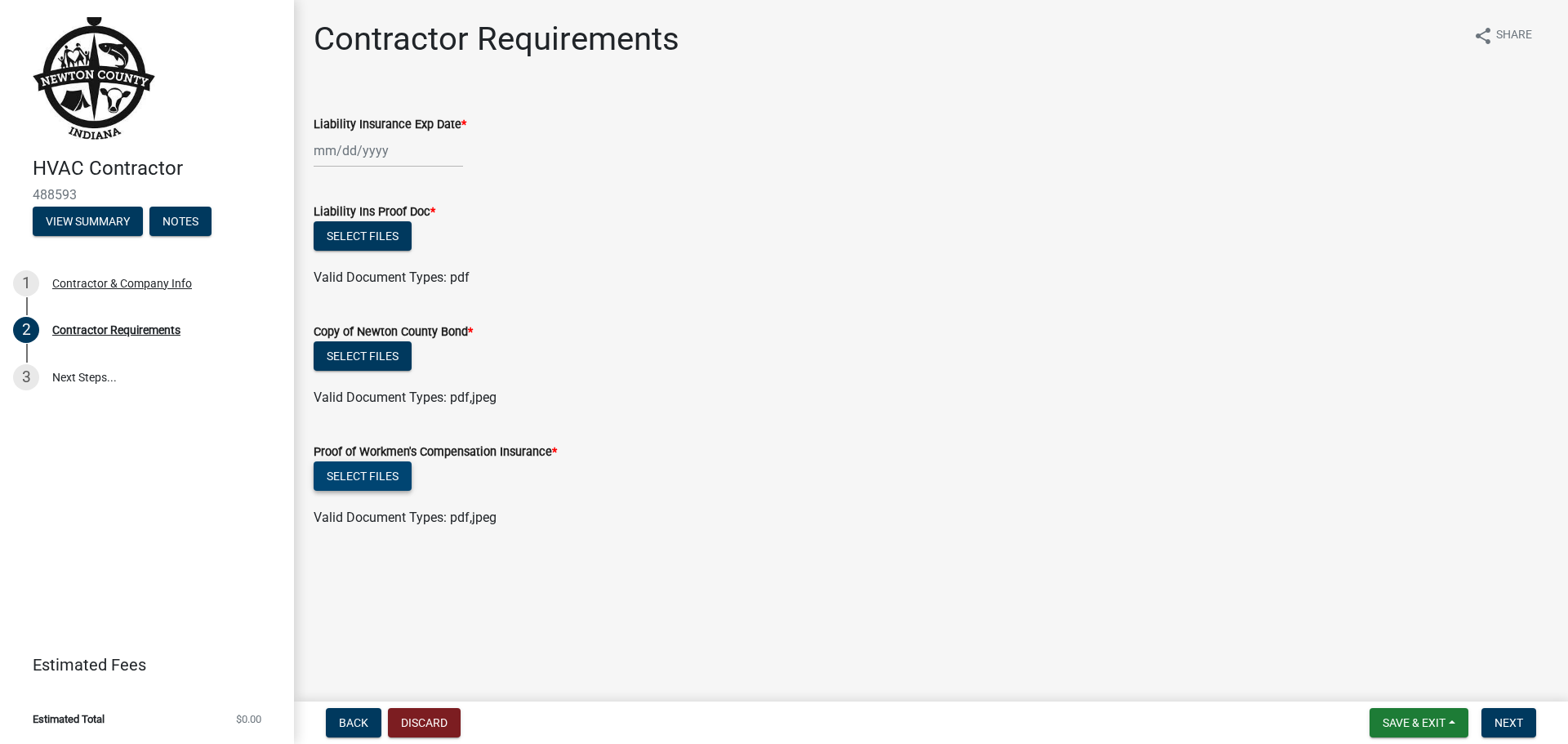
click at [384, 471] on button "Select files" at bounding box center [362, 476] width 98 height 29
click at [375, 351] on button "Select files" at bounding box center [362, 356] width 98 height 29
click at [371, 473] on button "Select files" at bounding box center [362, 476] width 98 height 29
click at [373, 469] on button "Select files" at bounding box center [362, 476] width 98 height 29
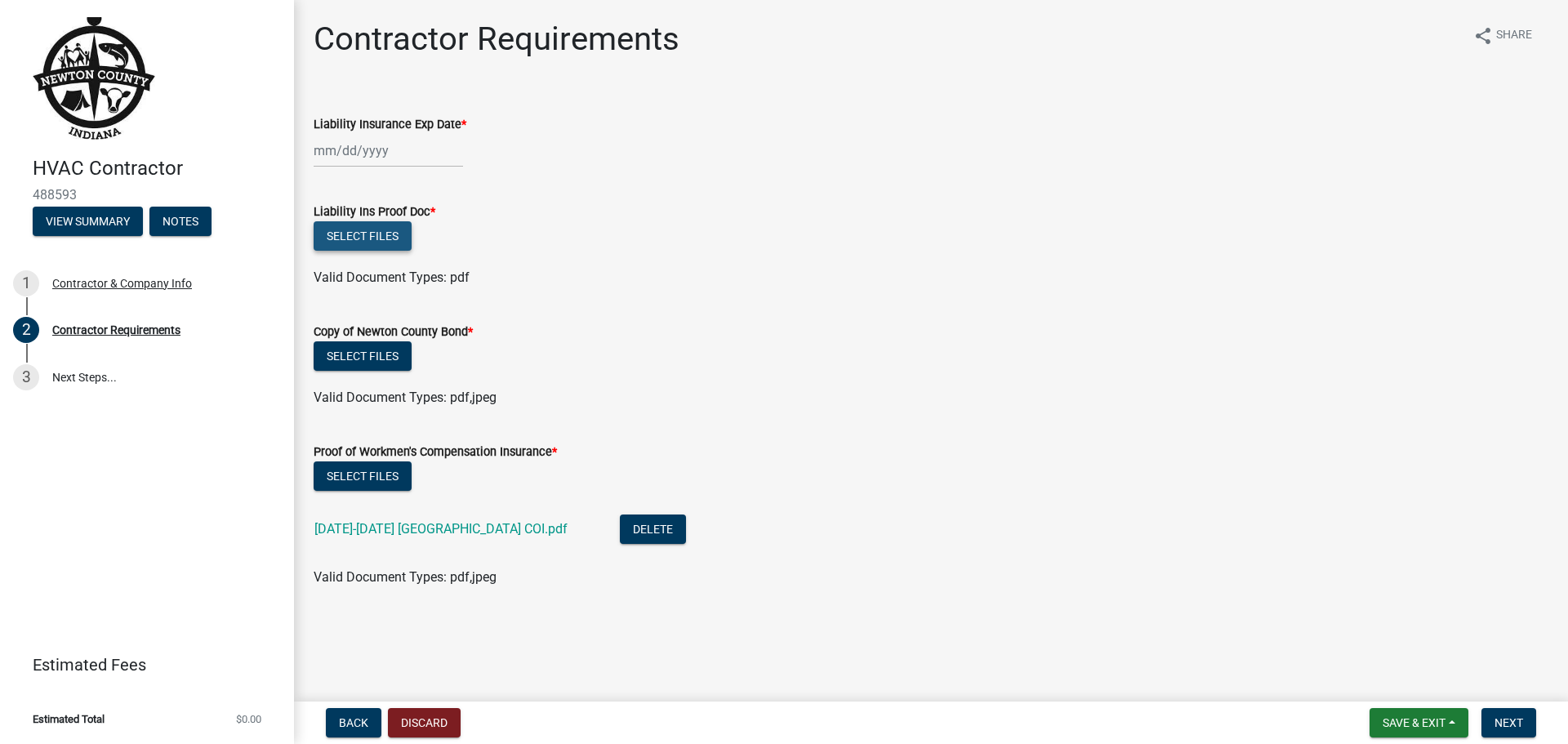
click at [381, 235] on button "Select files" at bounding box center [362, 236] width 98 height 29
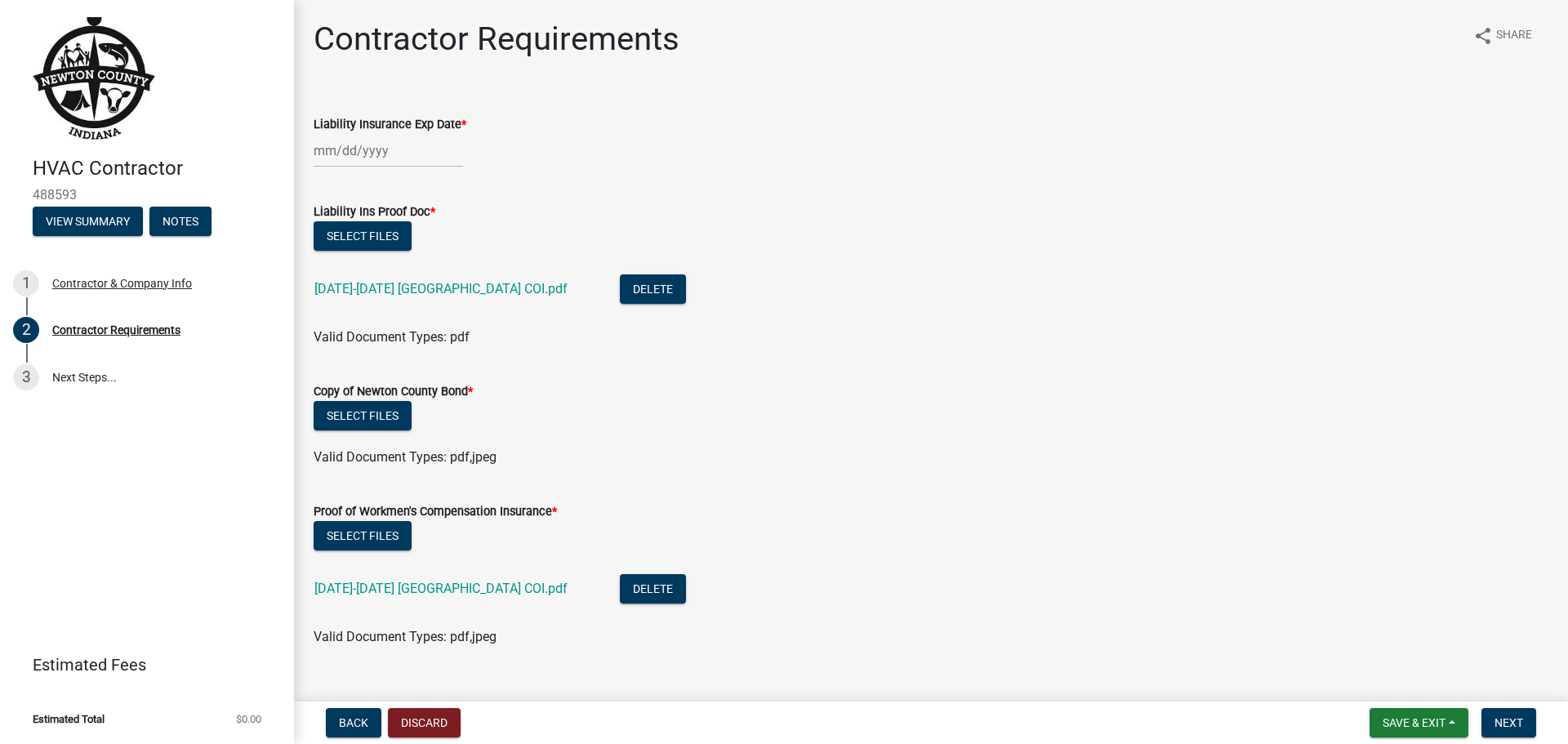
click at [334, 142] on div at bounding box center [388, 151] width 150 height 34
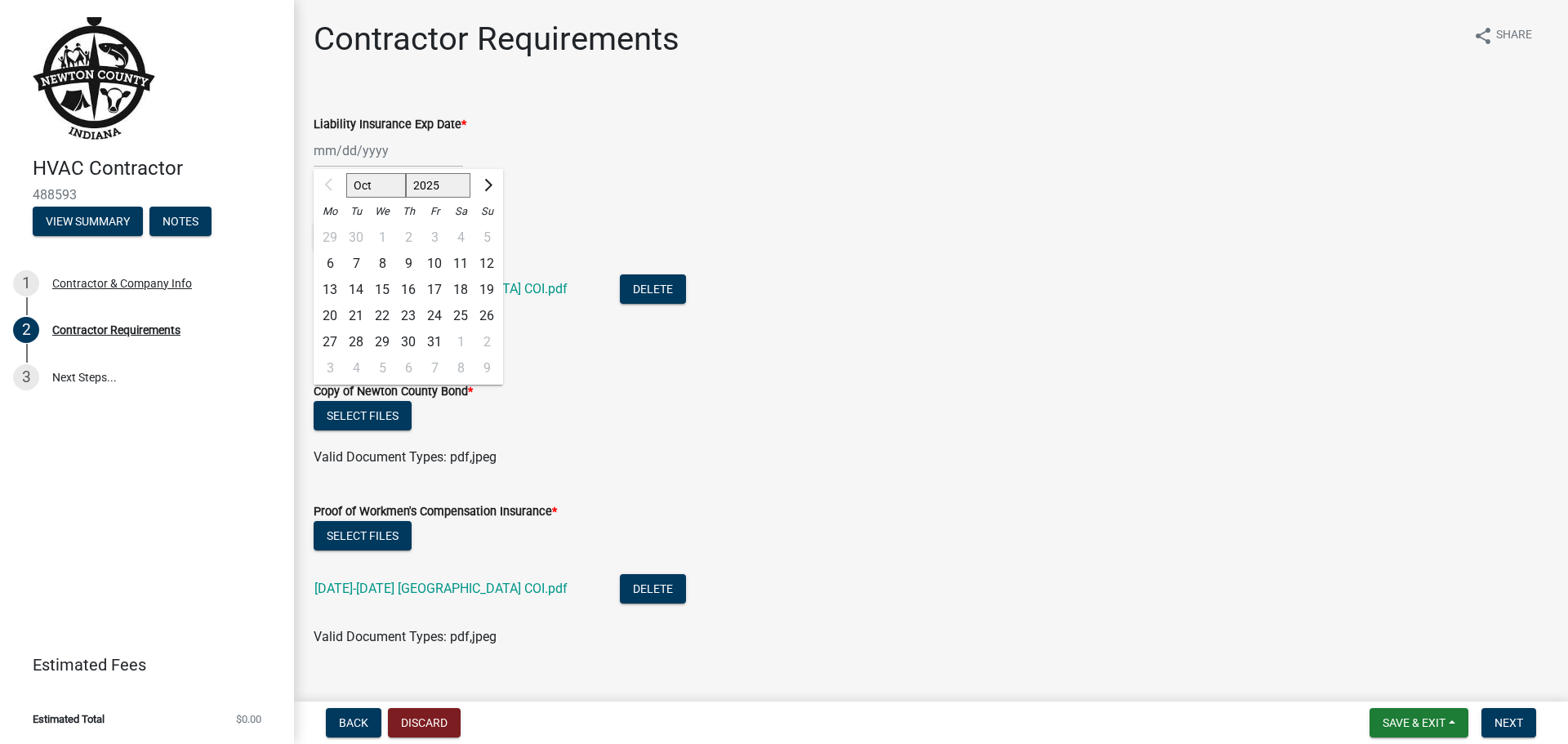
click at [610, 141] on div "Oct Nov [DATE] 2026 2027 2028 2029 2030 2031 2032 2033 2034 2035 2036 2037 2038…" at bounding box center [931, 151] width 1235 height 34
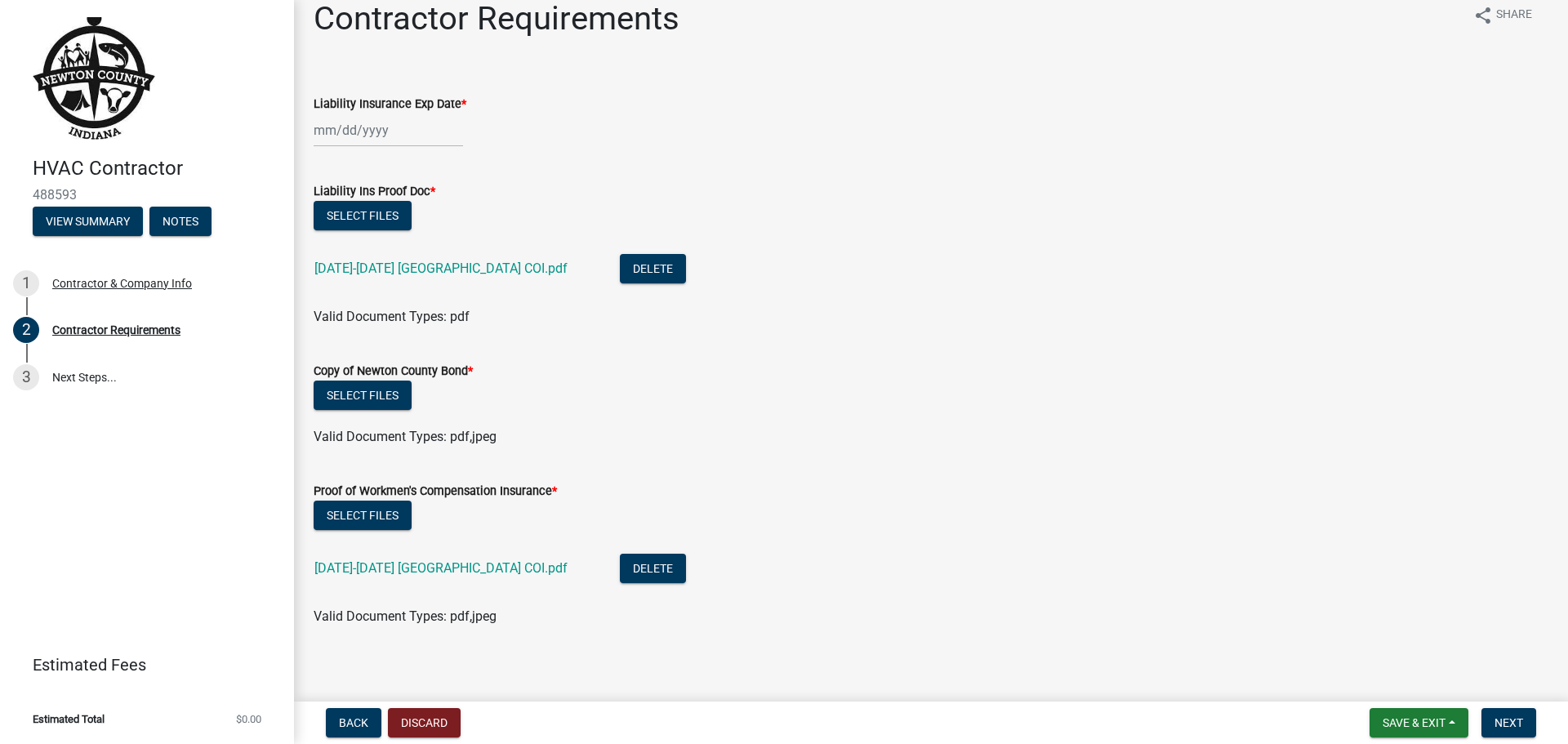
scroll to position [30, 0]
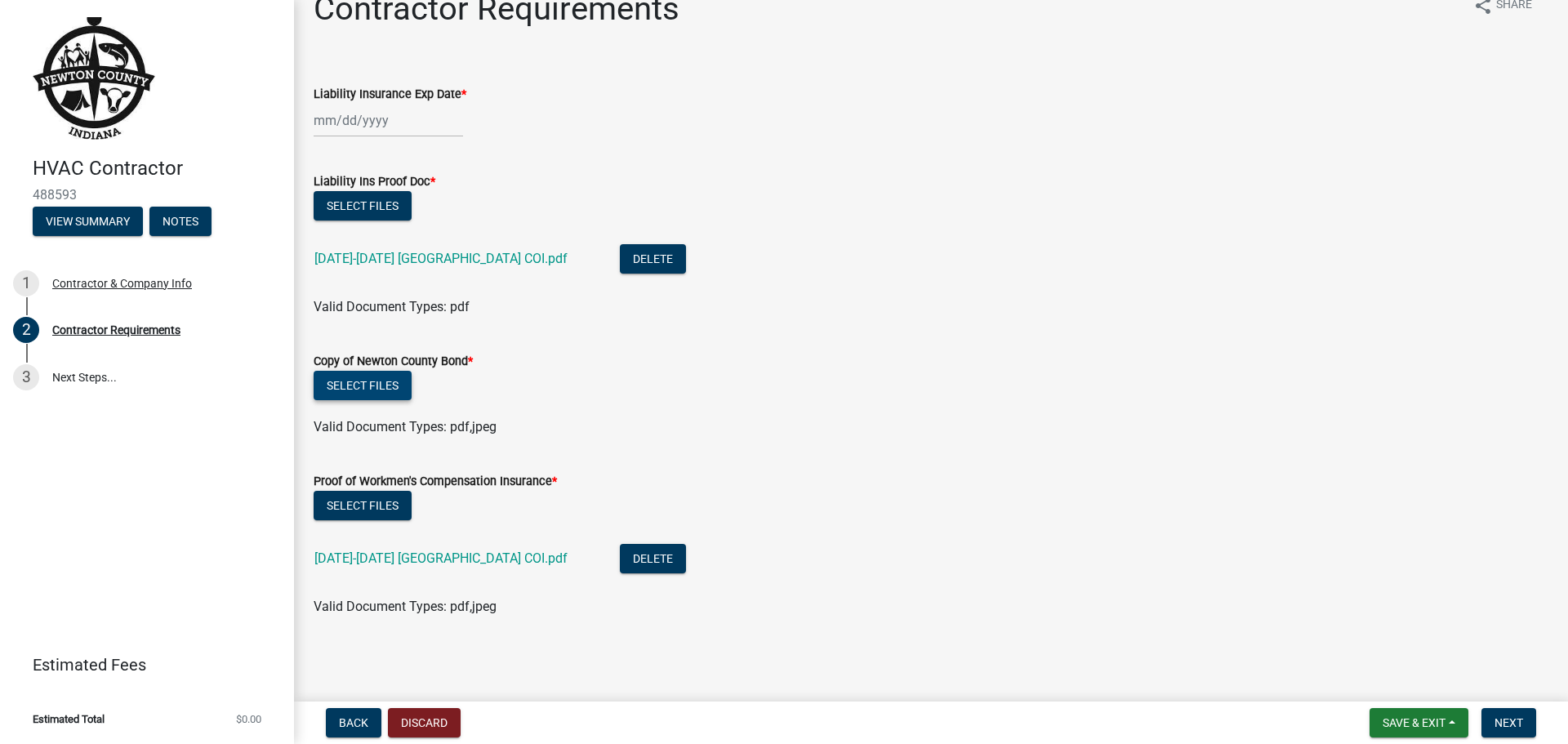
click at [377, 387] on button "Select files" at bounding box center [362, 385] width 98 height 29
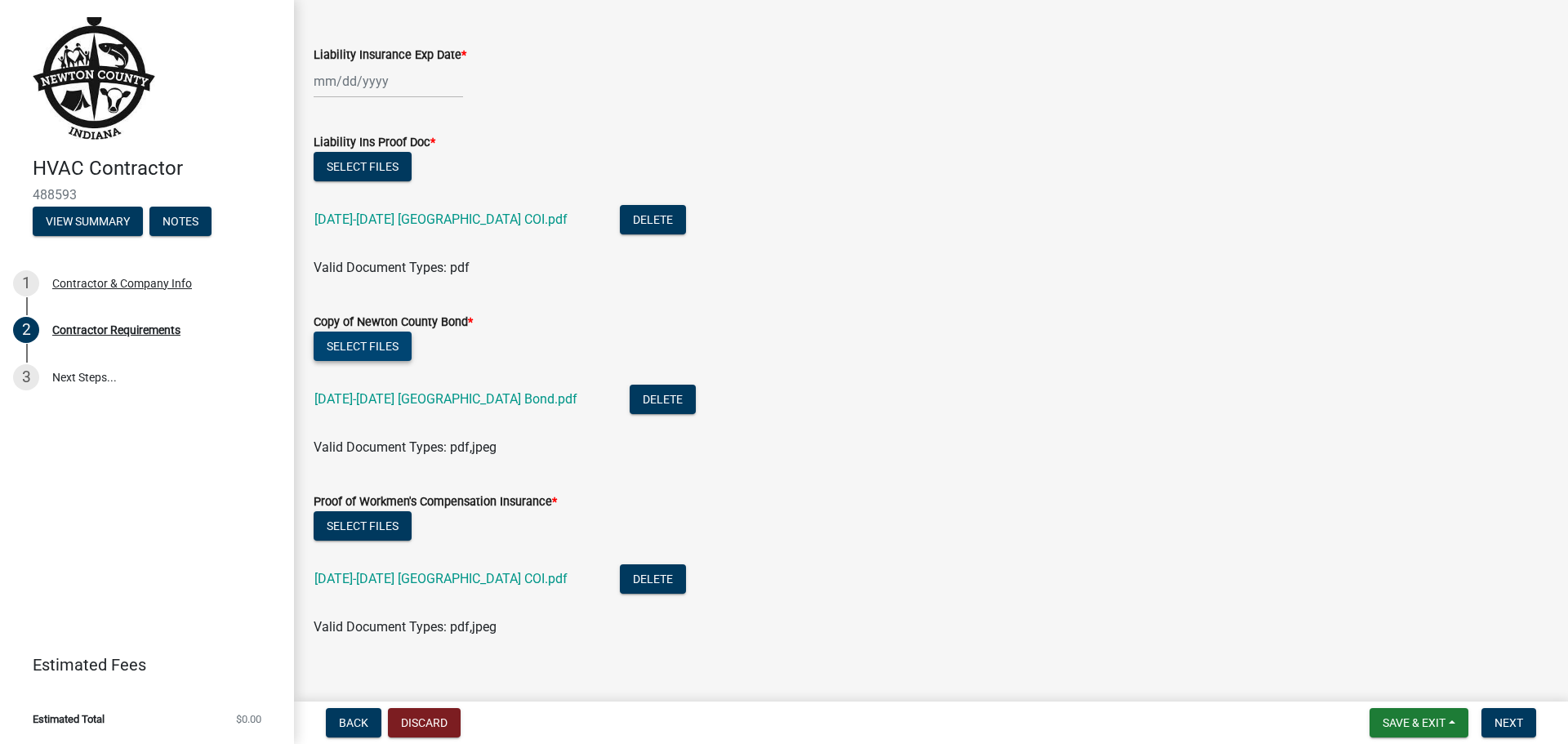
scroll to position [90, 0]
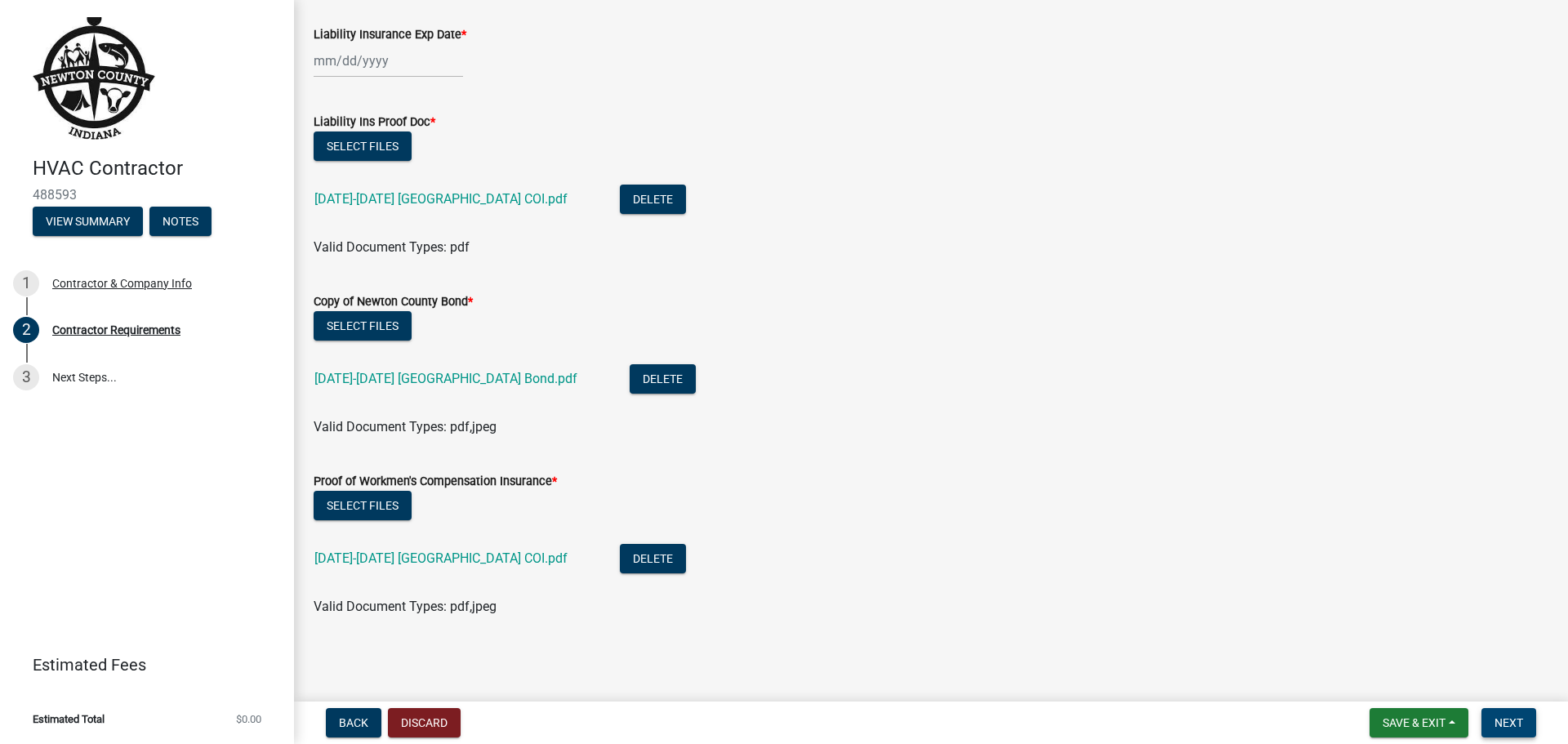
click at [1507, 714] on button "Next" at bounding box center [1508, 723] width 54 height 29
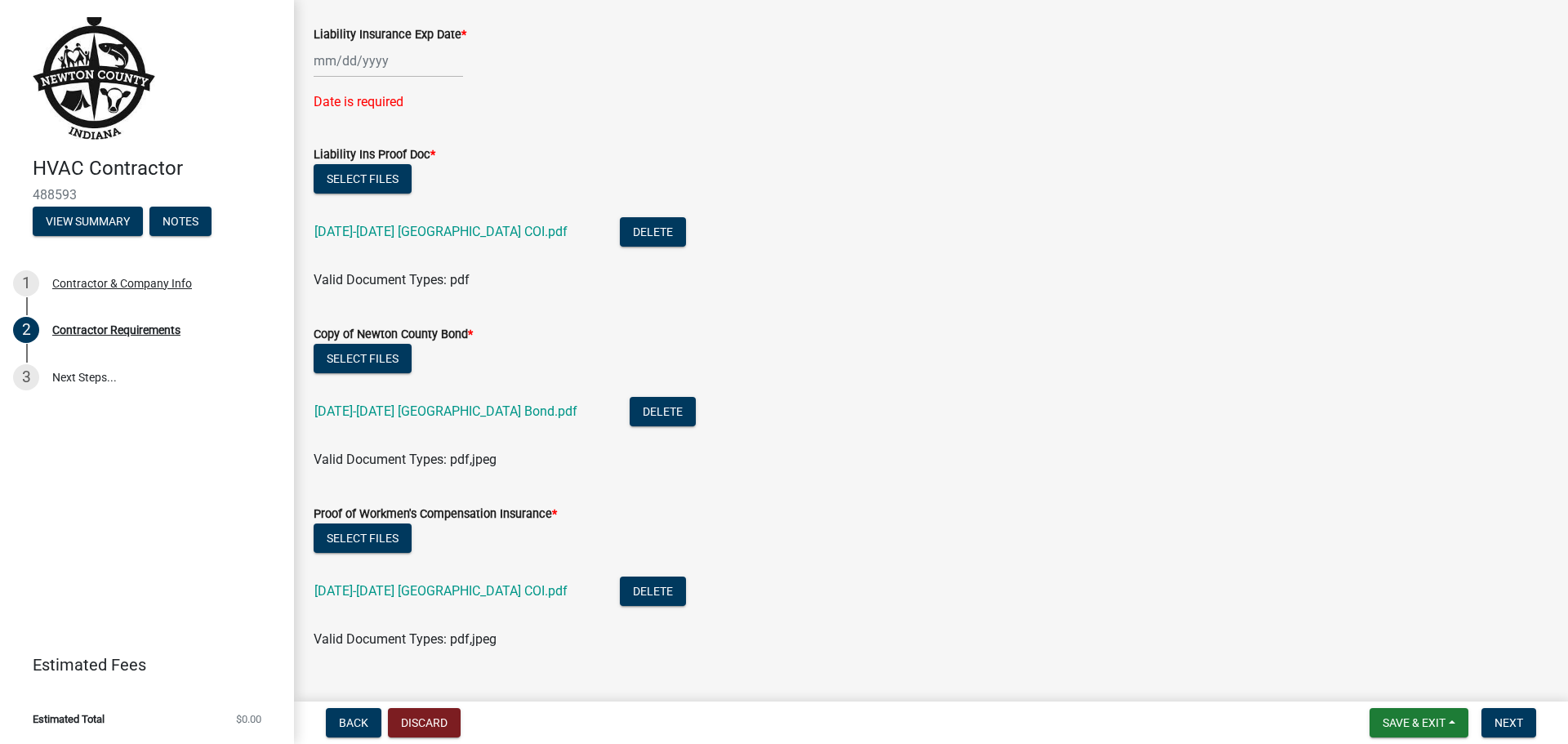
click at [323, 60] on div at bounding box center [388, 61] width 150 height 34
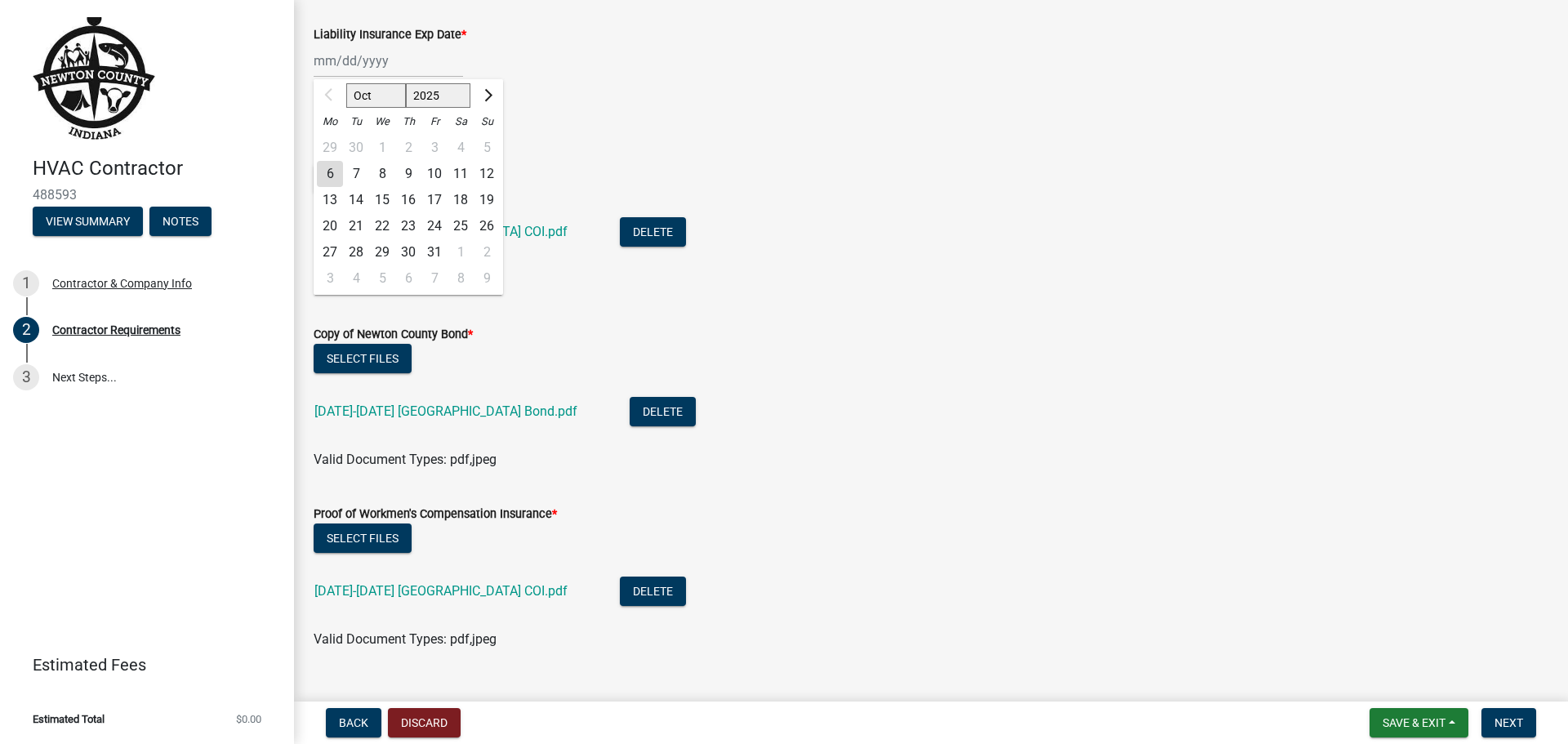
click at [490, 145] on div "29 30 1 2 3 4 5" at bounding box center [408, 147] width 190 height 26
click at [332, 172] on div "6" at bounding box center [329, 174] width 26 height 26
type input "[DATE]"
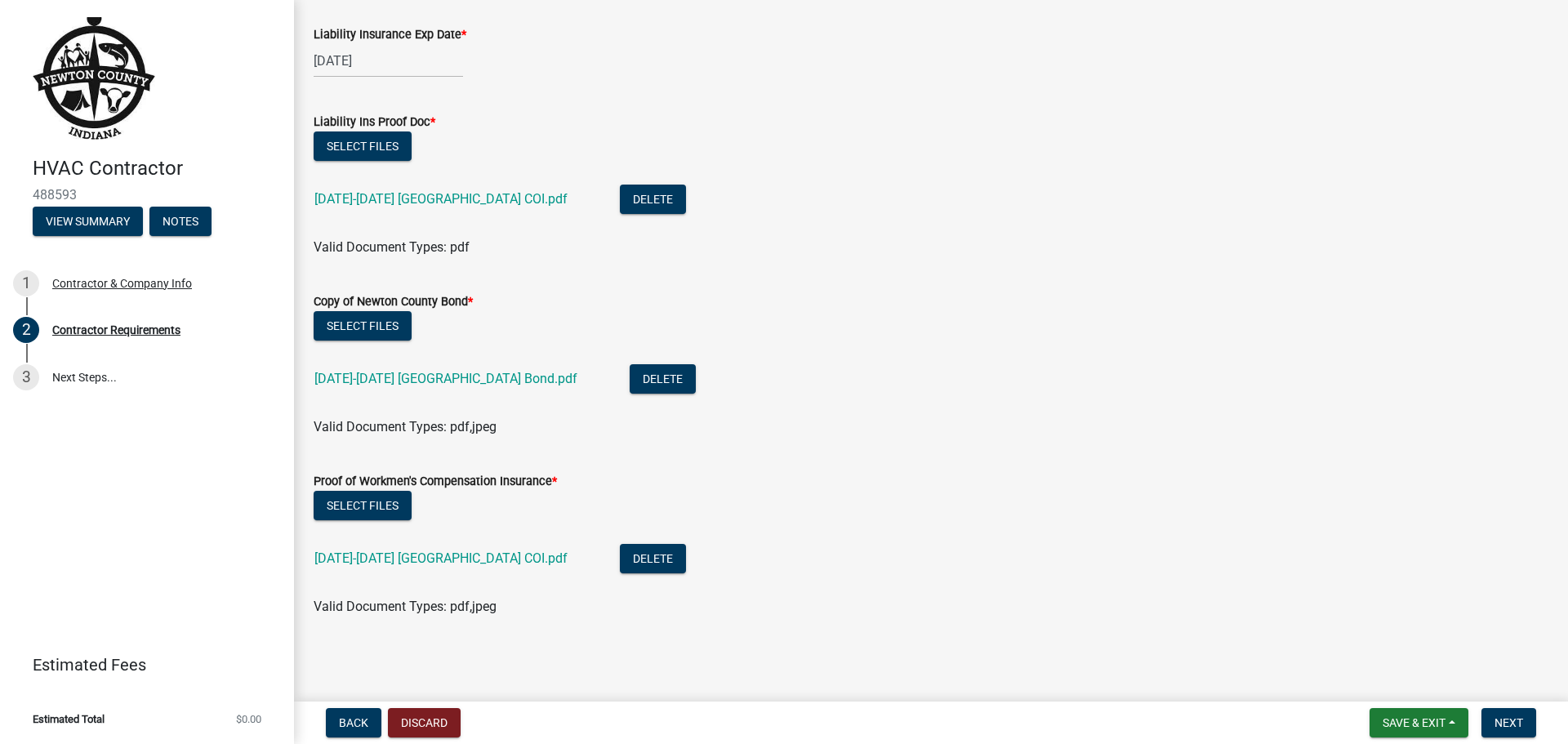
click at [392, 54] on div "[DATE]" at bounding box center [388, 61] width 150 height 34
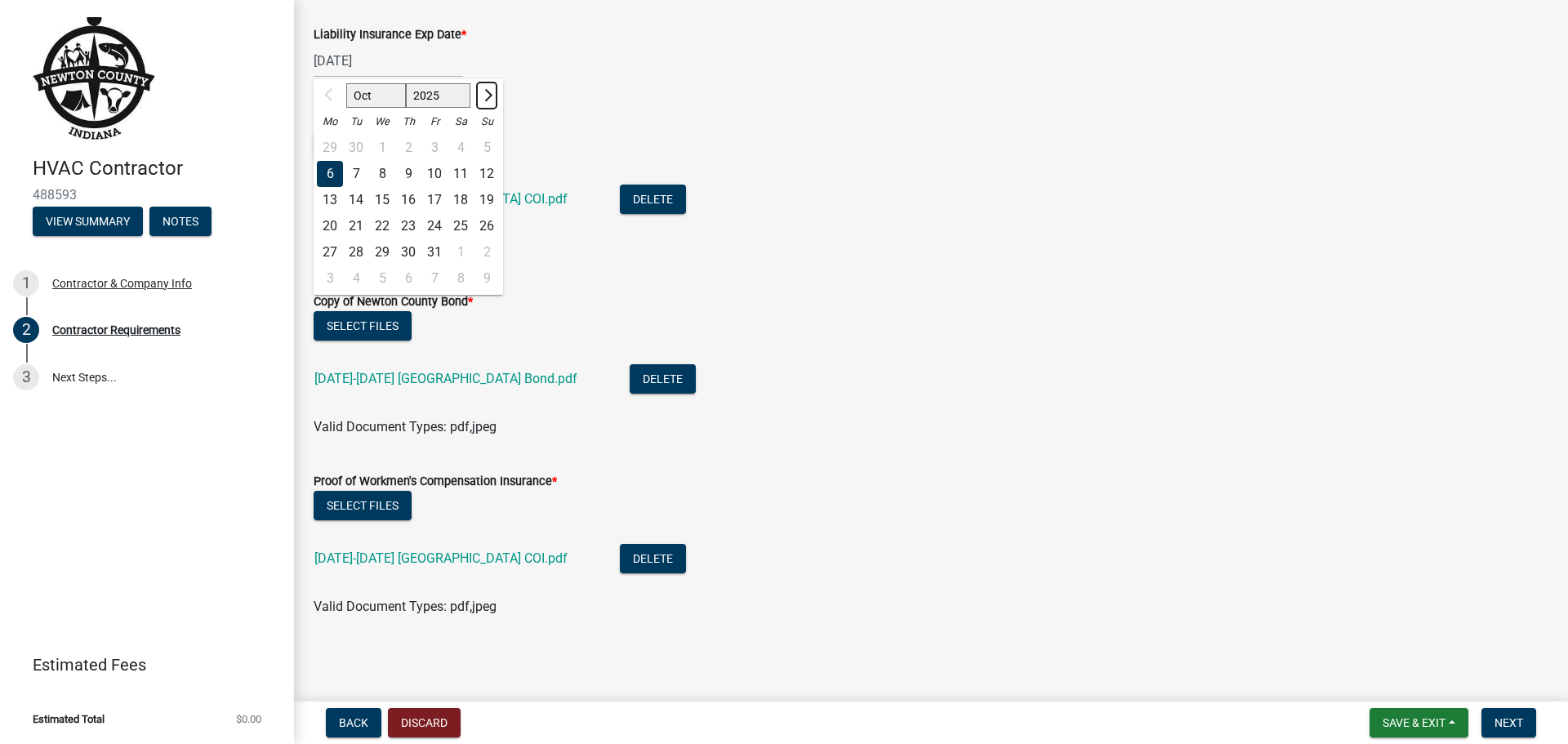
click at [485, 92] on span "Next month" at bounding box center [487, 95] width 12 height 12
select select "1"
select select "2026"
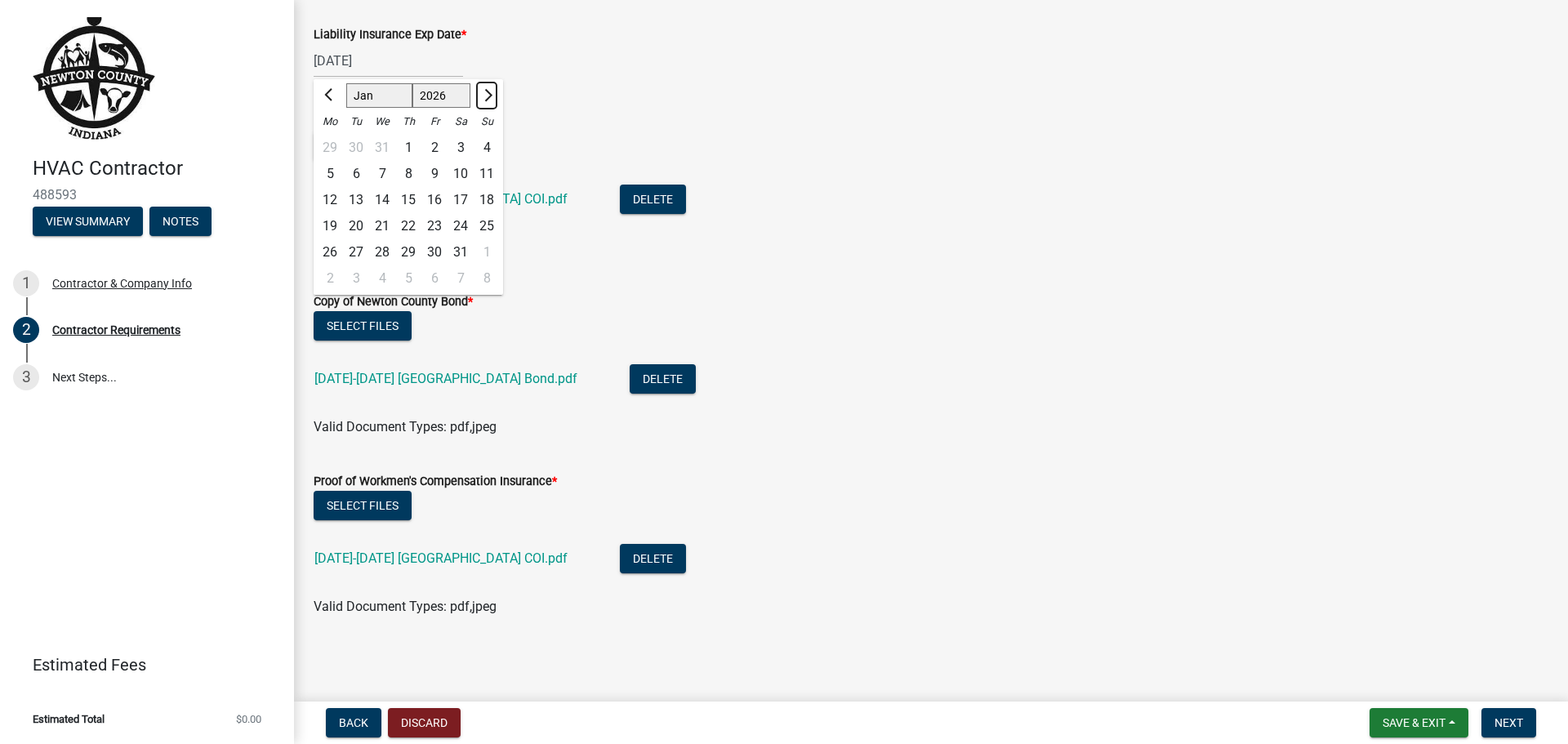
click at [485, 92] on span "Next month" at bounding box center [487, 95] width 12 height 12
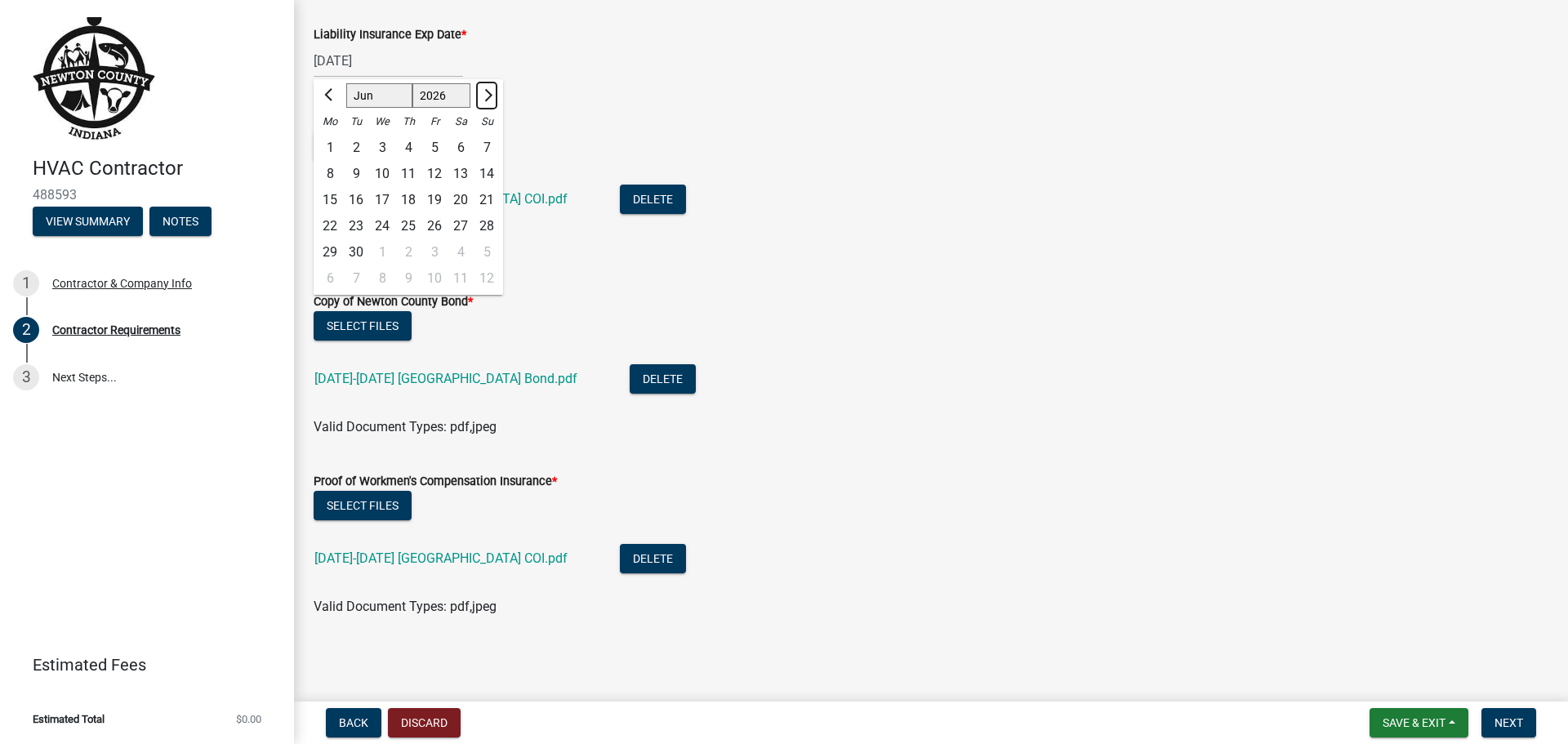
click at [485, 92] on span "Next month" at bounding box center [487, 95] width 12 height 12
select select "9"
click at [360, 140] on div "1" at bounding box center [356, 147] width 26 height 26
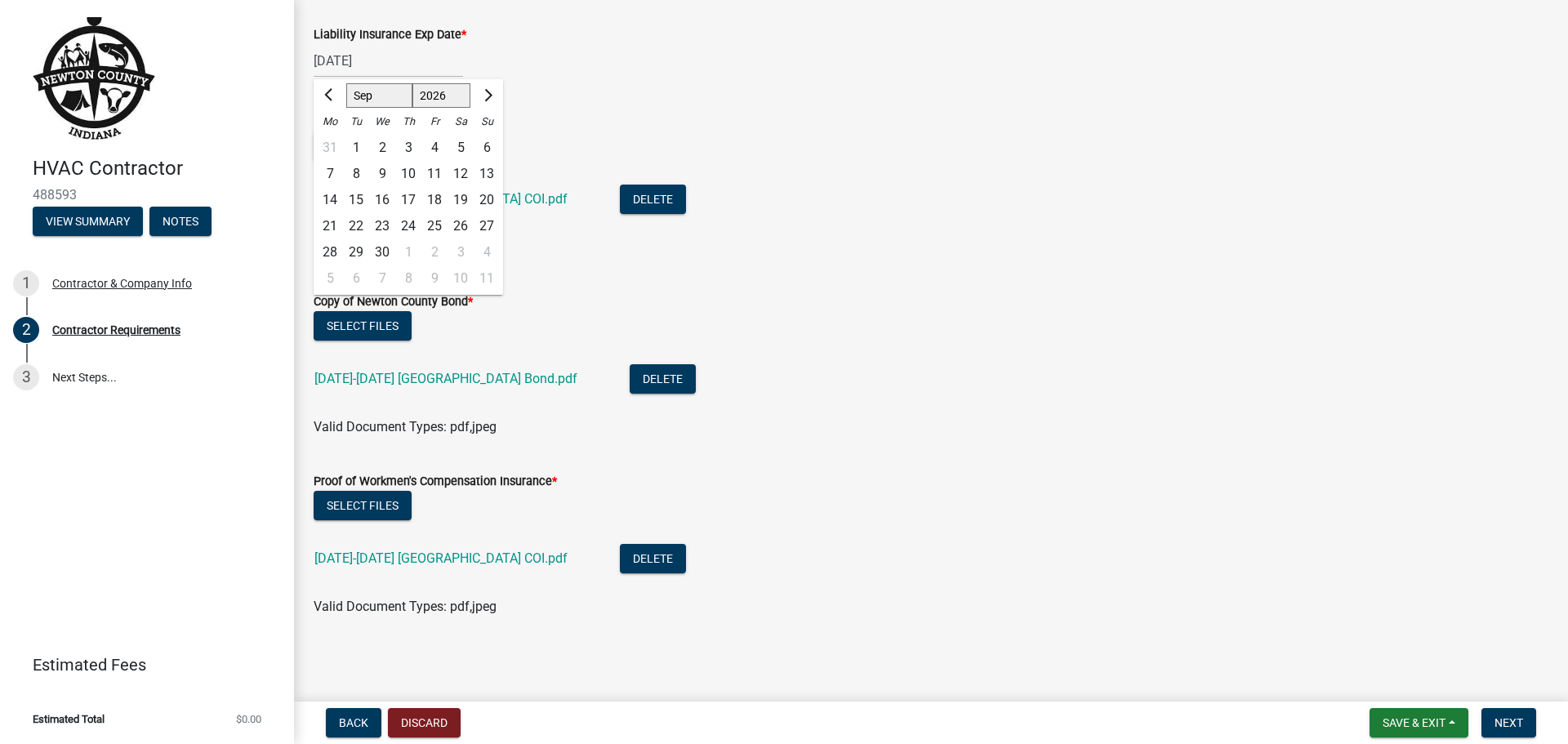
type input "[DATE]"
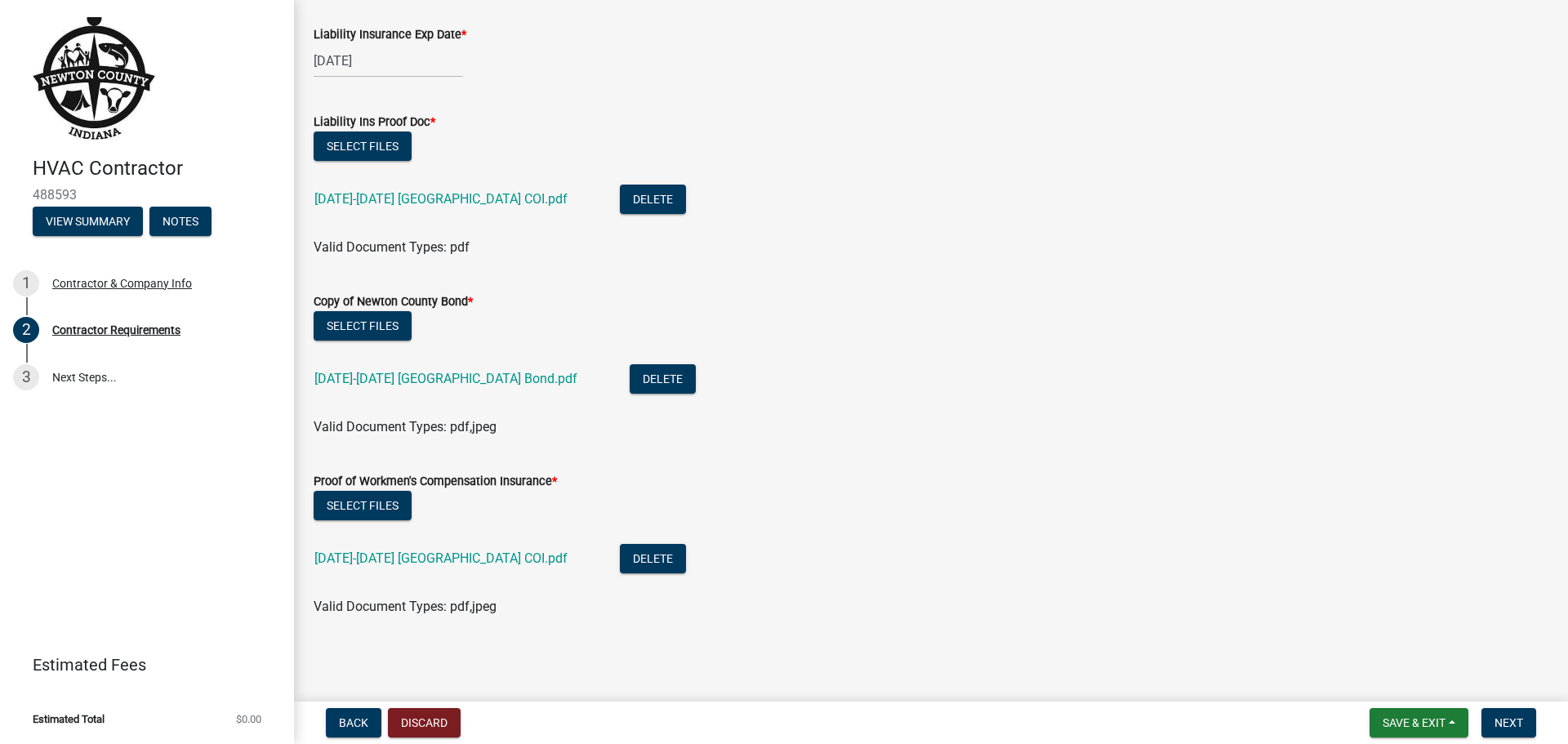
click at [380, 311] on div "Copy of Newton County Bond *" at bounding box center [931, 302] width 1235 height 20
click at [1507, 723] on span "Next" at bounding box center [1509, 723] width 28 height 13
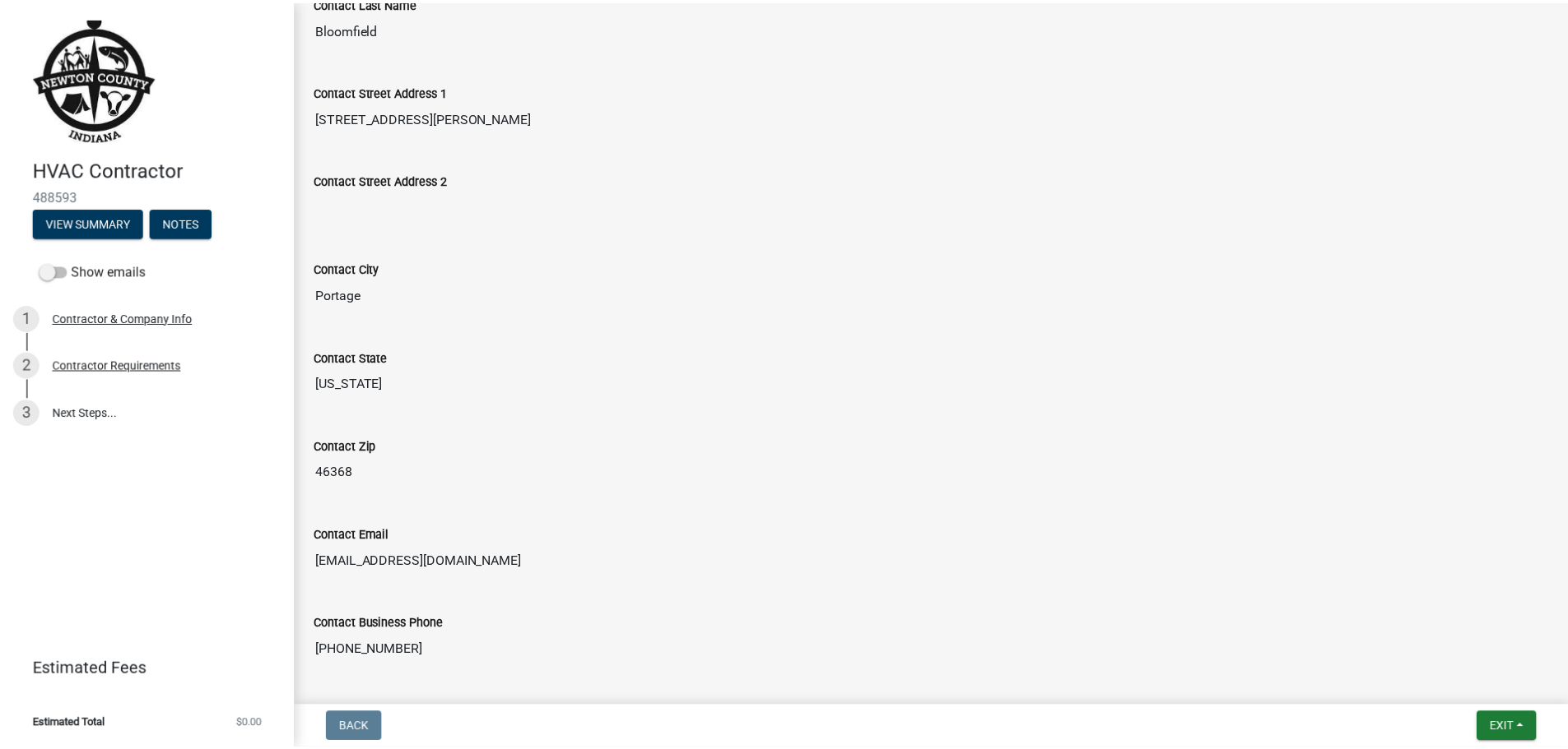
scroll to position [736, 0]
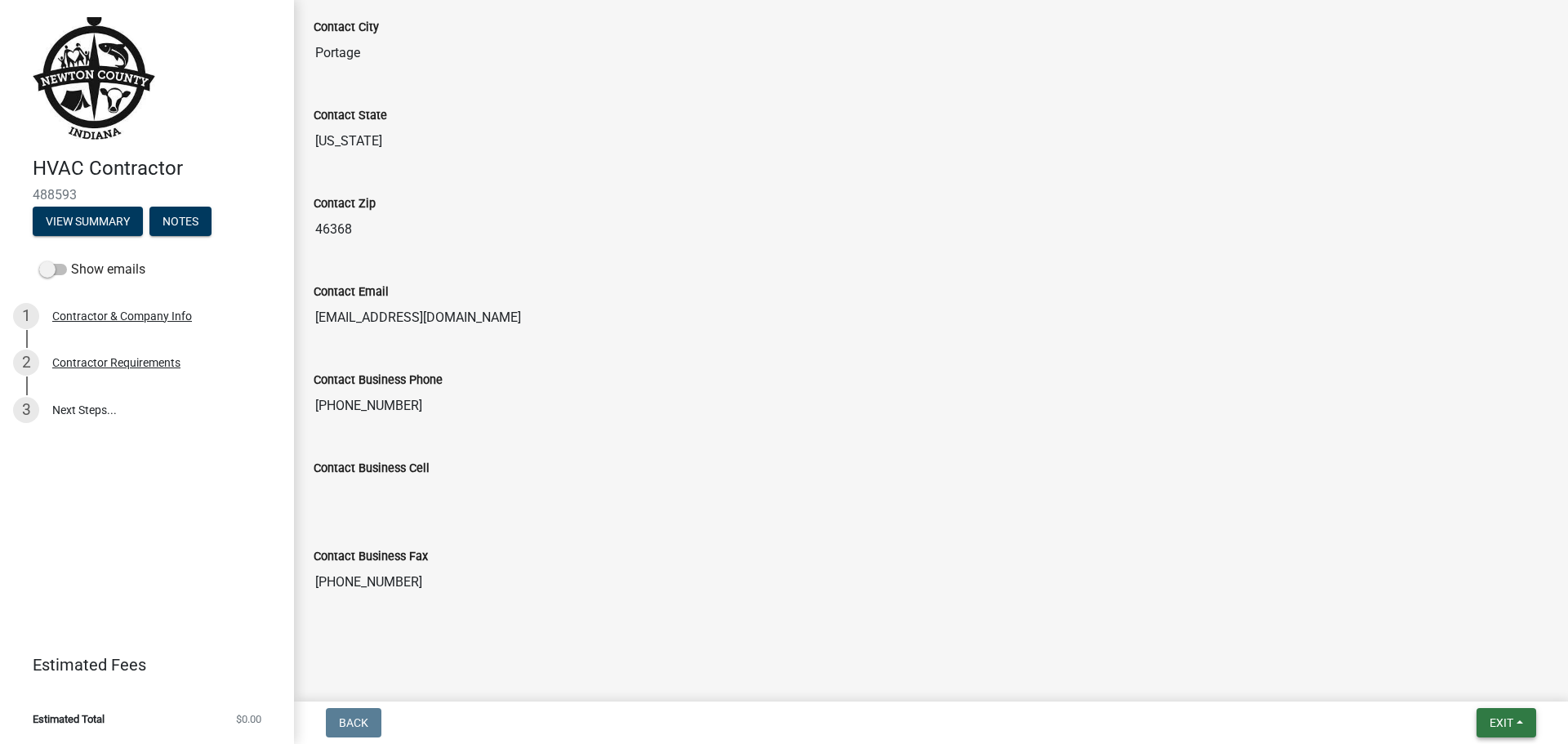
click at [1497, 730] on span "Exit" at bounding box center [1501, 723] width 24 height 13
click at [1461, 674] on button "Save & Exit" at bounding box center [1471, 681] width 131 height 39
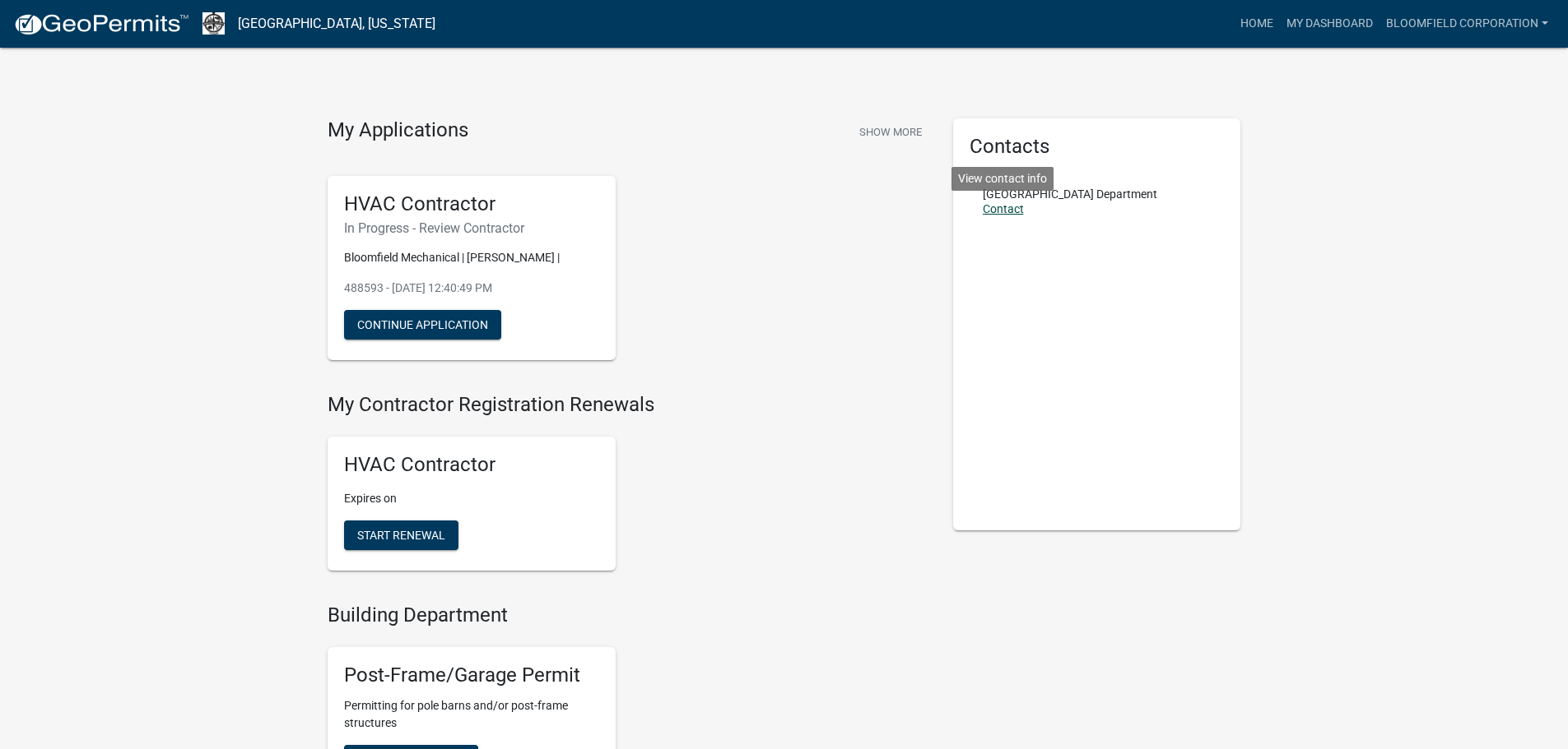
click at [999, 208] on link "Contact" at bounding box center [1003, 209] width 41 height 13
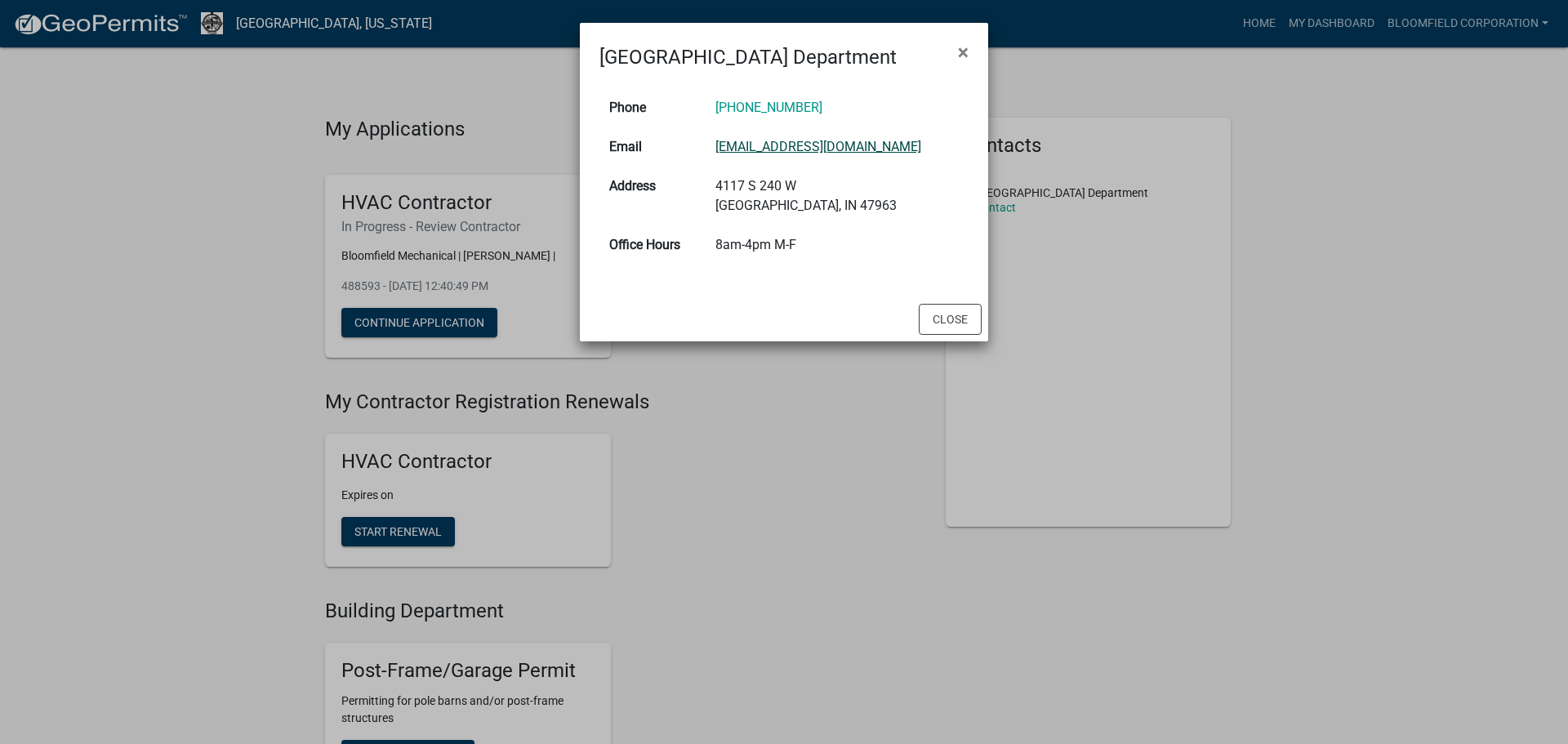
click at [772, 142] on link "[EMAIL_ADDRESS][DOMAIN_NAME]" at bounding box center [818, 146] width 206 height 15
click at [954, 309] on button "Close" at bounding box center [950, 319] width 63 height 31
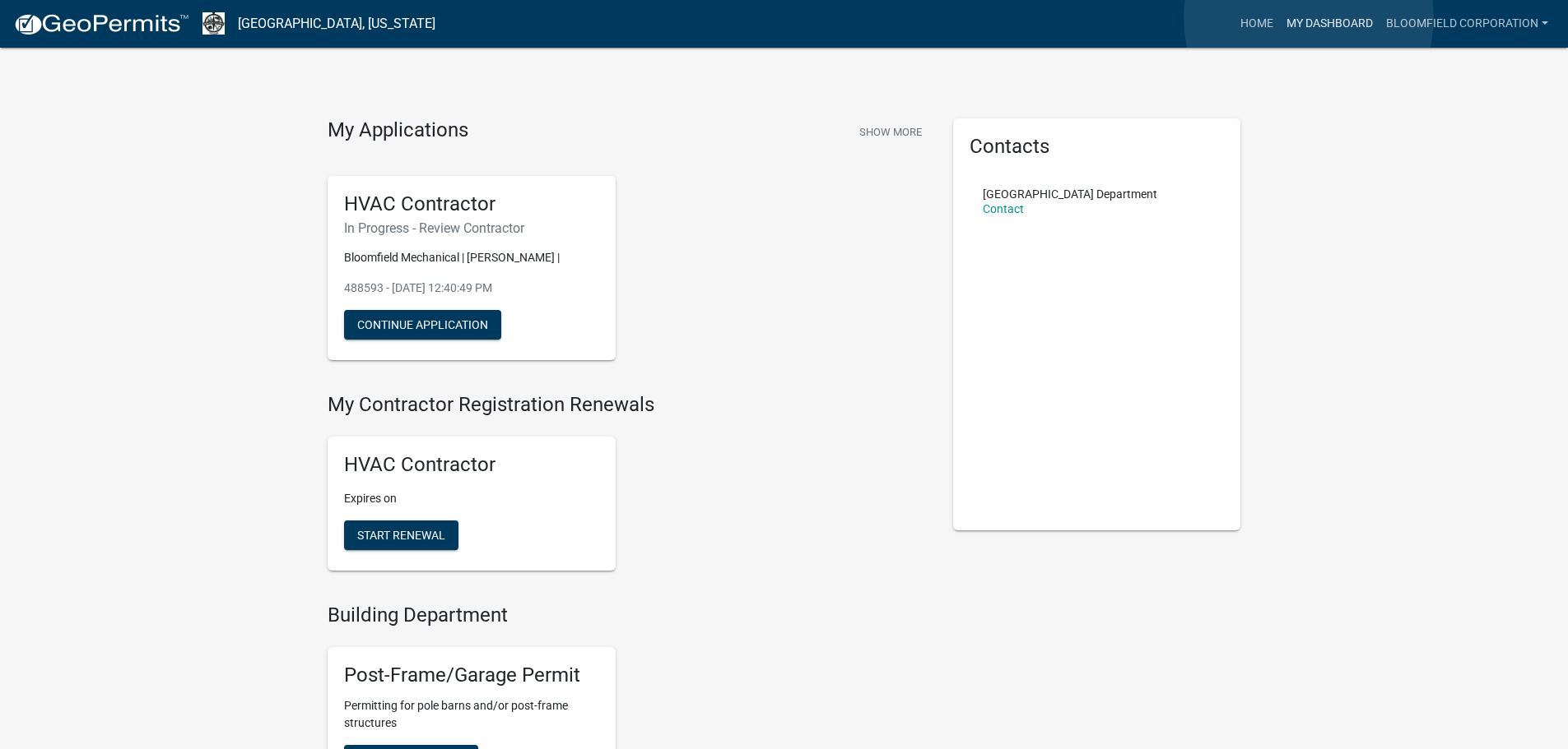
click at [1308, 18] on link "My Dashboard" at bounding box center [1329, 23] width 100 height 31
